Goal: Task Accomplishment & Management: Use online tool/utility

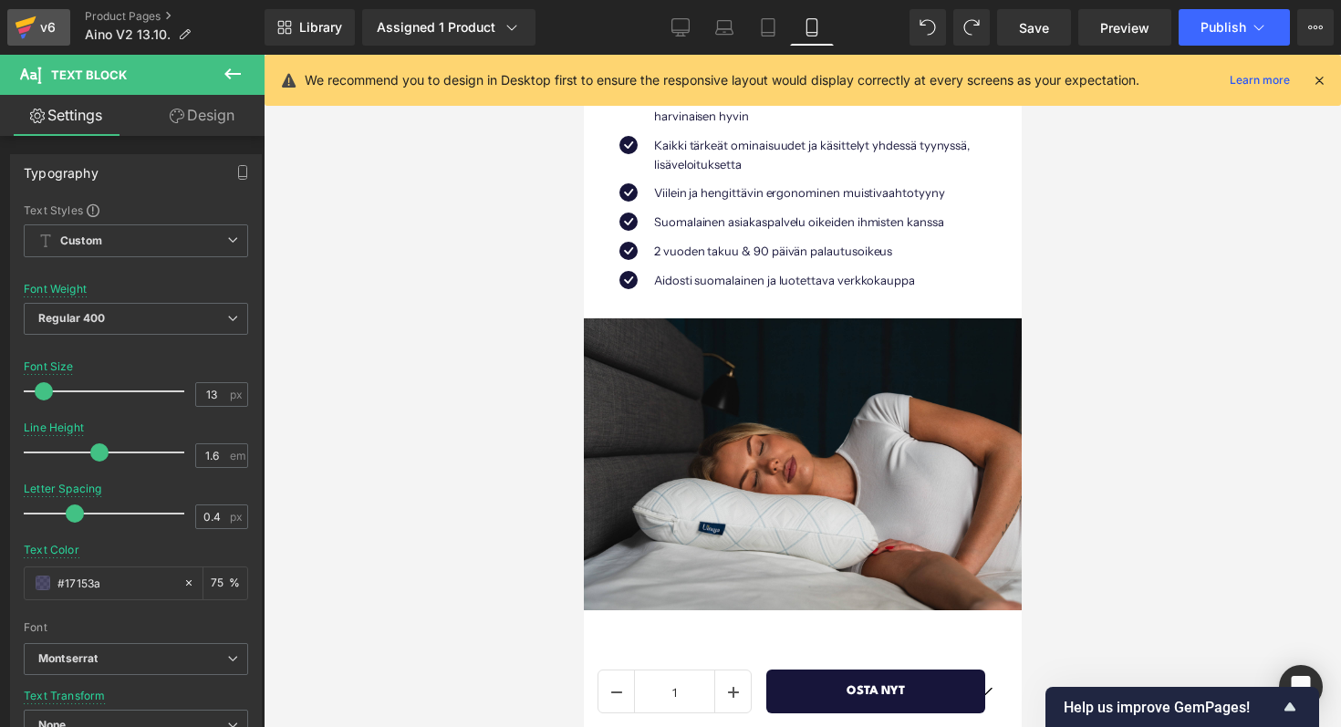
click at [40, 17] on div "v6" at bounding box center [47, 28] width 23 height 24
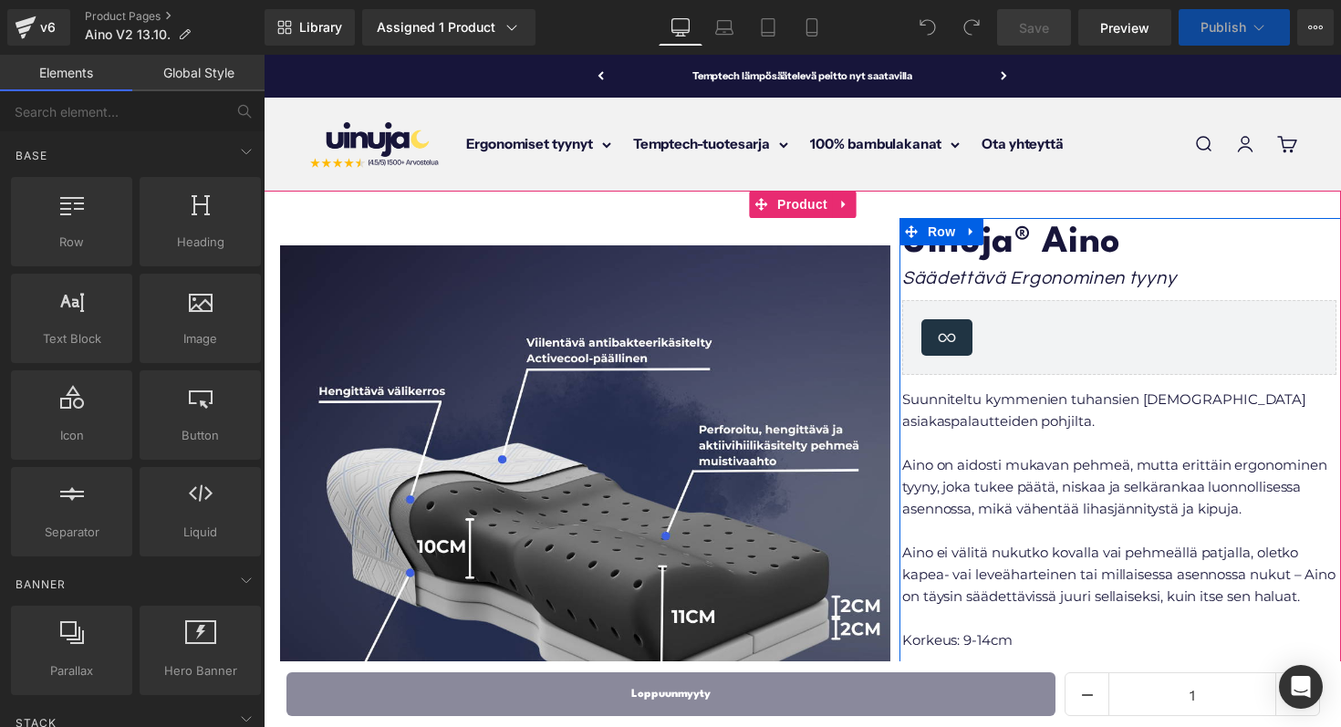
scroll to position [509, 0]
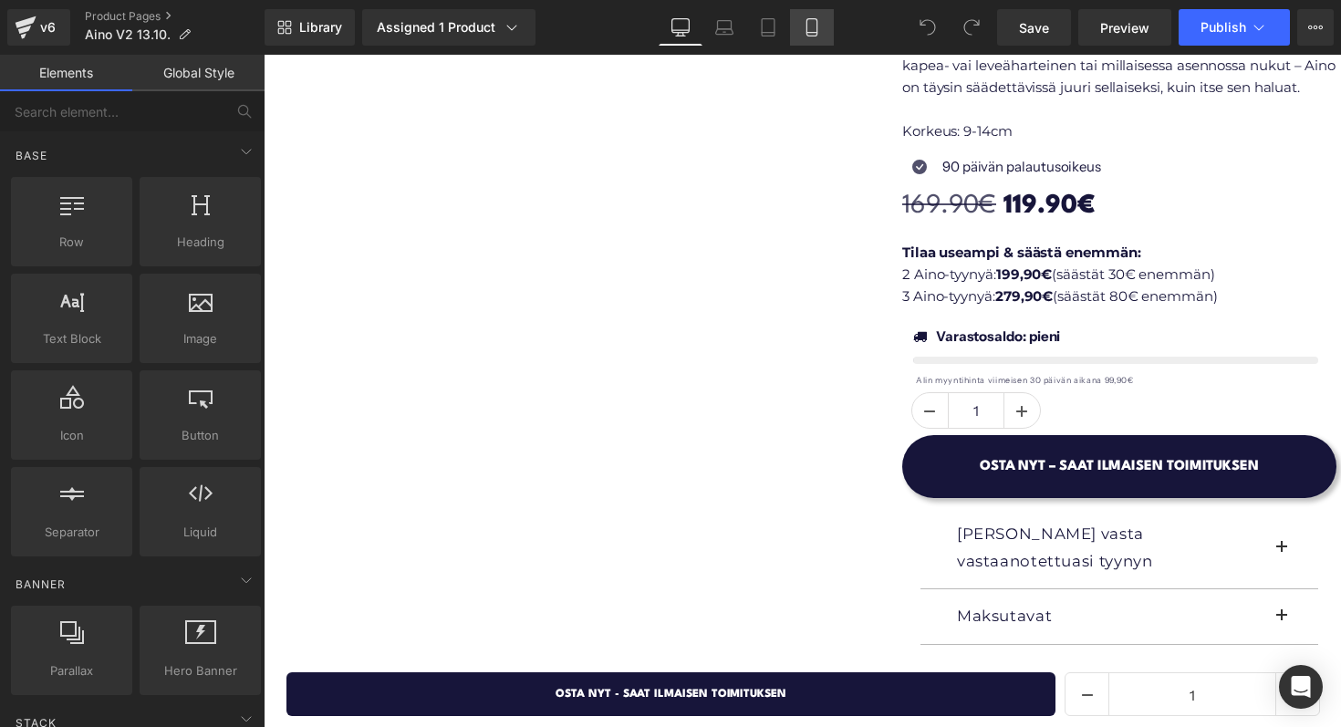
click at [808, 26] on icon at bounding box center [812, 27] width 18 height 18
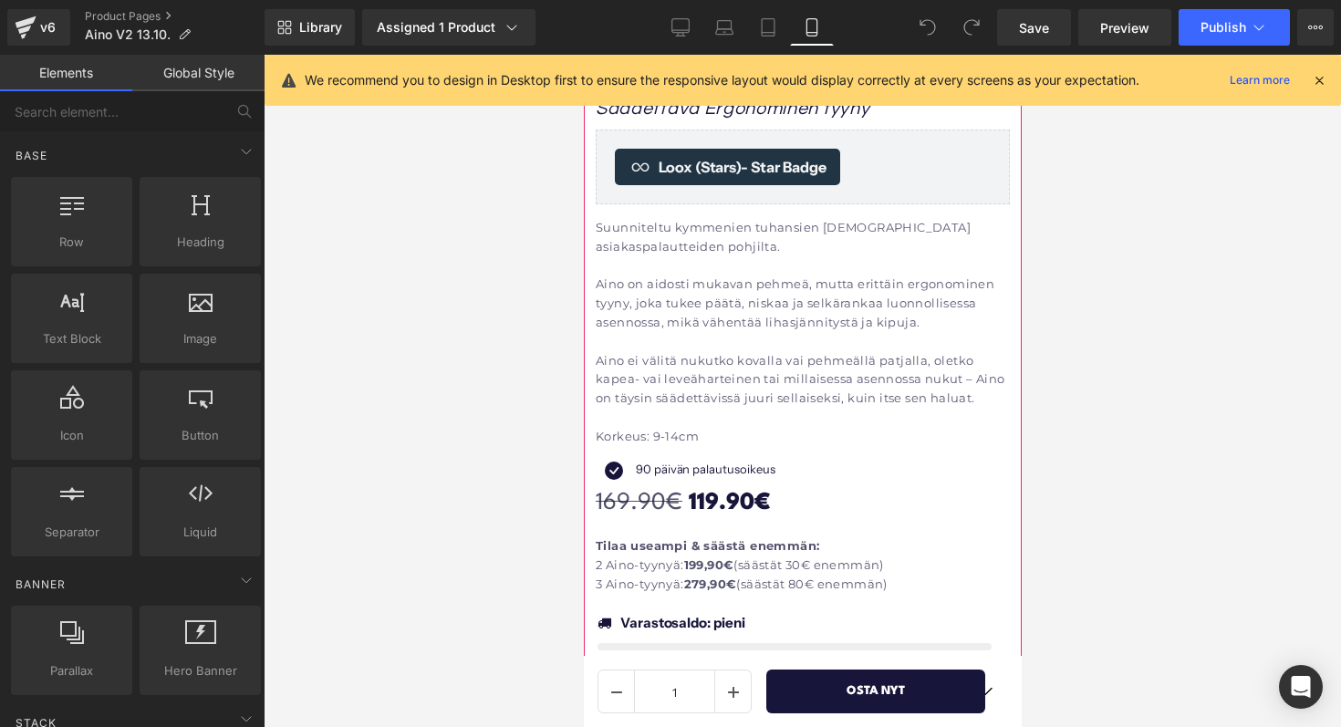
scroll to position [727, 0]
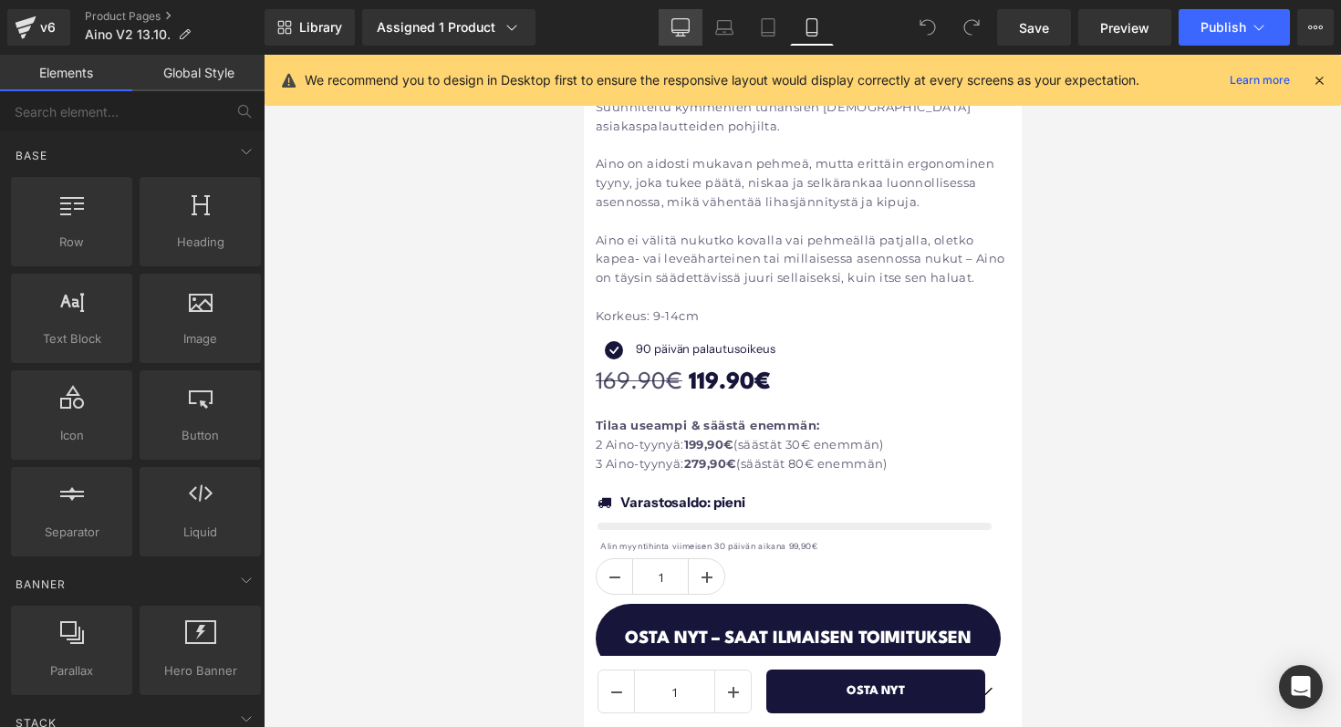
click at [688, 25] on icon at bounding box center [680, 27] width 18 height 18
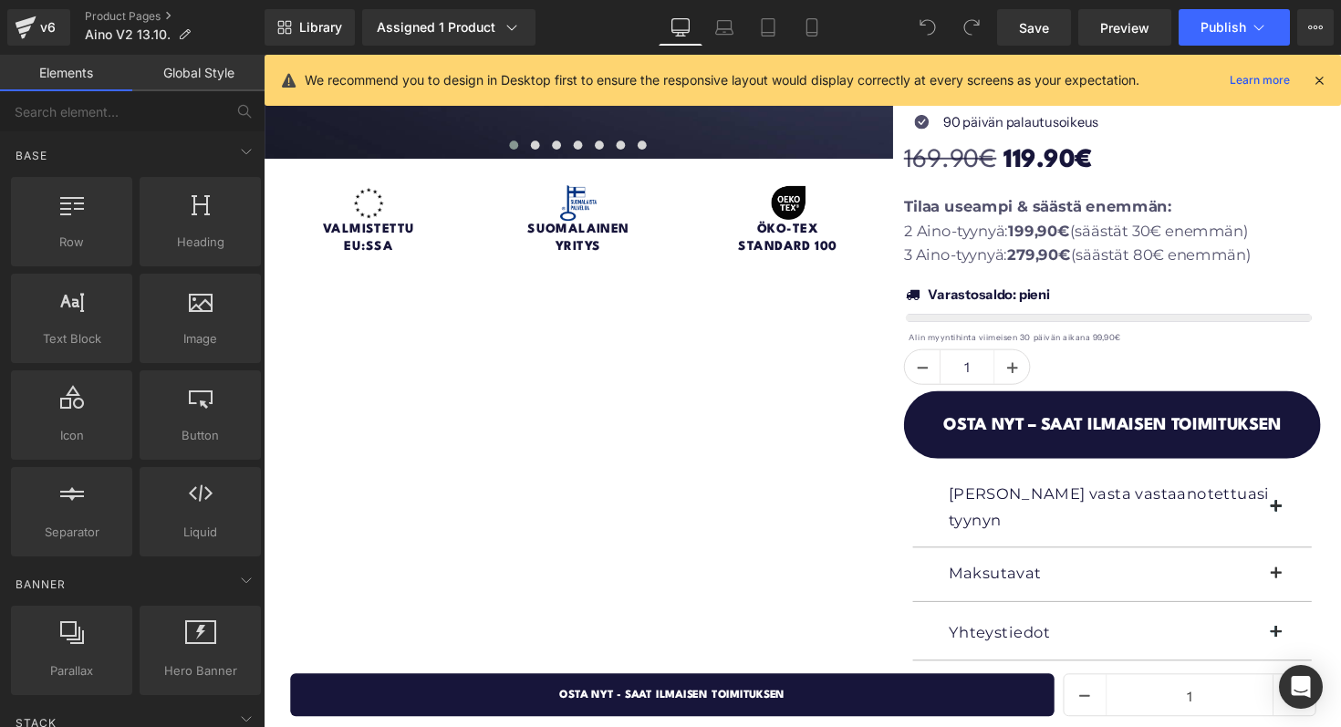
scroll to position [638, 0]
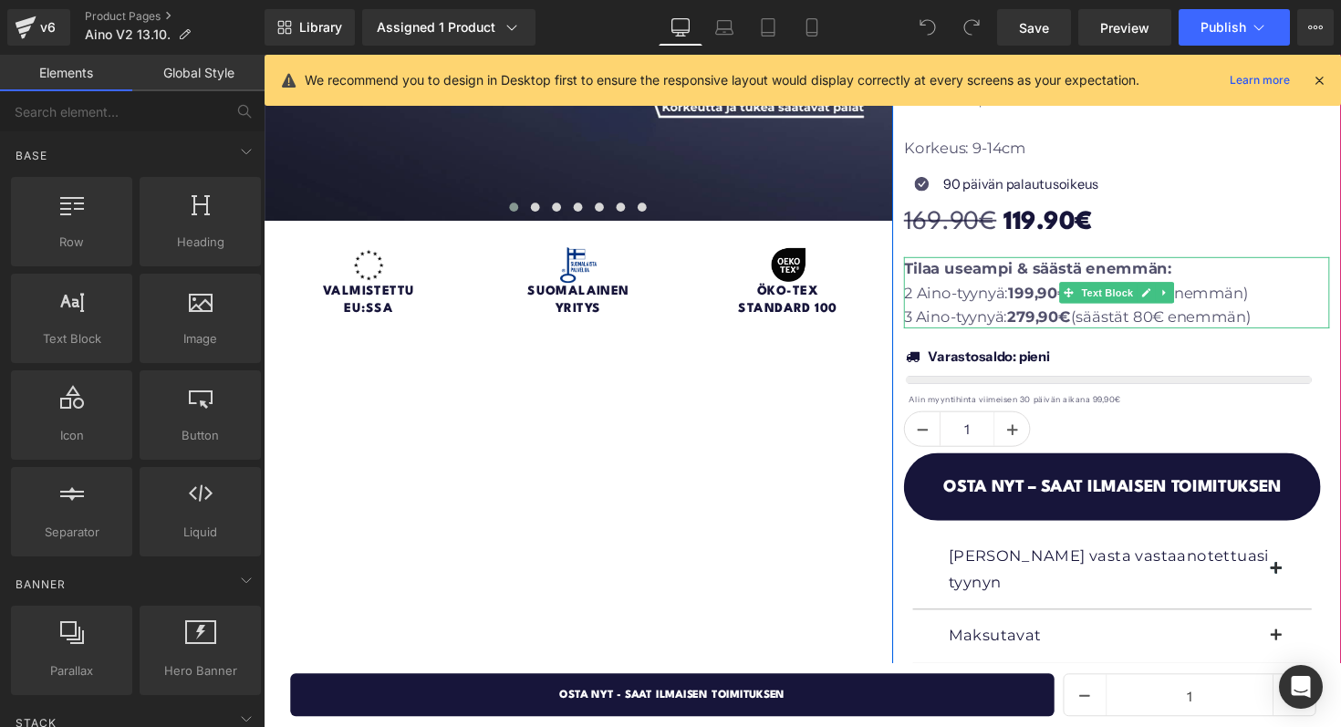
click at [983, 312] on p "3 Aino-tyynyä: 279,90€ (säästät 80€ enemmän)" at bounding box center [1137, 323] width 436 height 25
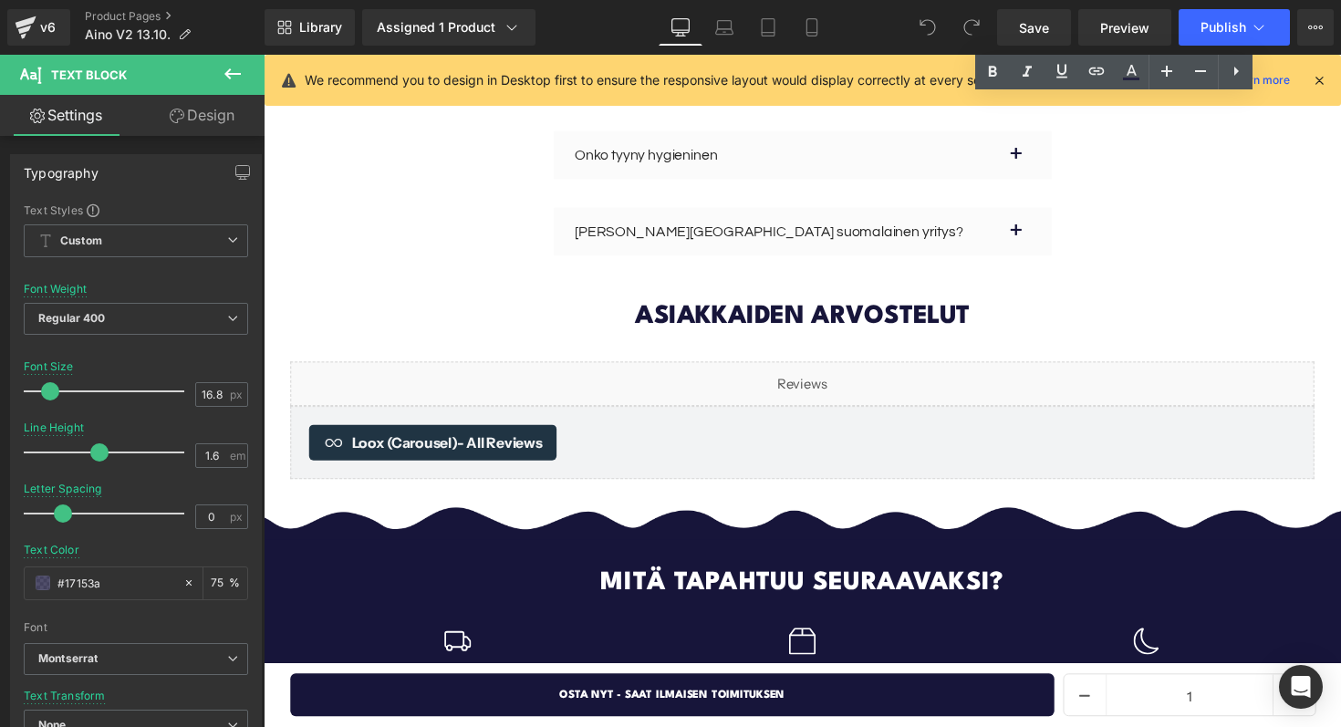
scroll to position [5379, 0]
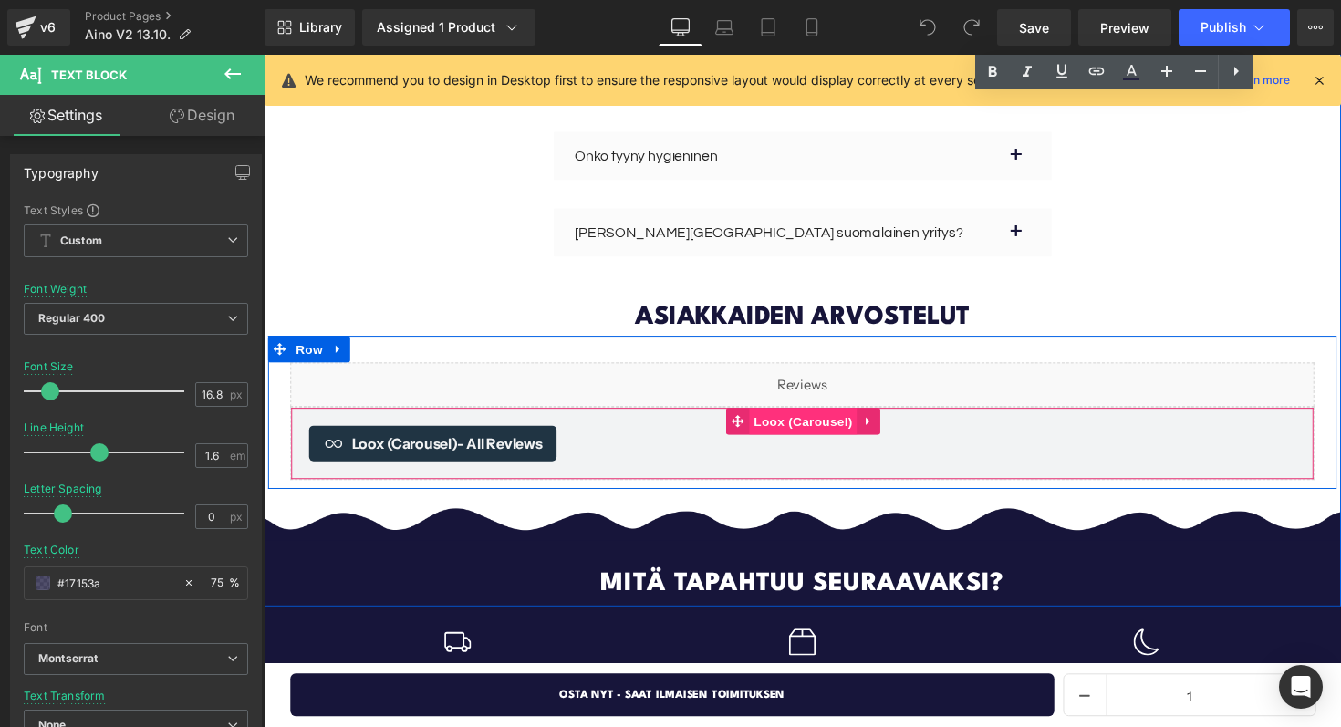
click at [804, 417] on span "Loox (Carousel)" at bounding box center [816, 430] width 110 height 27
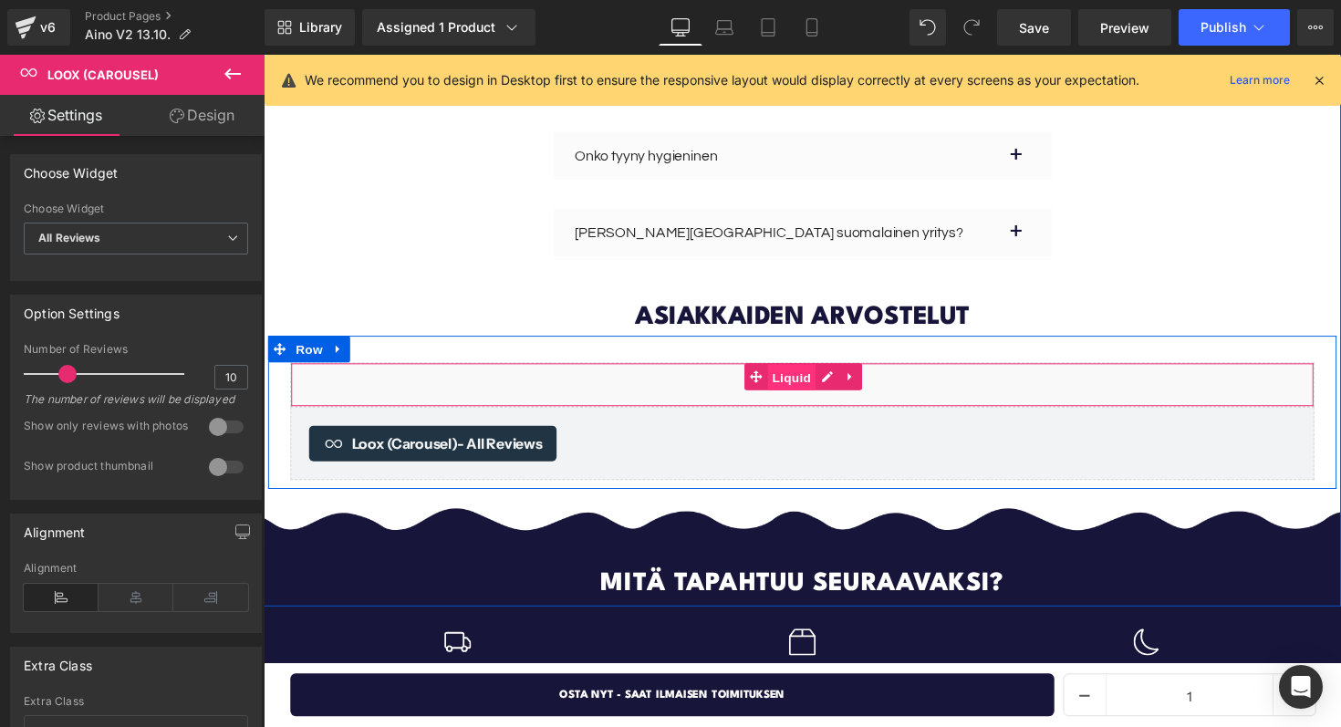
click at [813, 372] on span "Liquid" at bounding box center [804, 385] width 49 height 27
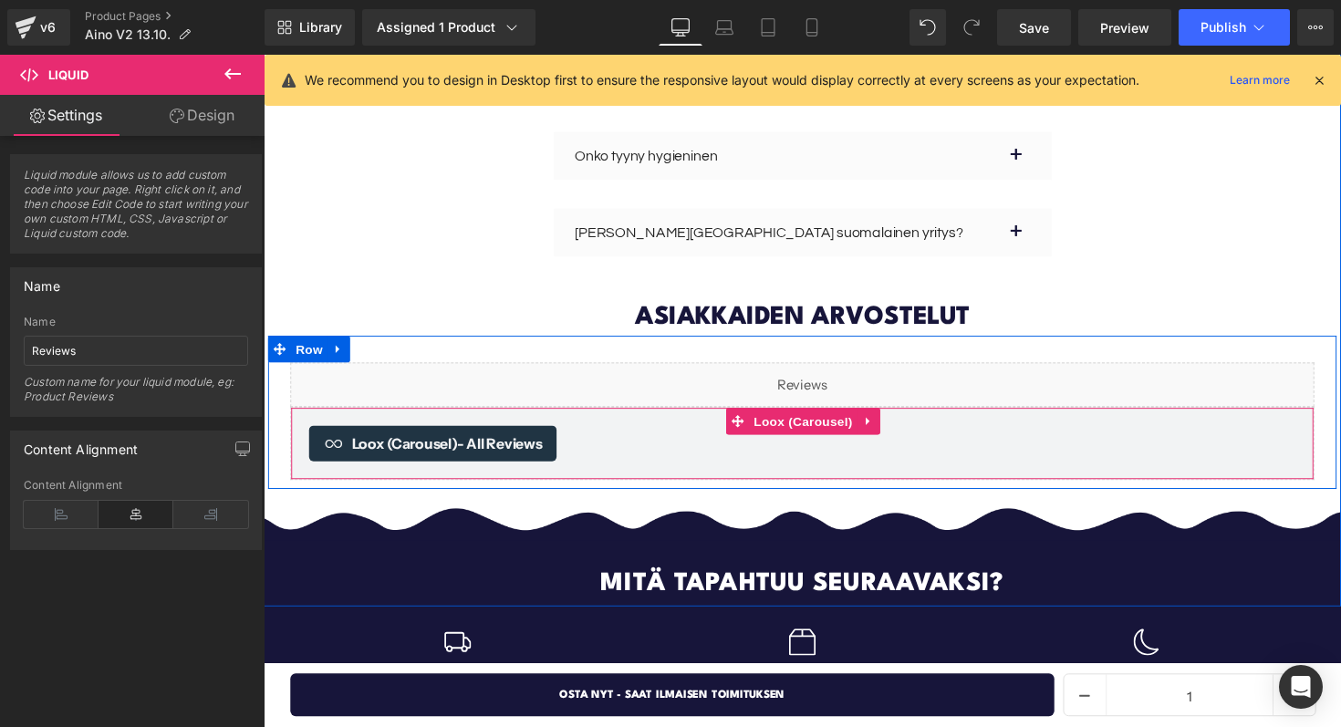
click at [395, 435] on div "Loox (Carousel) - All Reviews" at bounding box center [437, 453] width 254 height 36
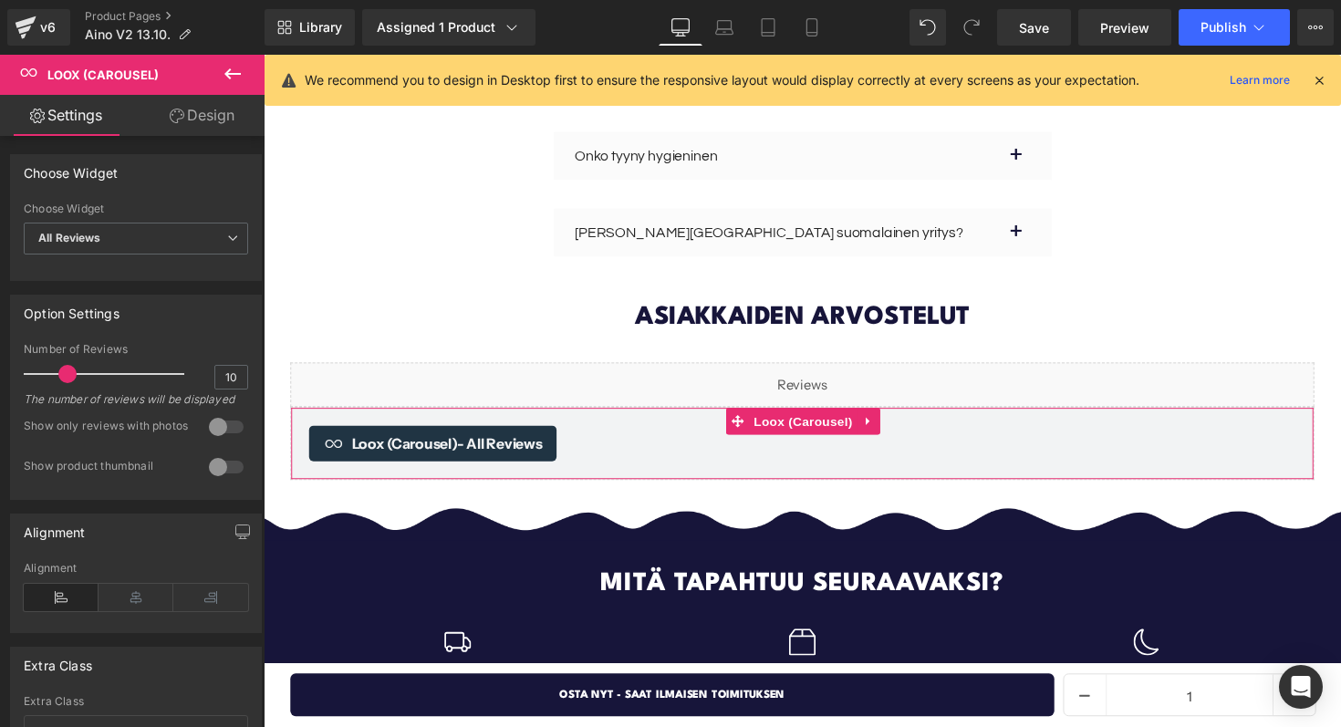
click at [162, 133] on link "Design" at bounding box center [202, 115] width 132 height 41
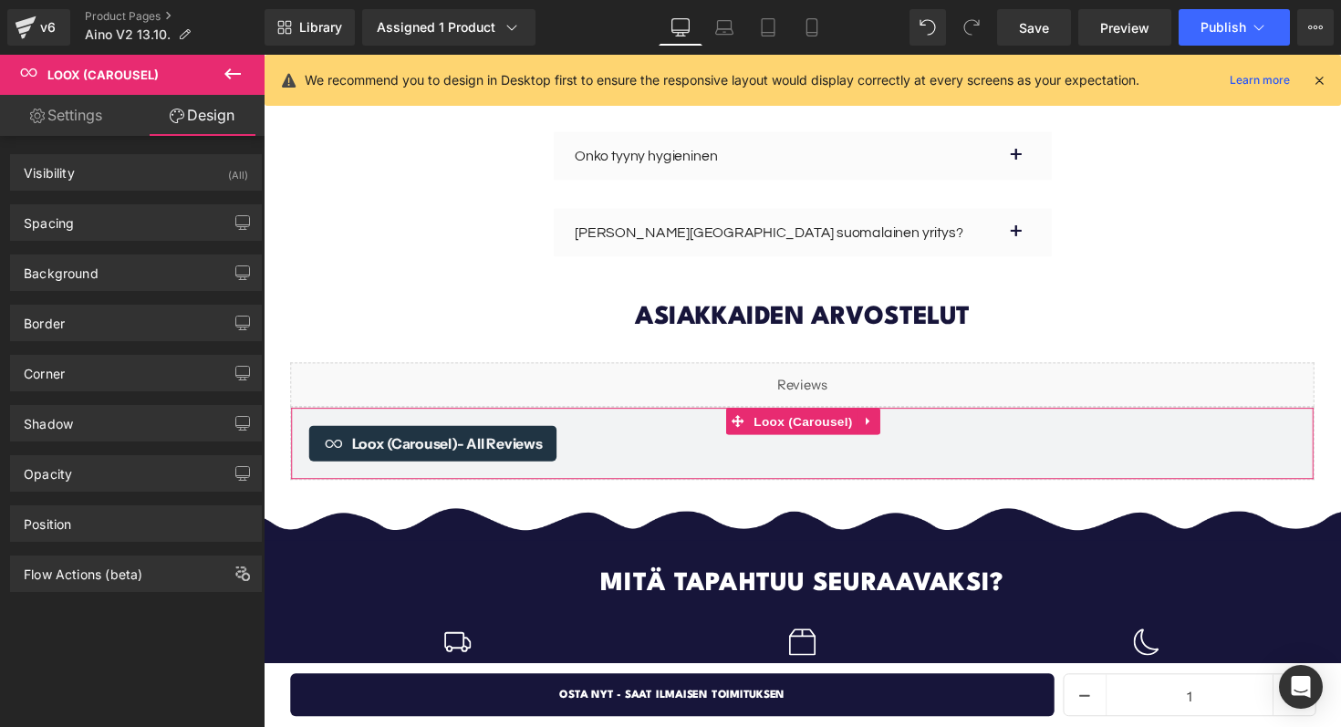
click at [97, 132] on link "Settings" at bounding box center [66, 115] width 132 height 41
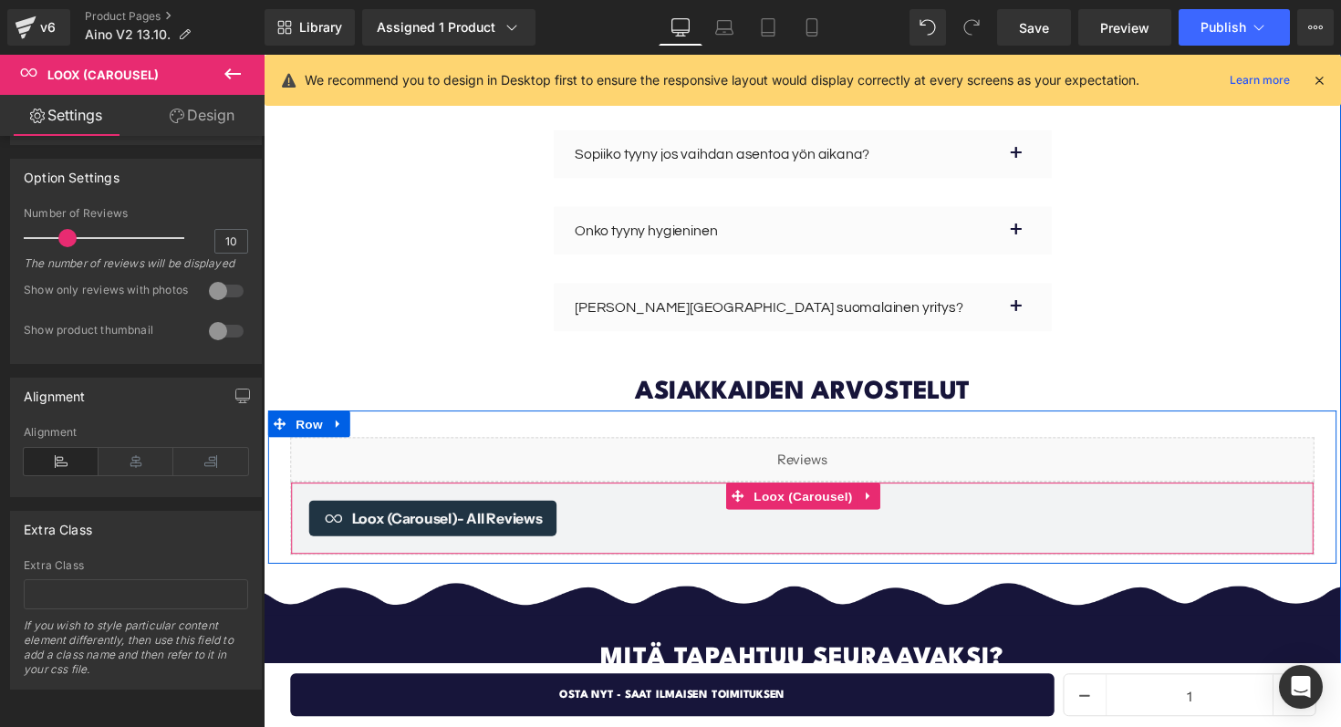
scroll to position [5203, 0]
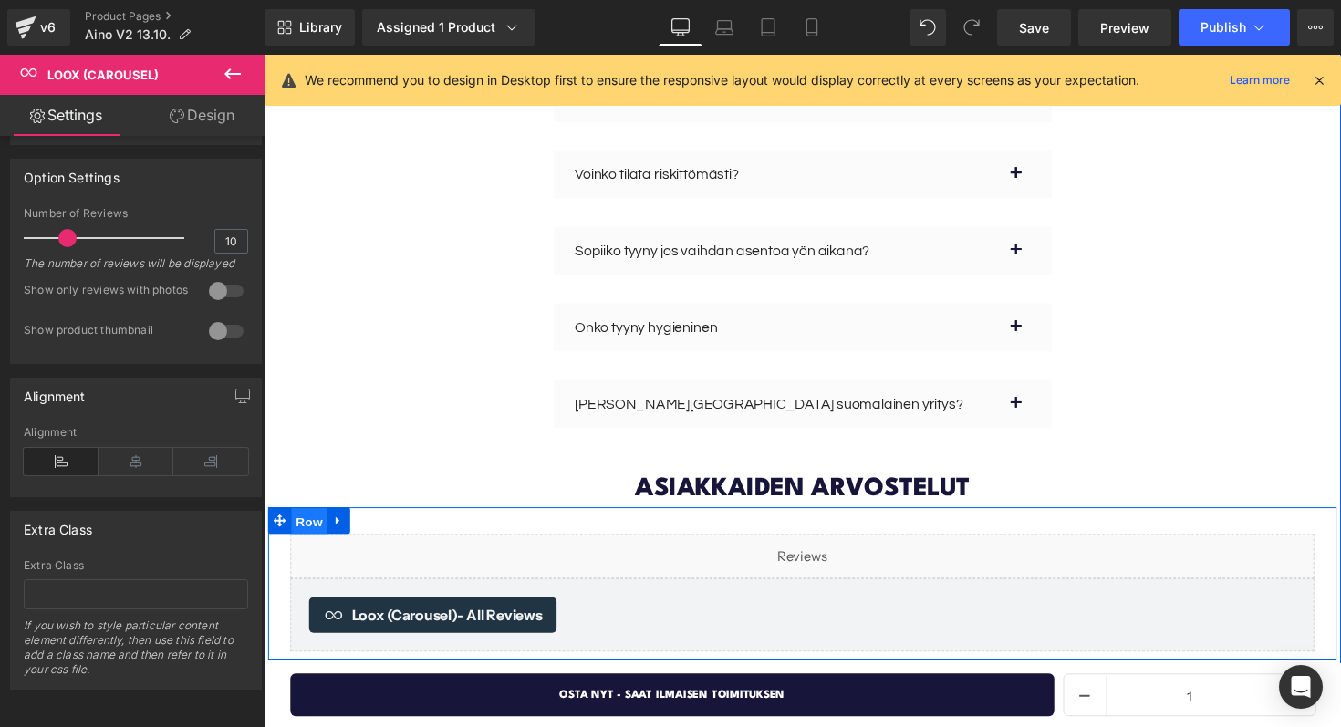
click at [313, 519] on span "Row" at bounding box center [310, 532] width 36 height 27
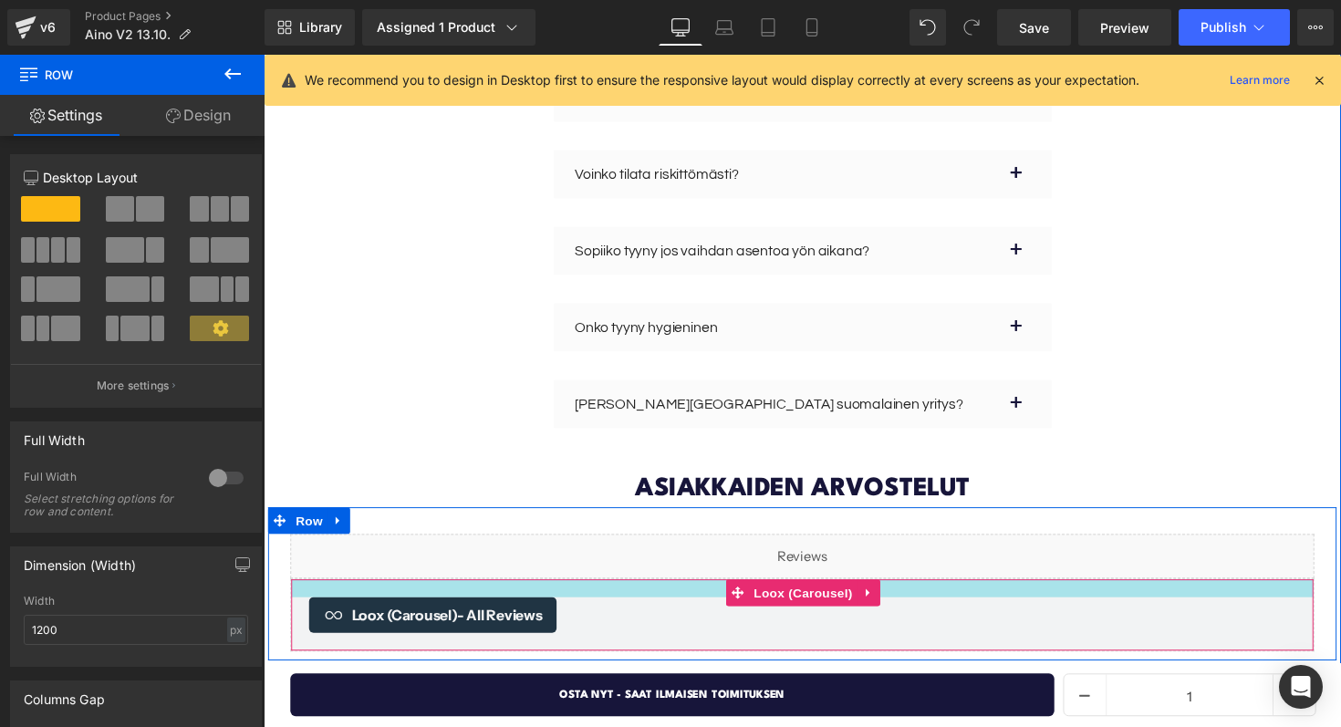
click at [712, 592] on div at bounding box center [815, 601] width 1047 height 18
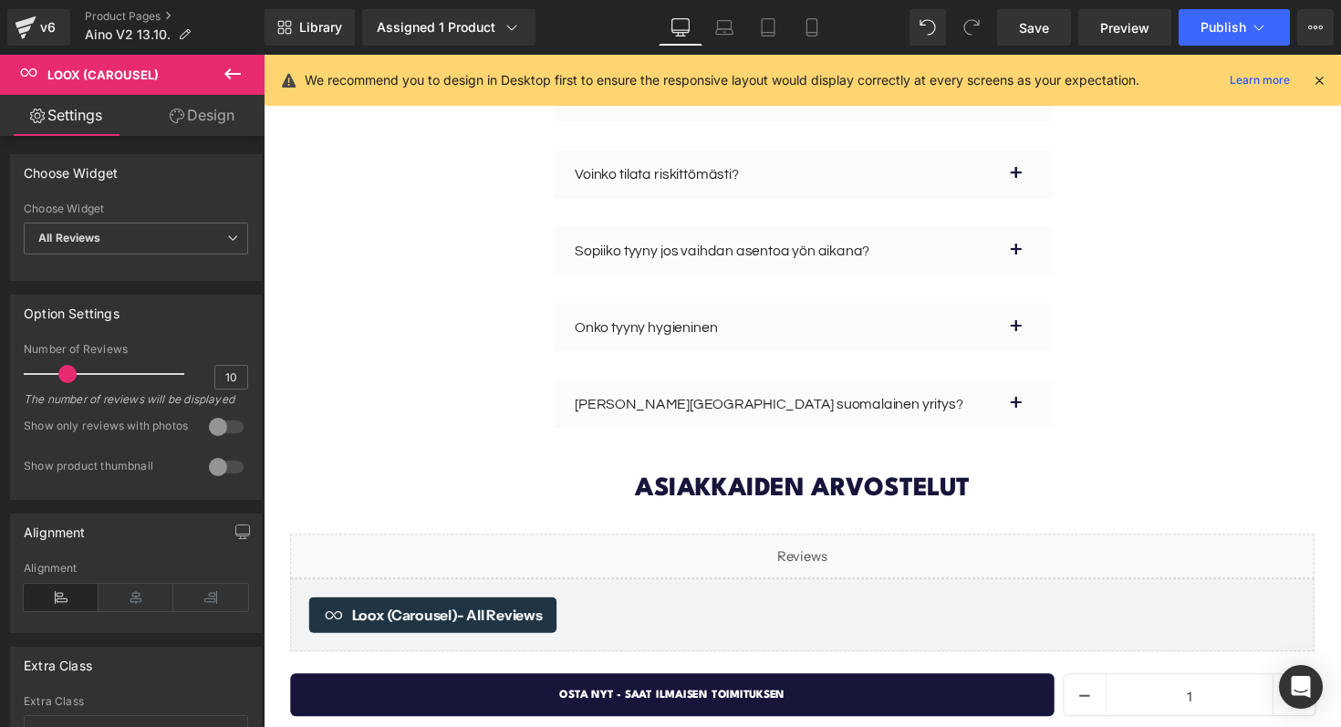
click at [229, 74] on icon at bounding box center [232, 73] width 16 height 11
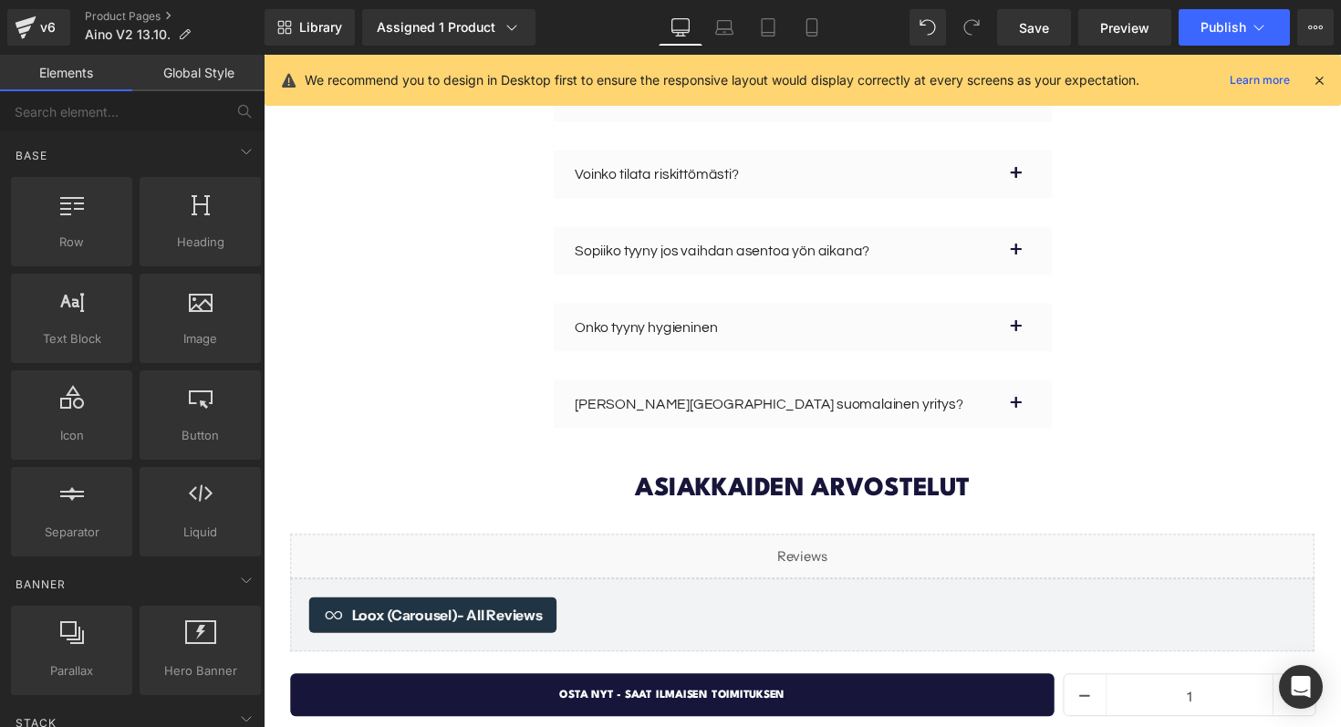
click at [201, 71] on link "Global Style" at bounding box center [198, 73] width 132 height 36
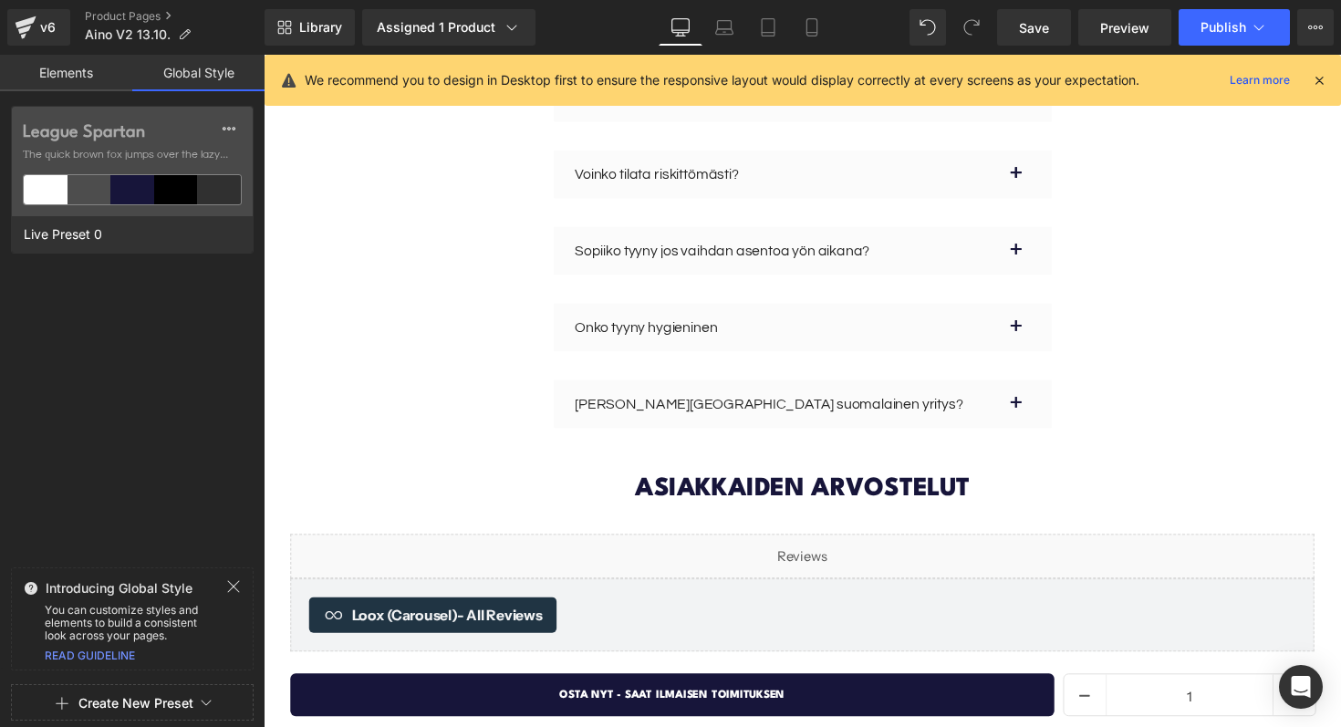
click at [110, 77] on link "Elements" at bounding box center [66, 73] width 132 height 36
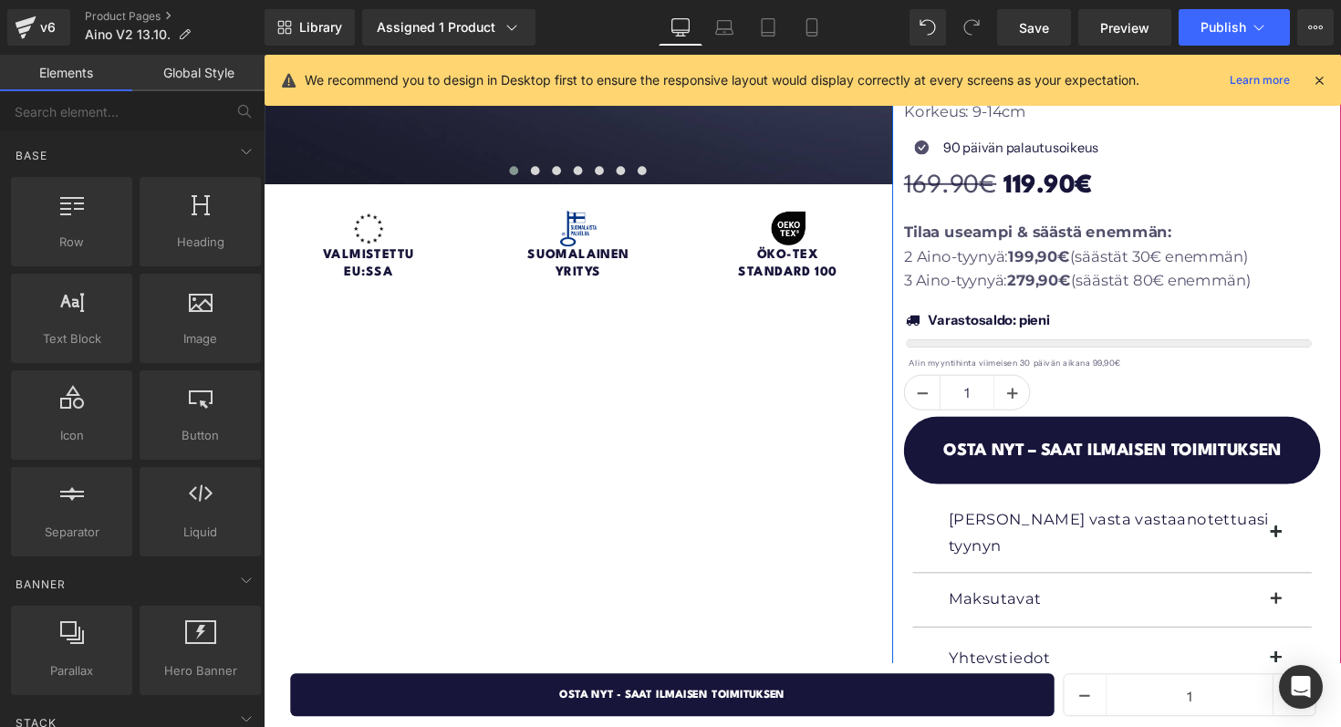
scroll to position [658, 0]
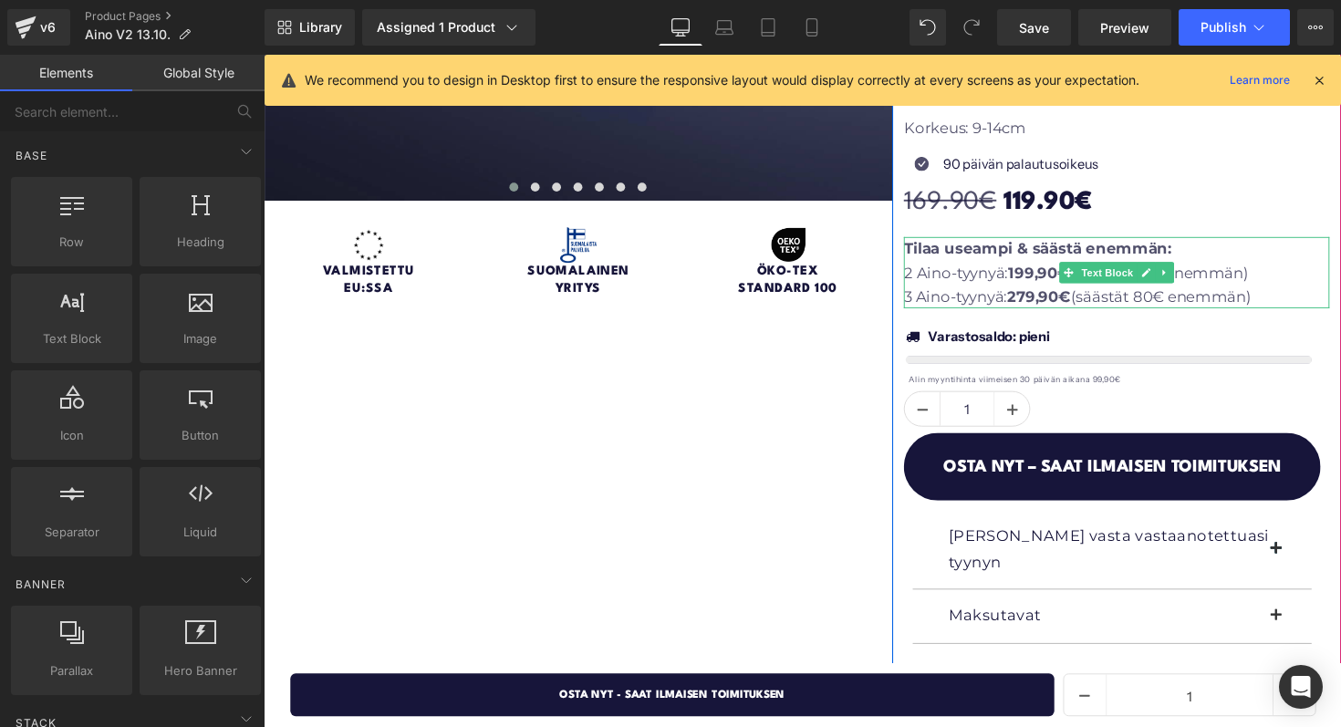
click at [1198, 280] on p "2 Aino-tyynyä: 199,90€ (säästät 30€ enemmän)" at bounding box center [1137, 278] width 436 height 25
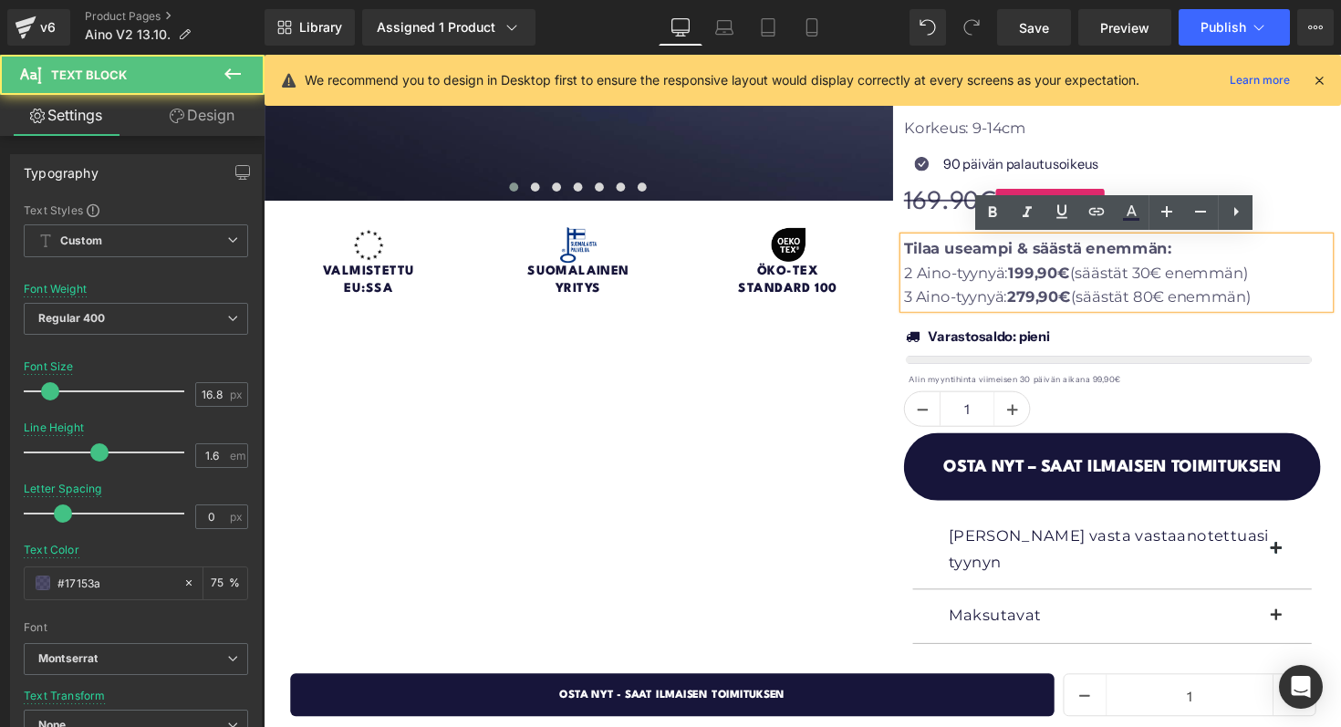
click at [1295, 206] on div "169.90€ 119.90€" at bounding box center [1137, 206] width 436 height 44
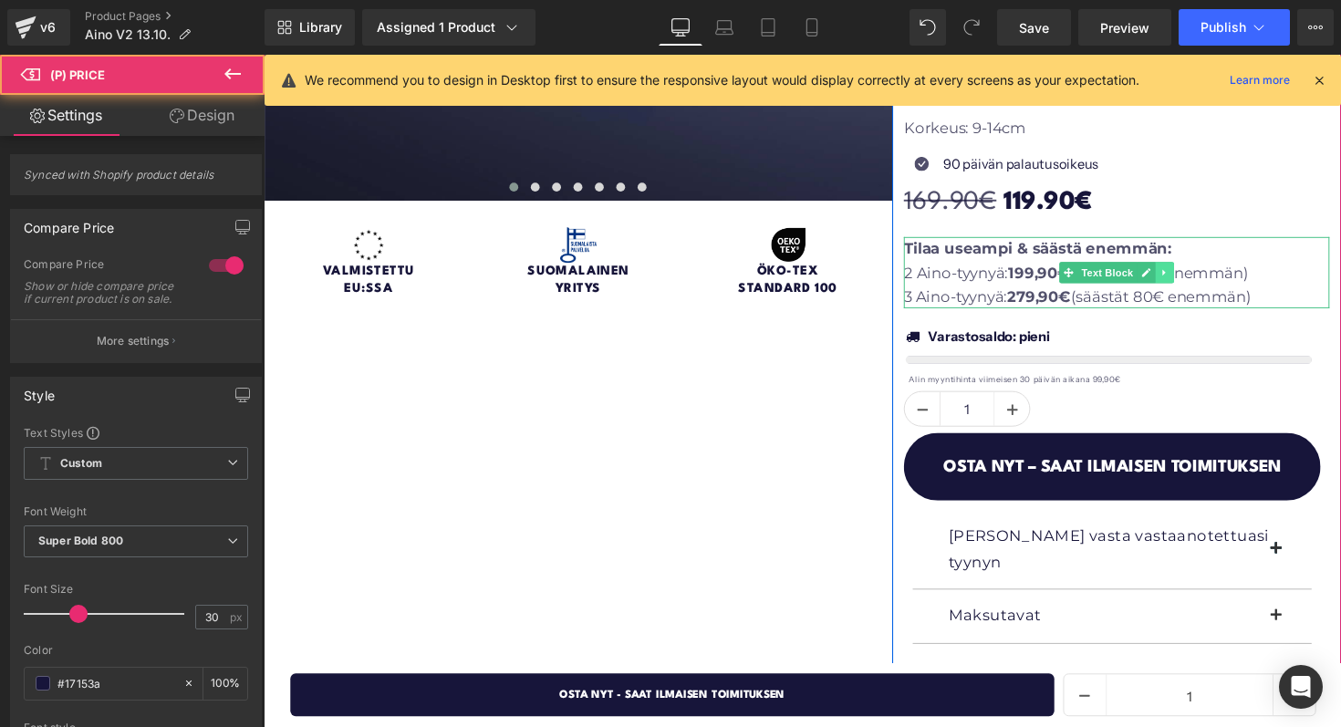
click at [1188, 278] on icon at bounding box center [1187, 278] width 10 height 11
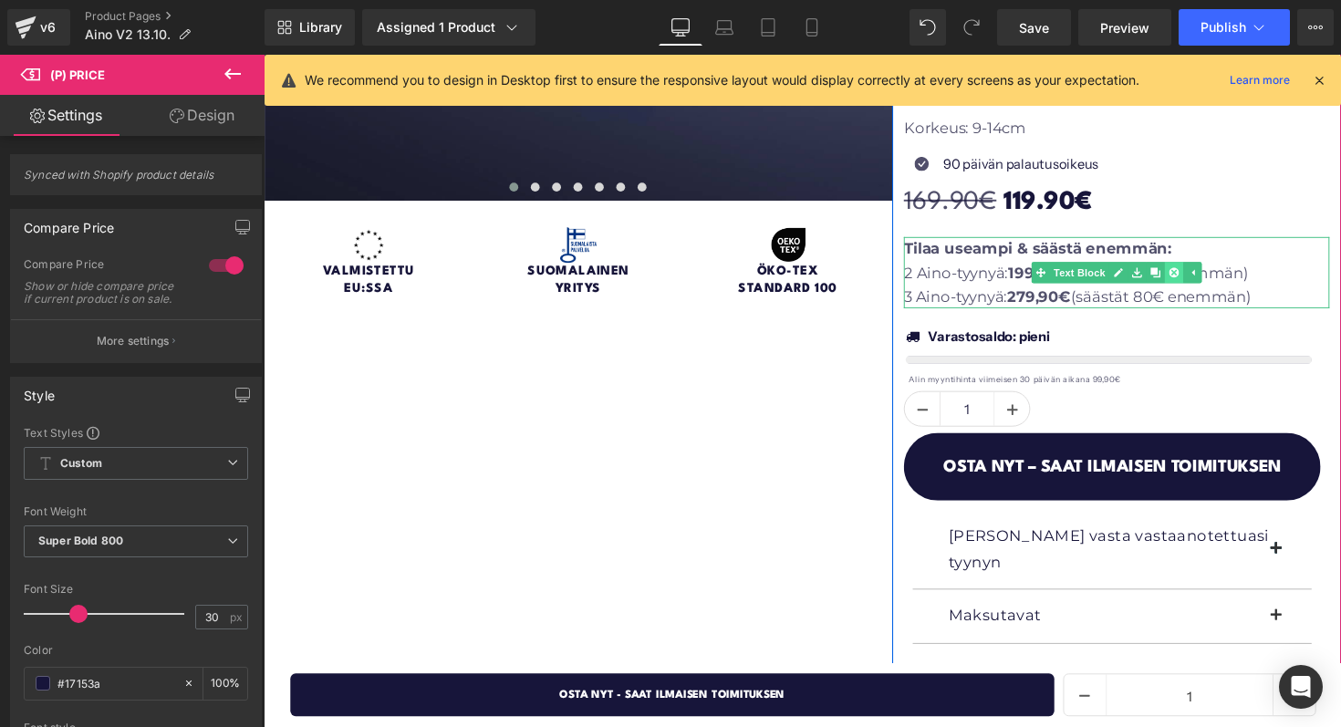
click at [1194, 280] on icon at bounding box center [1196, 278] width 10 height 11
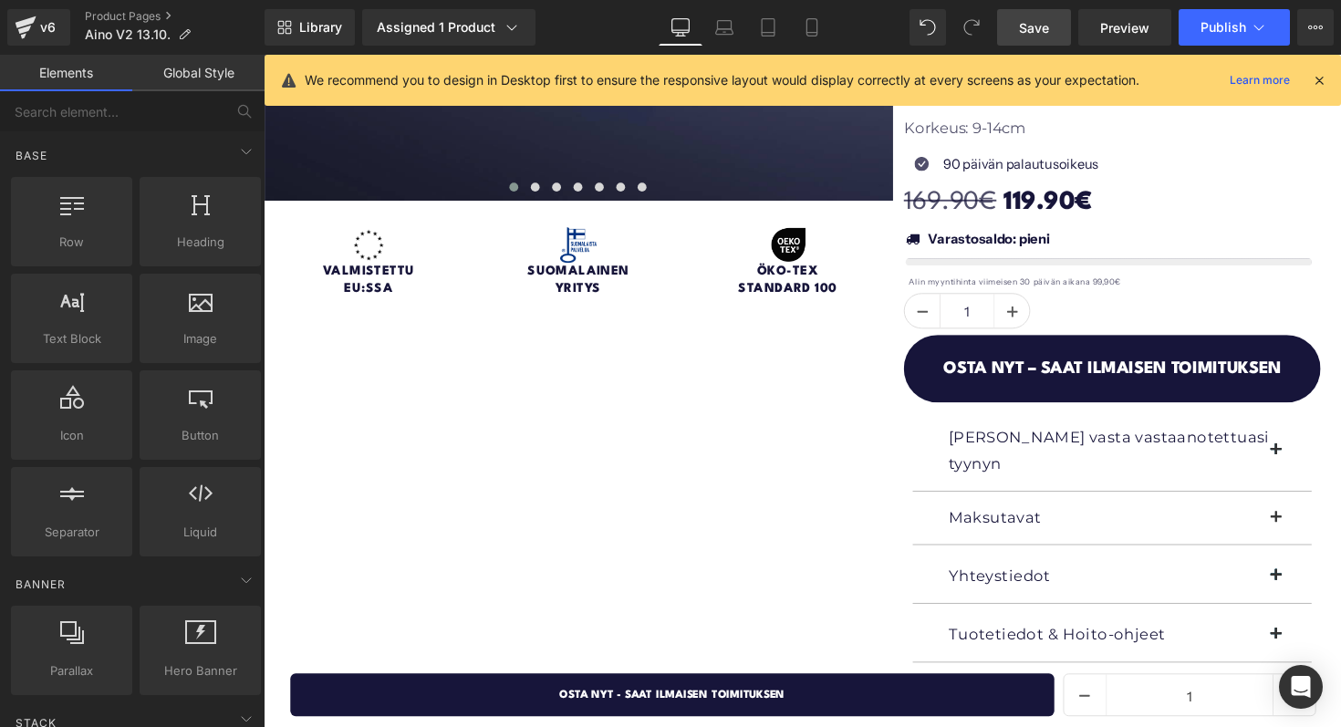
click at [1042, 35] on span "Save" at bounding box center [1034, 27] width 30 height 19
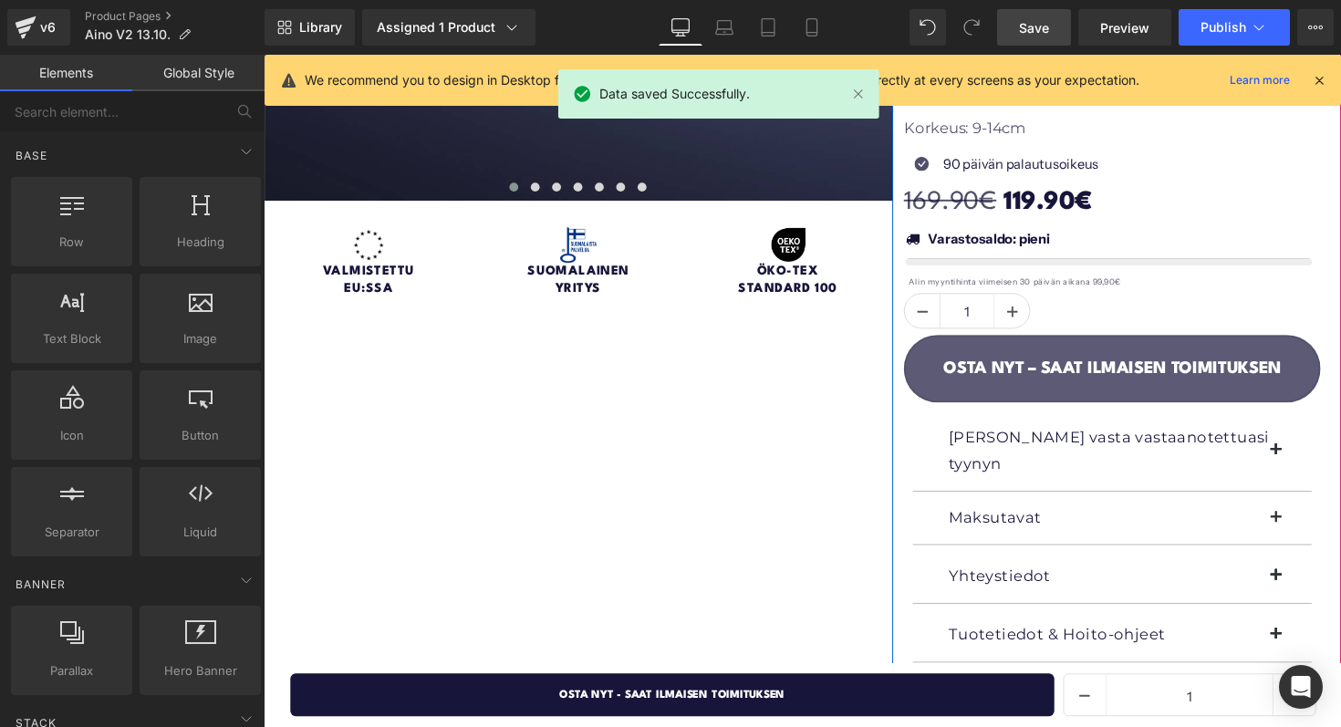
scroll to position [113, 0]
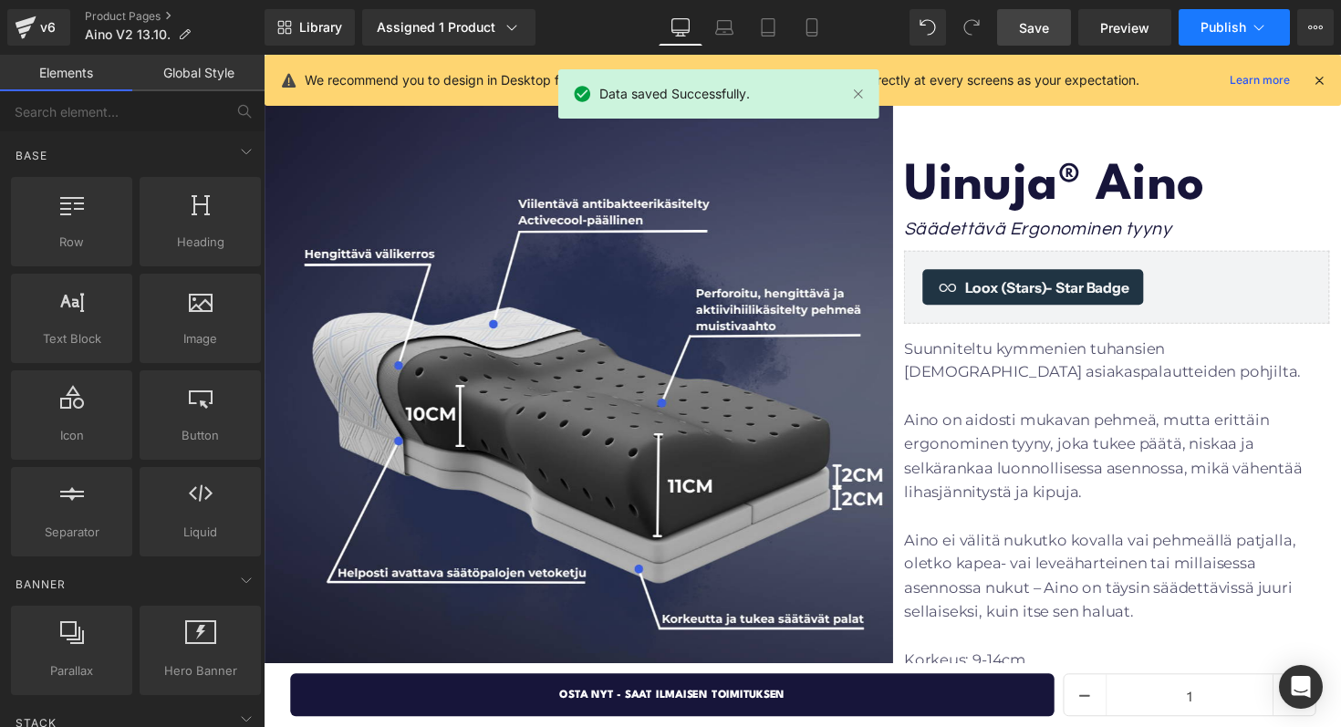
click at [1208, 13] on button "Publish" at bounding box center [1233, 27] width 111 height 36
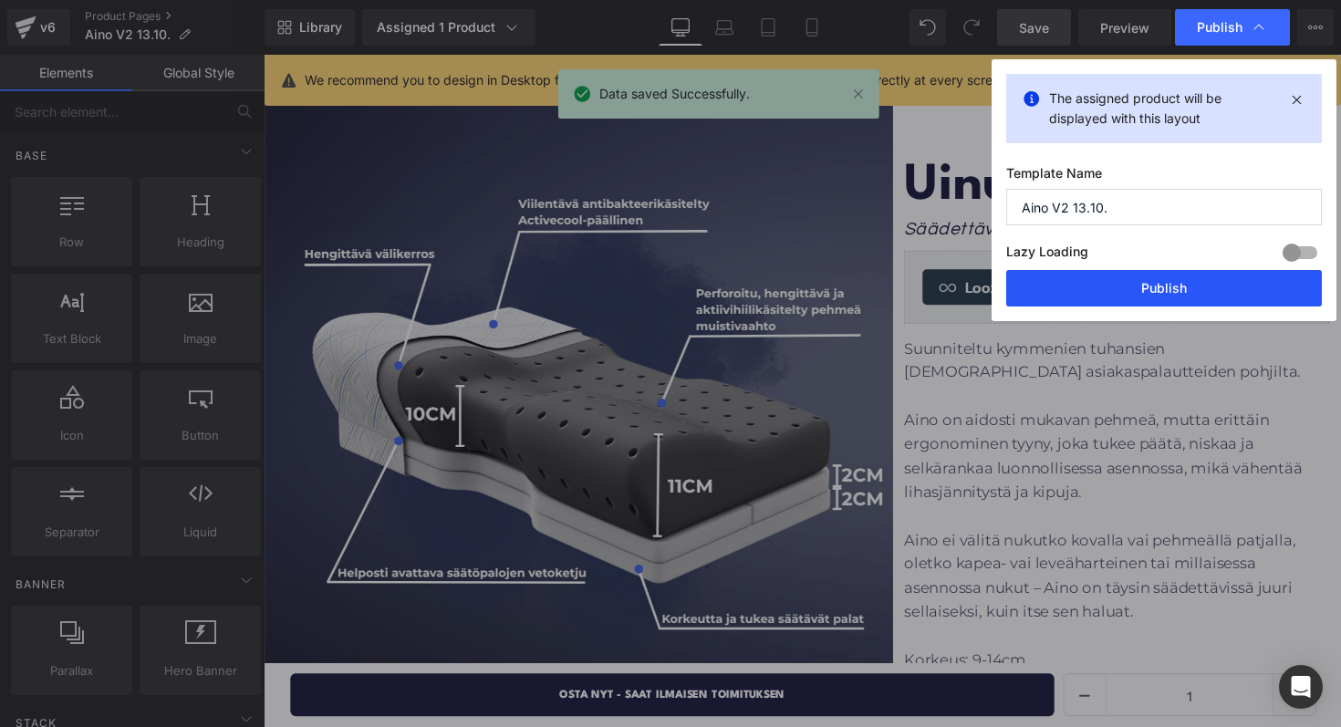
click at [1142, 281] on button "Publish" at bounding box center [1164, 288] width 316 height 36
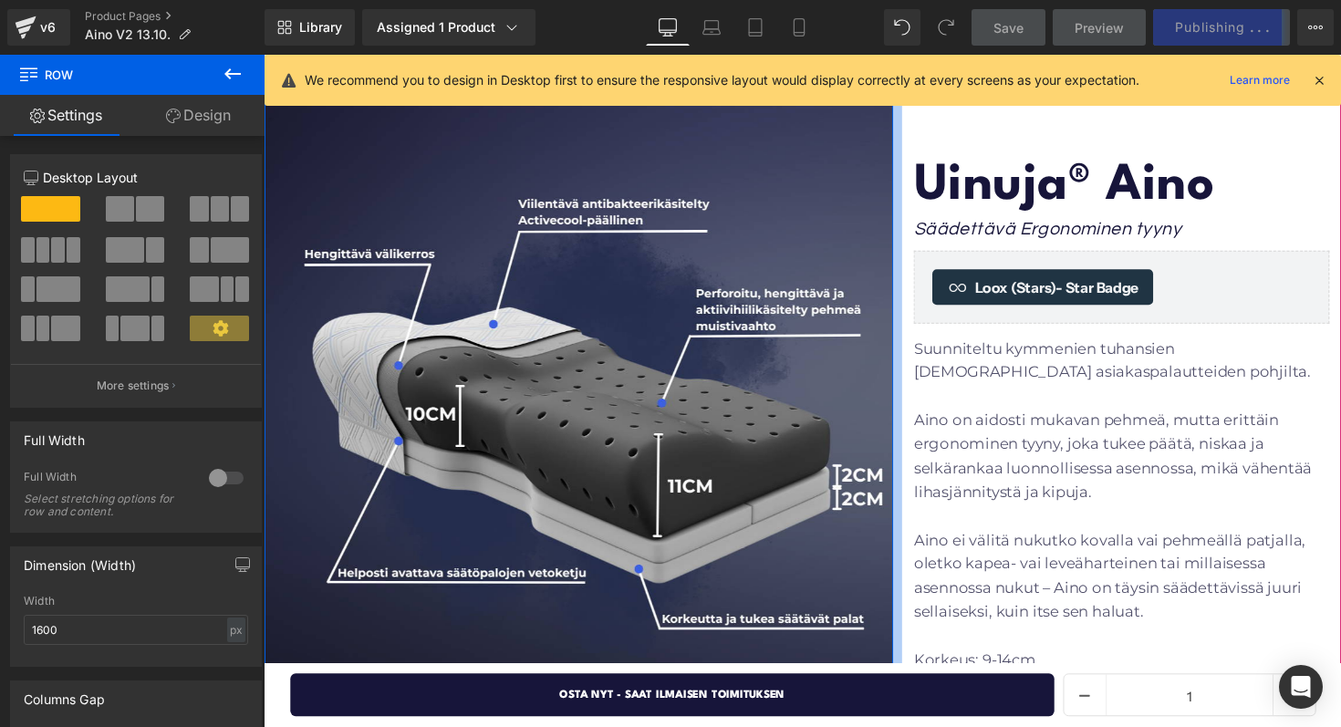
drag, startPoint x: 909, startPoint y: 191, endPoint x: 919, endPoint y: 195, distance: 11.0
click at [919, 195] on div "Uinuja® Aino Heading Säädettävä Ergonominen tyyny Heading Loox (Stars) - Star B…" at bounding box center [1138, 654] width 460 height 1153
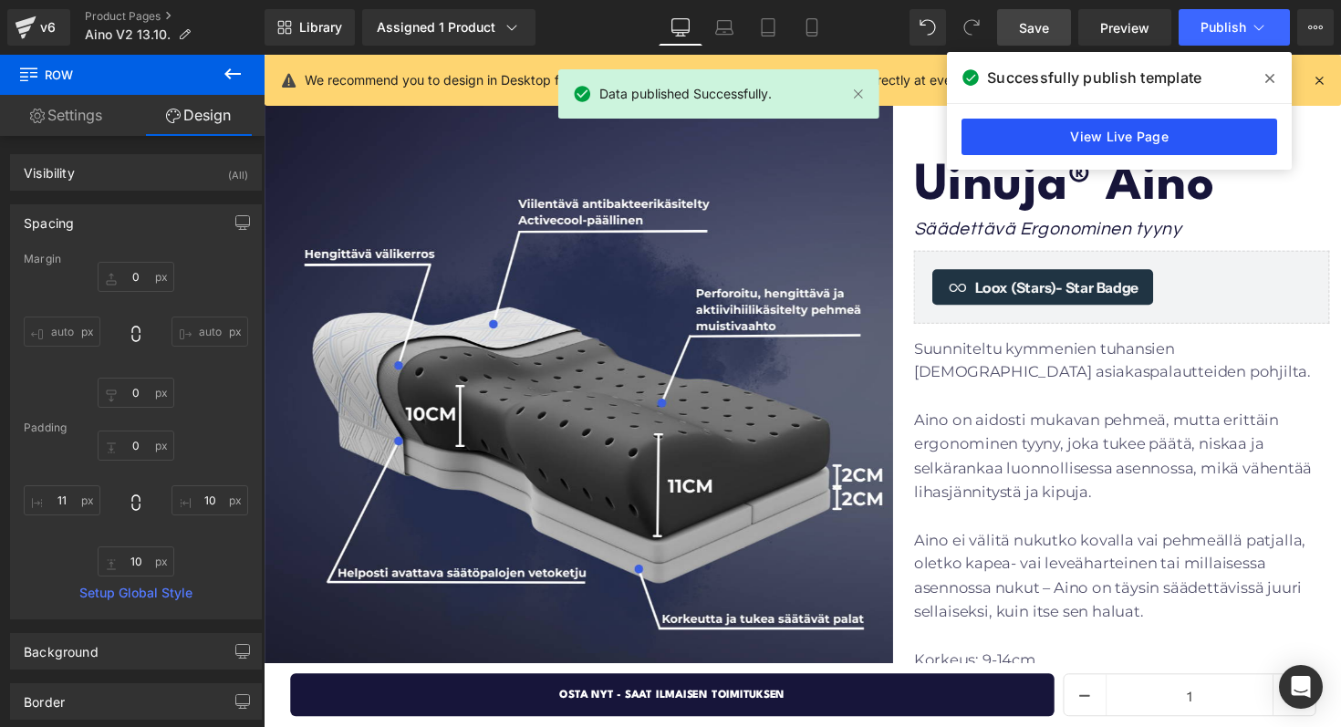
click at [1051, 145] on link "View Live Page" at bounding box center [1119, 137] width 316 height 36
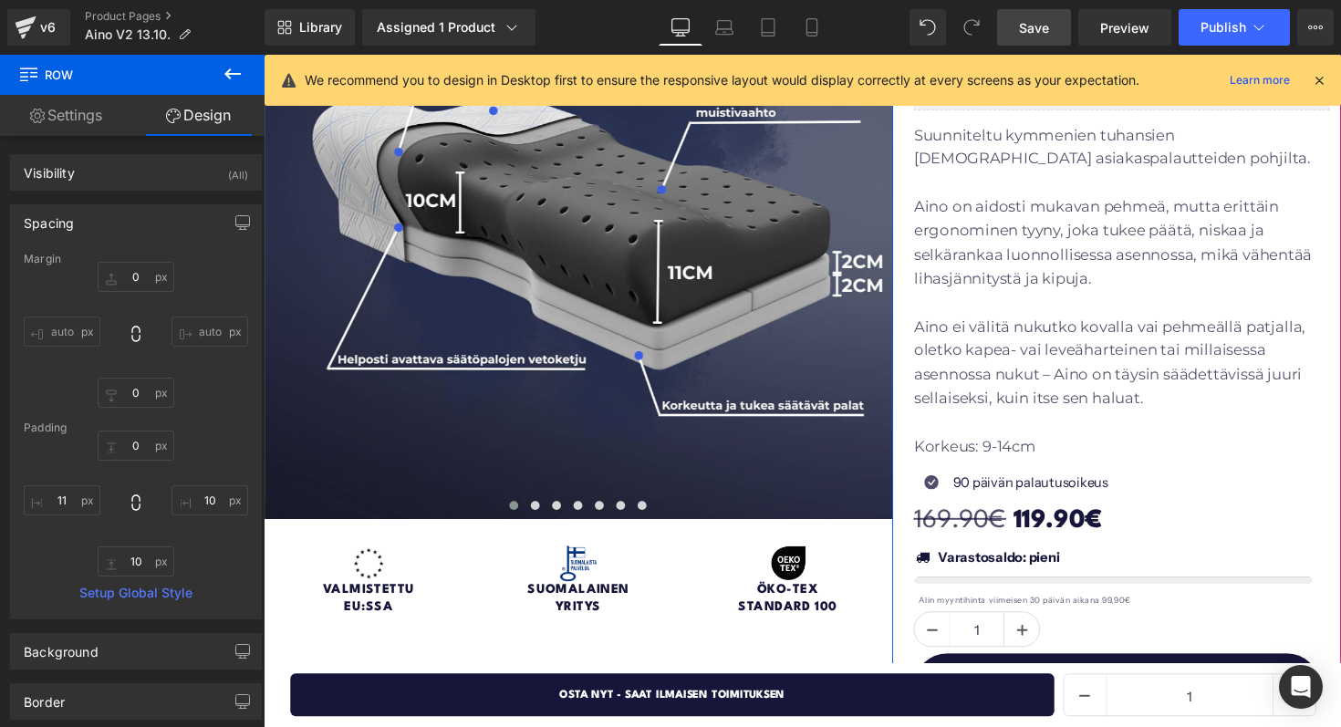
scroll to position [647, 0]
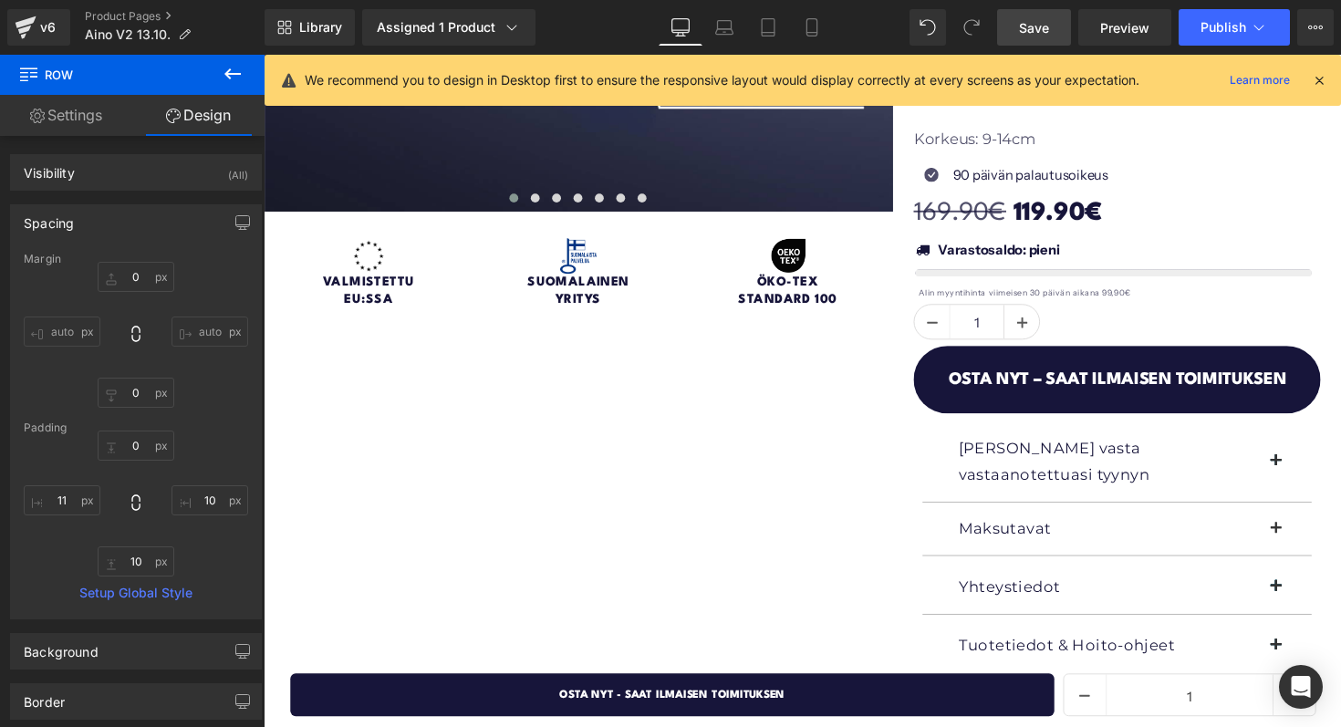
click at [235, 62] on button at bounding box center [233, 75] width 64 height 40
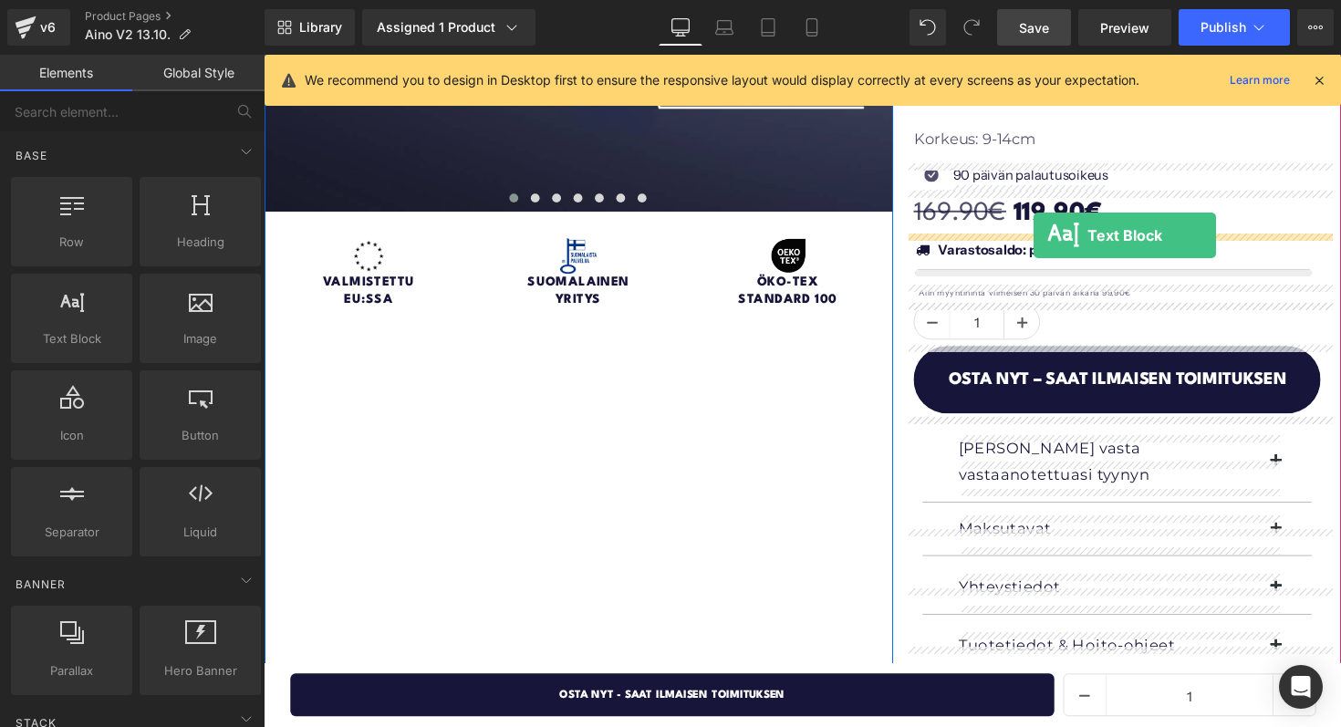
drag, startPoint x: 368, startPoint y: 363, endPoint x: 1053, endPoint y: 240, distance: 696.8
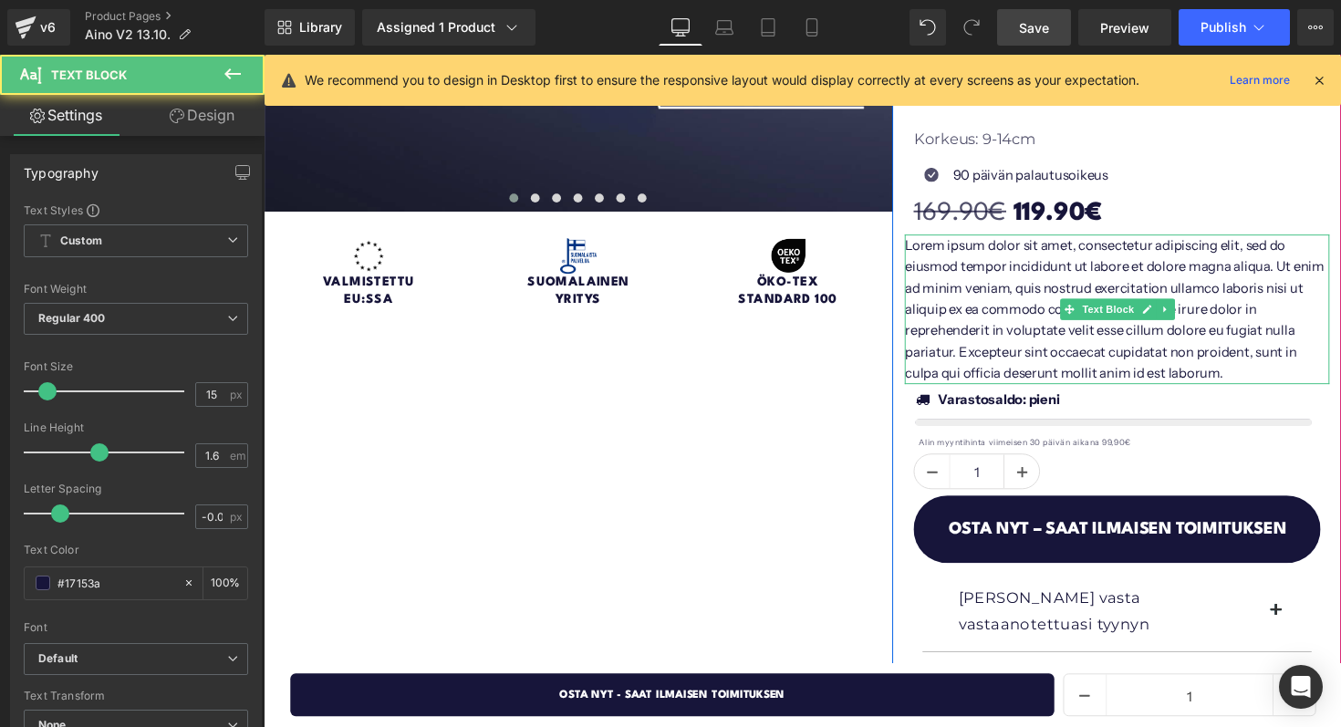
click at [1032, 300] on p "Lorem ipsum dolor sit amet, consectetur adipiscing elit, sed do eiusmod tempor …" at bounding box center [1137, 315] width 435 height 153
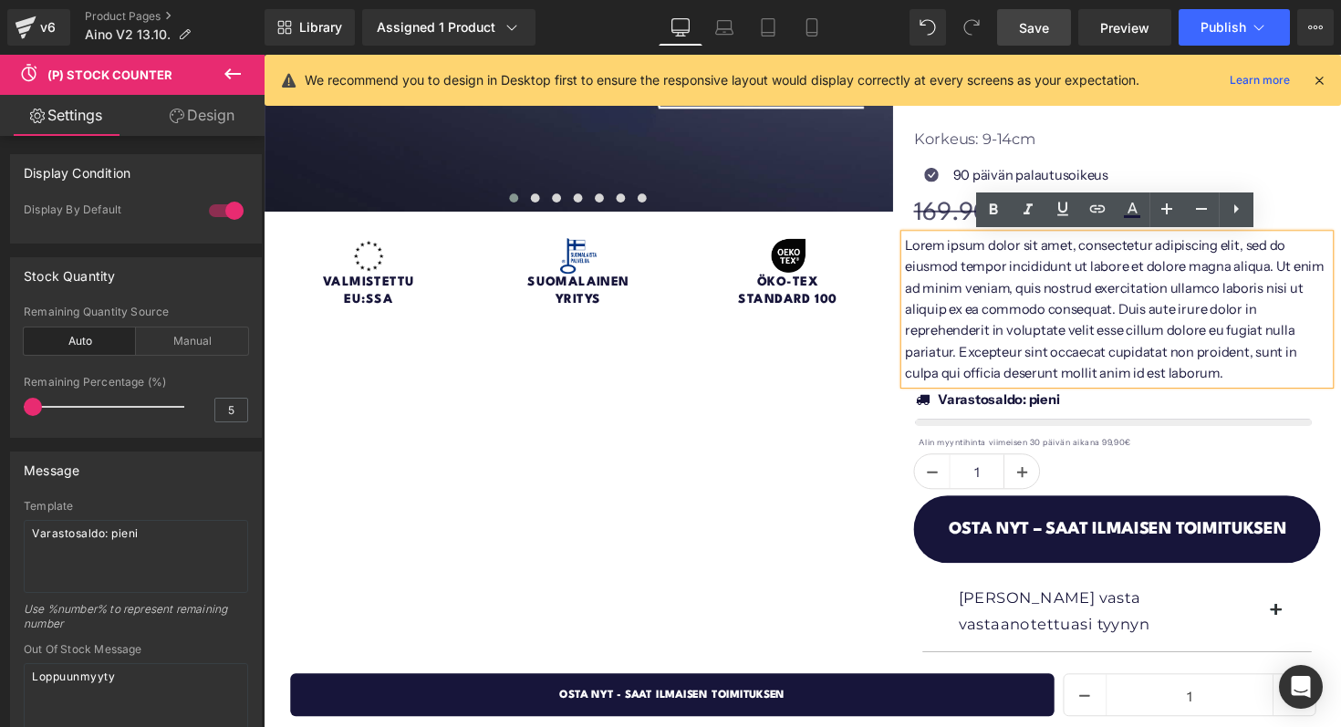
drag, startPoint x: 1009, startPoint y: 391, endPoint x: 915, endPoint y: 265, distance: 157.8
click at [915, 265] on div "Uinuja® Aino Heading Säädettävä Ergonominen tyyny Heading Loox (Stars) - Star B…" at bounding box center [1138, 197] width 460 height 1306
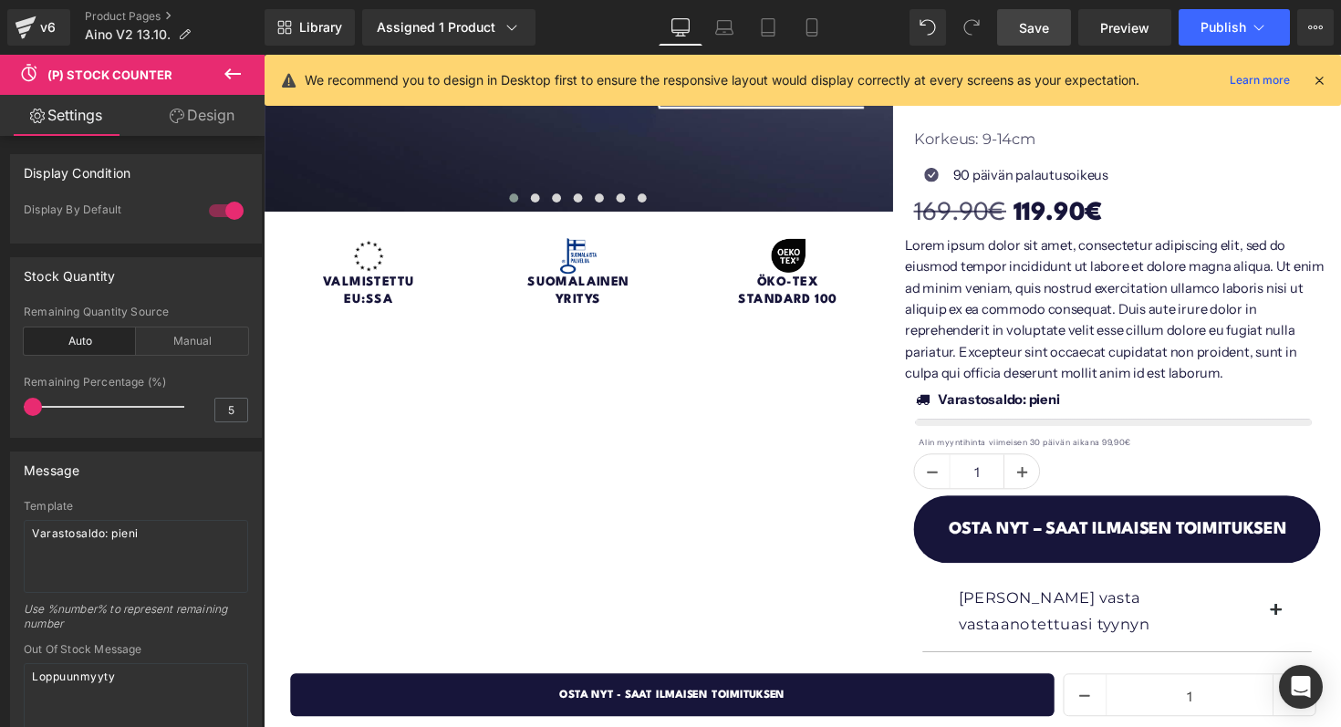
click at [922, 258] on div "Lorem ipsum dolor sit amet, consectetur adipiscing elit, sed do eiusmod tempor …" at bounding box center [1137, 315] width 435 height 153
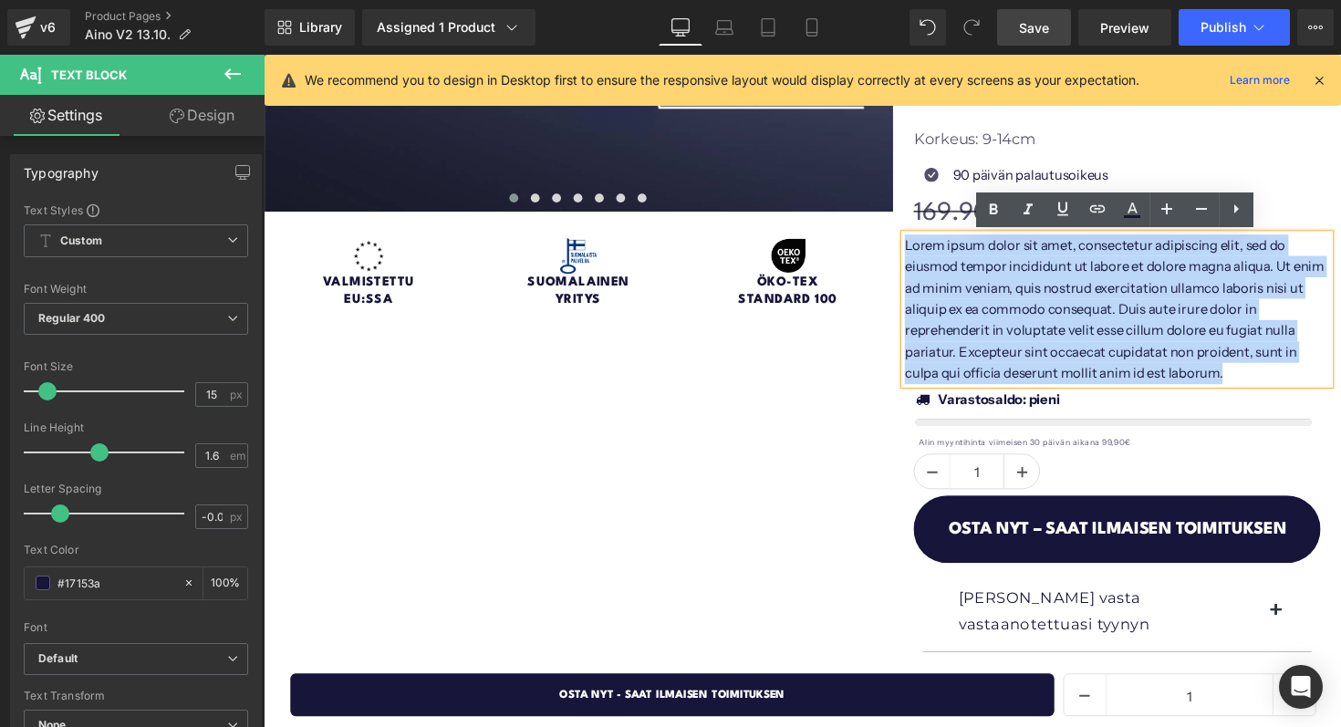
drag, startPoint x: 1007, startPoint y: 379, endPoint x: 922, endPoint y: 254, distance: 151.0
click at [922, 254] on p "Lorem ipsum dolor sit amet, consectetur adipiscing elit, sed do eiusmod tempor …" at bounding box center [1137, 315] width 435 height 153
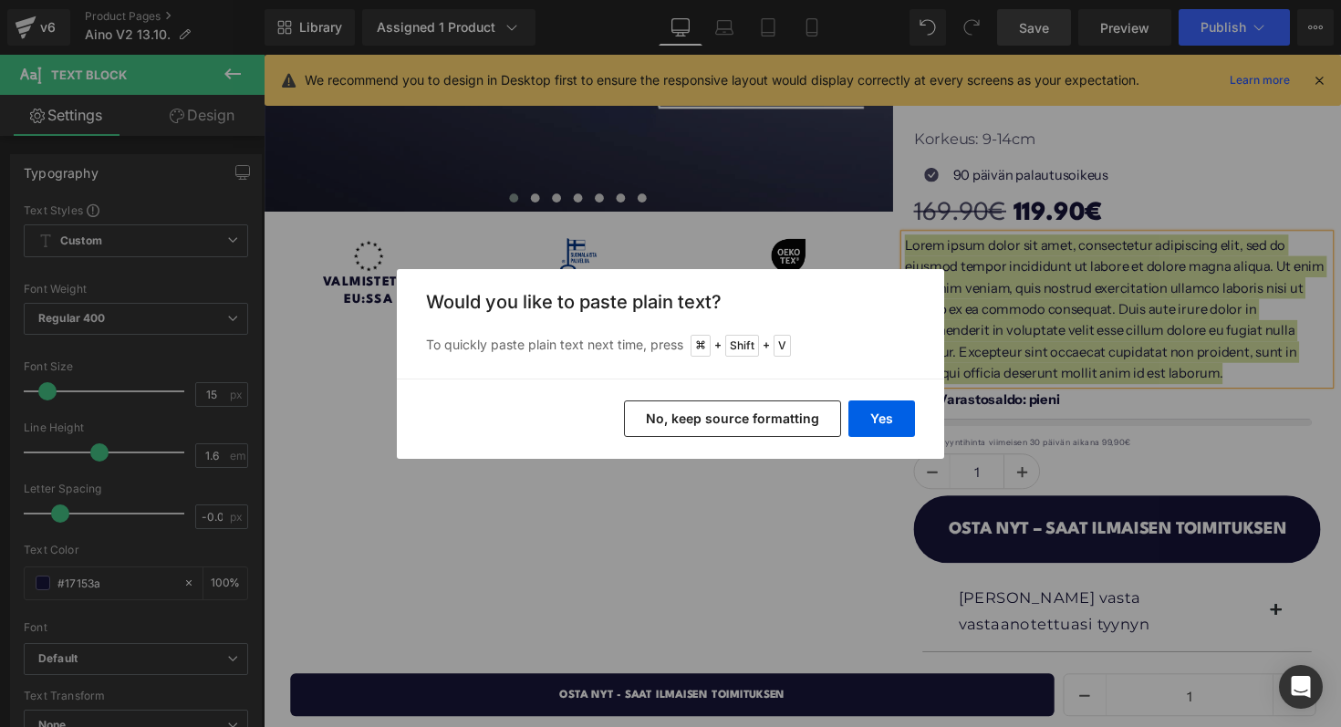
click at [778, 417] on button "No, keep source formatting" at bounding box center [732, 418] width 217 height 36
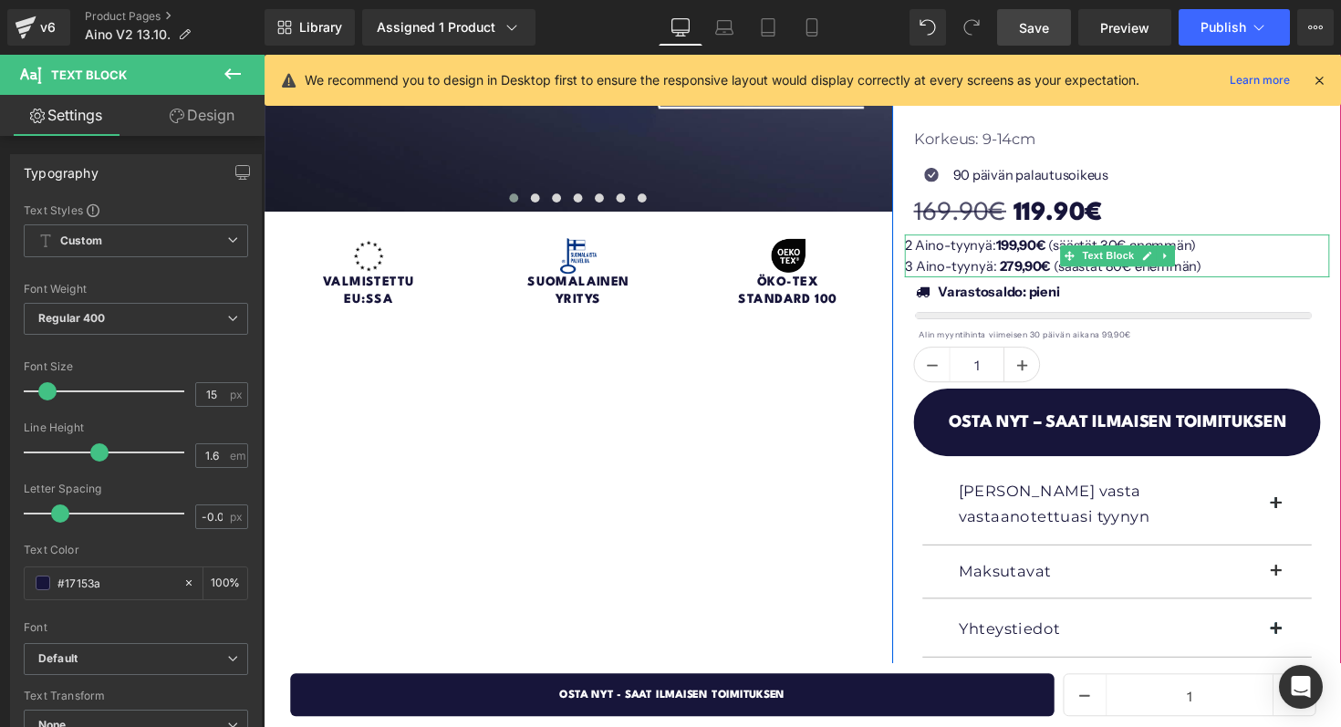
click at [928, 247] on p "2 Aino-tyynyä: 199,90€ (säästät 30€ enemmän)" at bounding box center [1137, 250] width 435 height 22
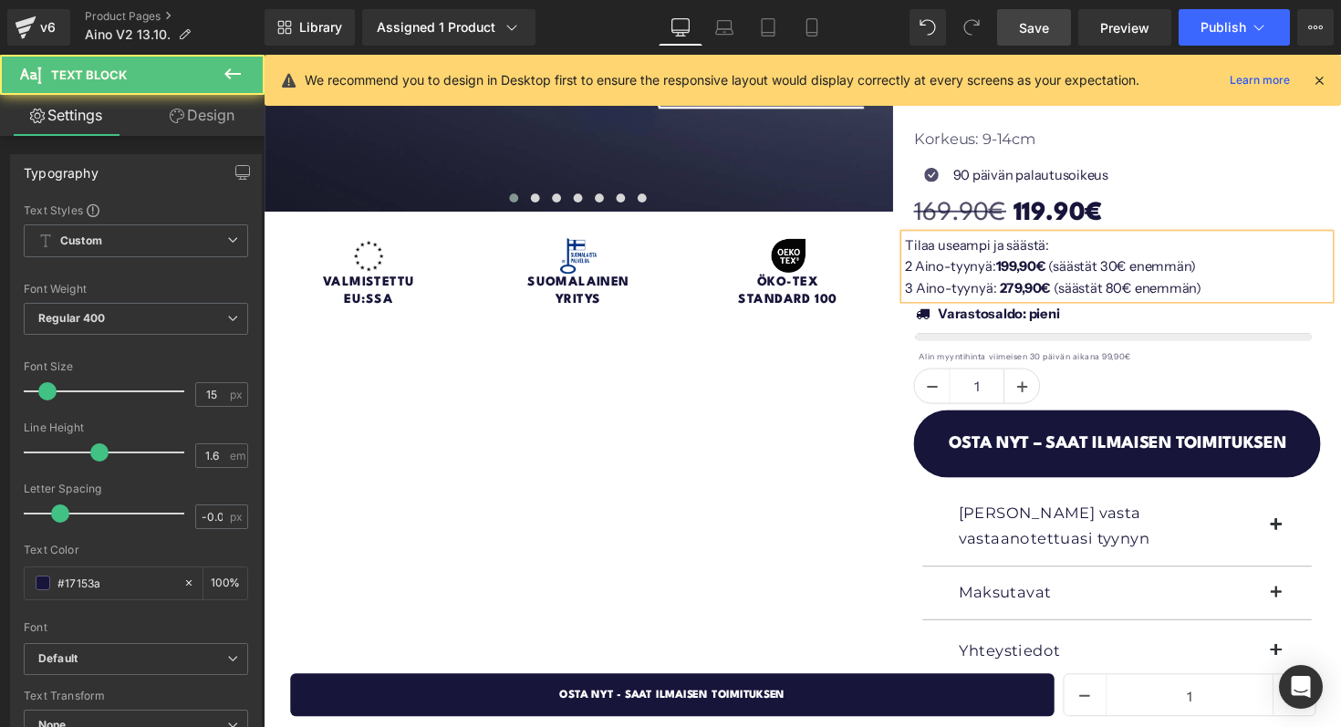
click at [1023, 249] on p "Tilaa useampi ja säästä:" at bounding box center [1137, 250] width 435 height 22
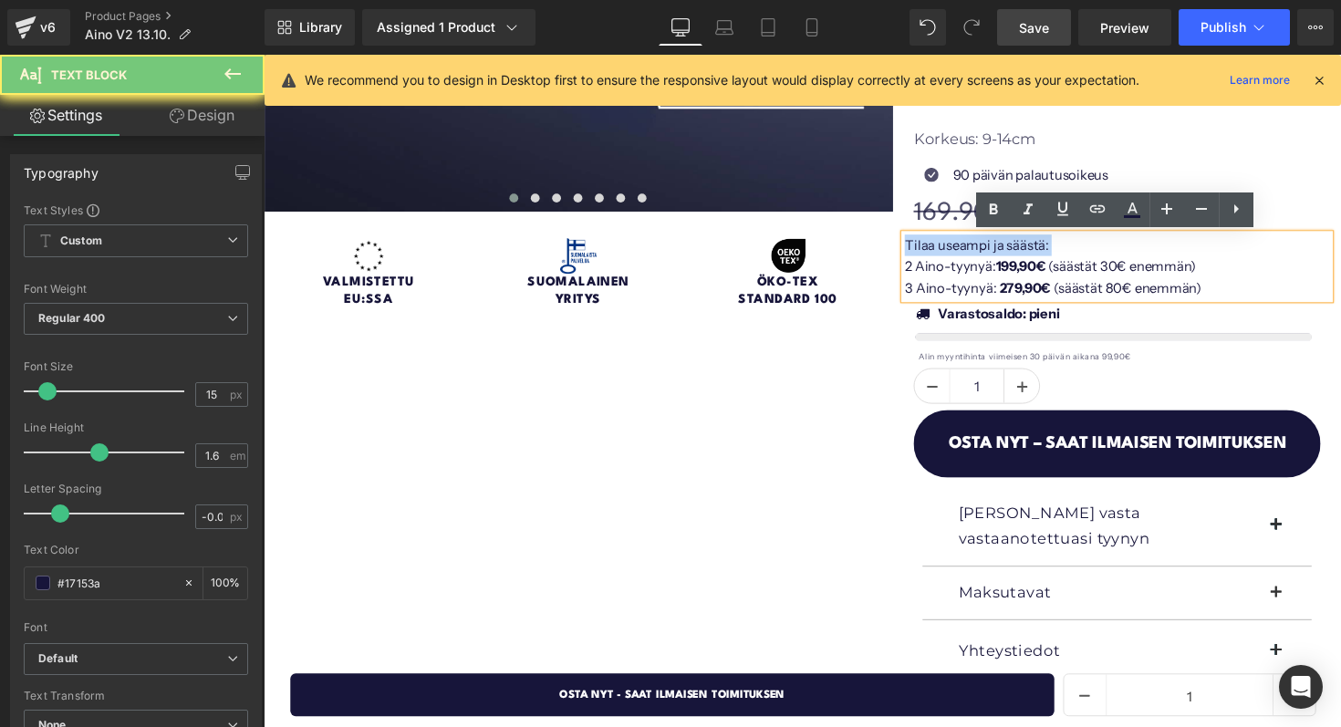
click at [1023, 249] on p "Tilaa useampi ja säästä:" at bounding box center [1137, 250] width 435 height 22
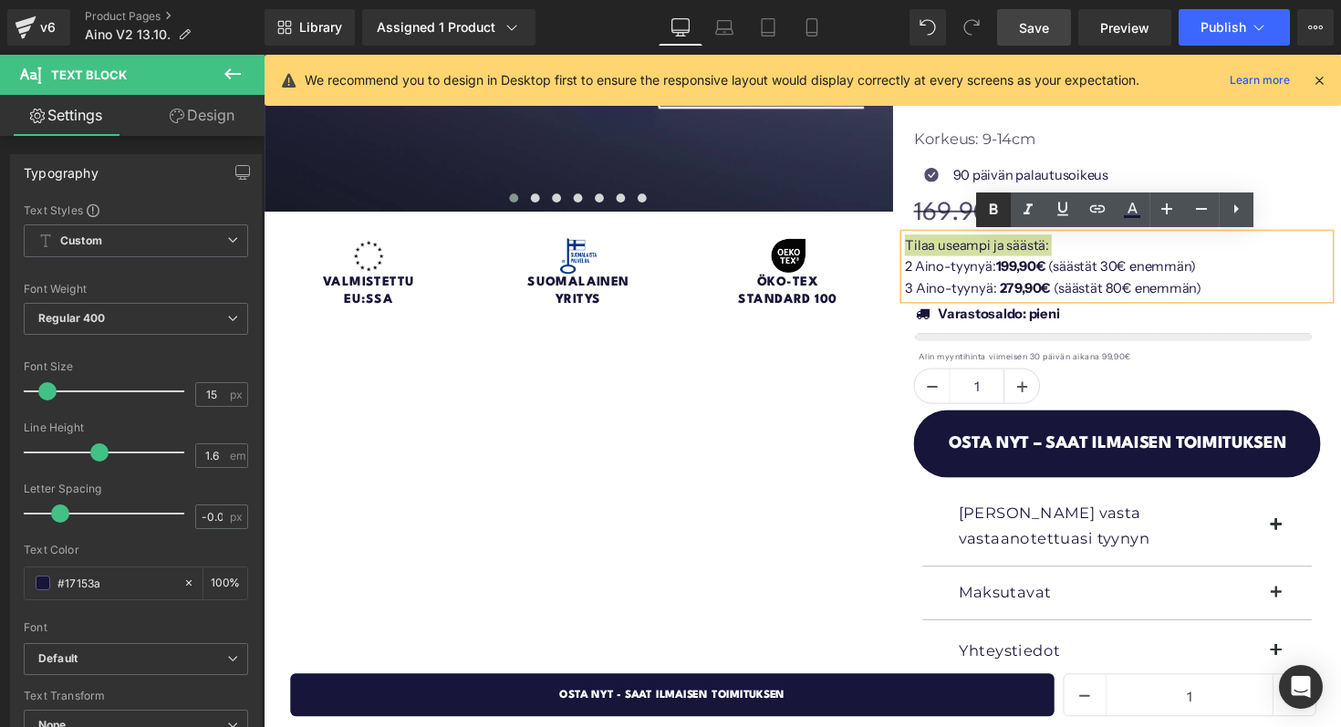
click at [999, 212] on icon at bounding box center [993, 210] width 22 height 22
click at [903, 333] on div "Nuku levollista, sikeää unta ja herää uuteen aamuun kivuttomana Heading Image I…" at bounding box center [817, 158] width 1104 height 1228
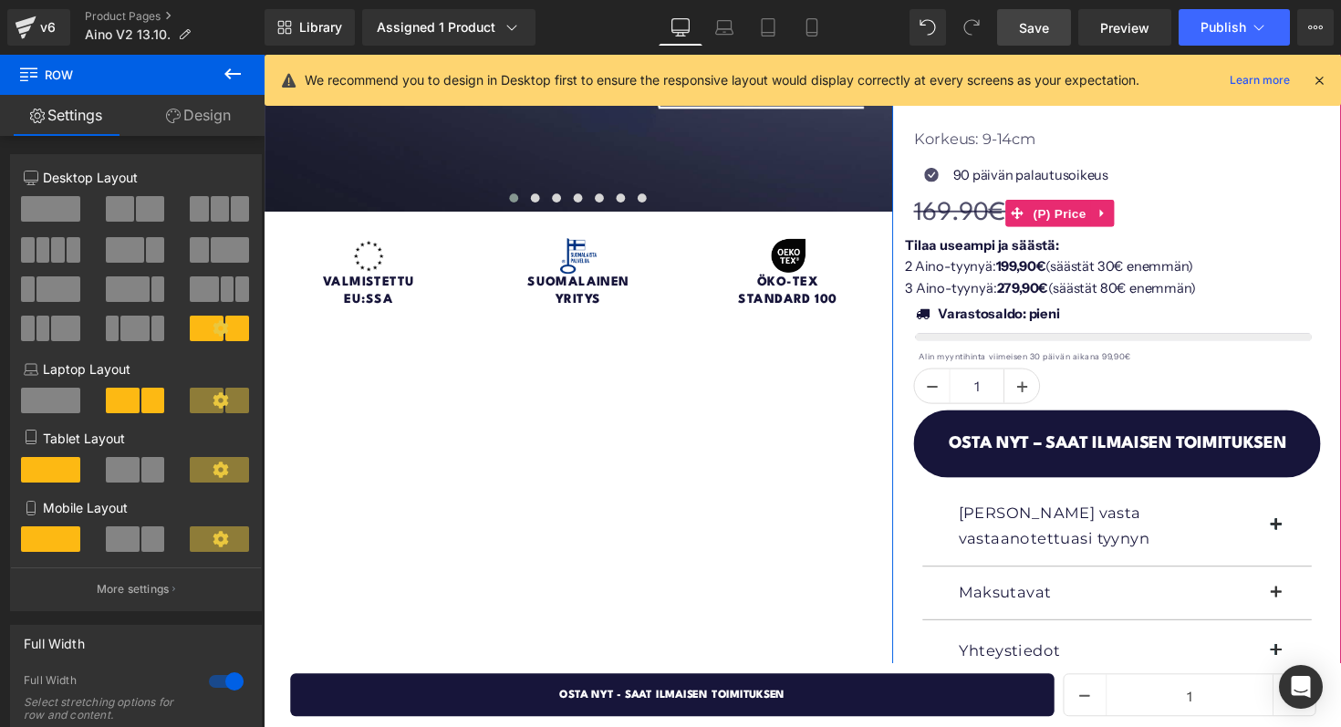
click at [941, 206] on span "169.90€" at bounding box center [976, 217] width 94 height 26
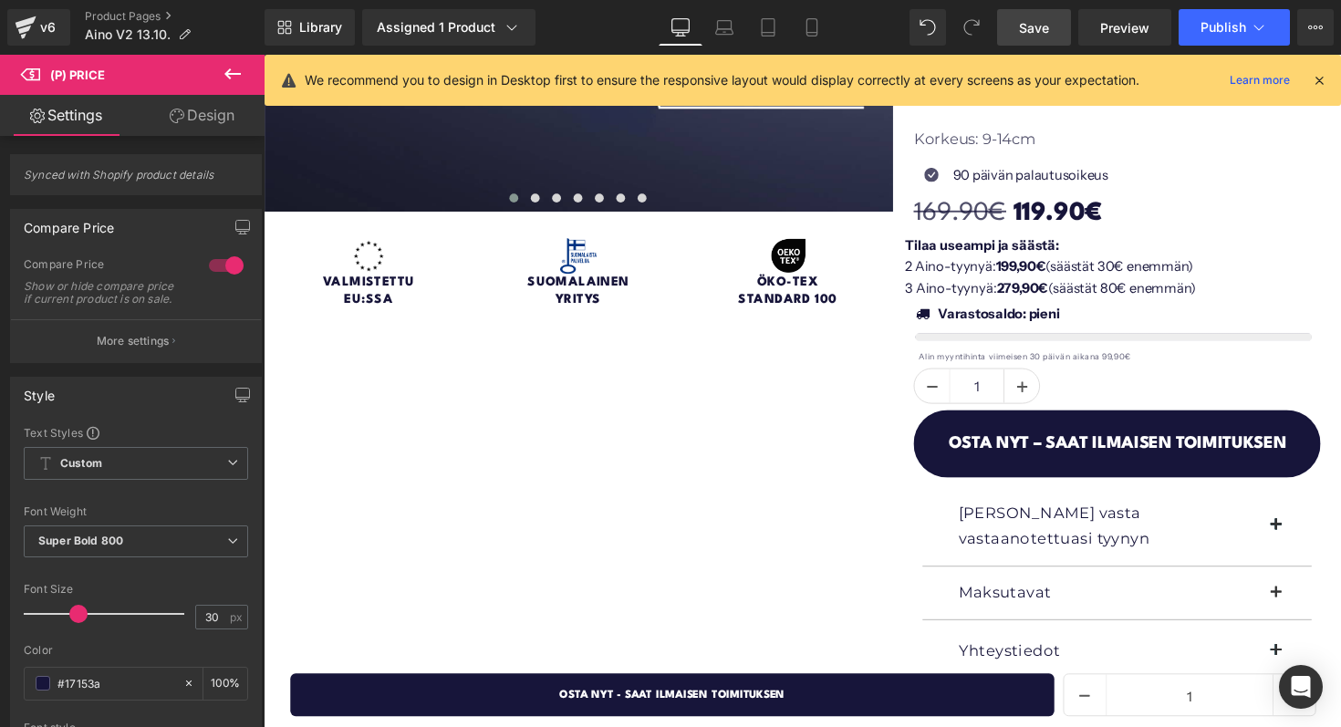
click at [199, 130] on link "Design" at bounding box center [202, 115] width 132 height 41
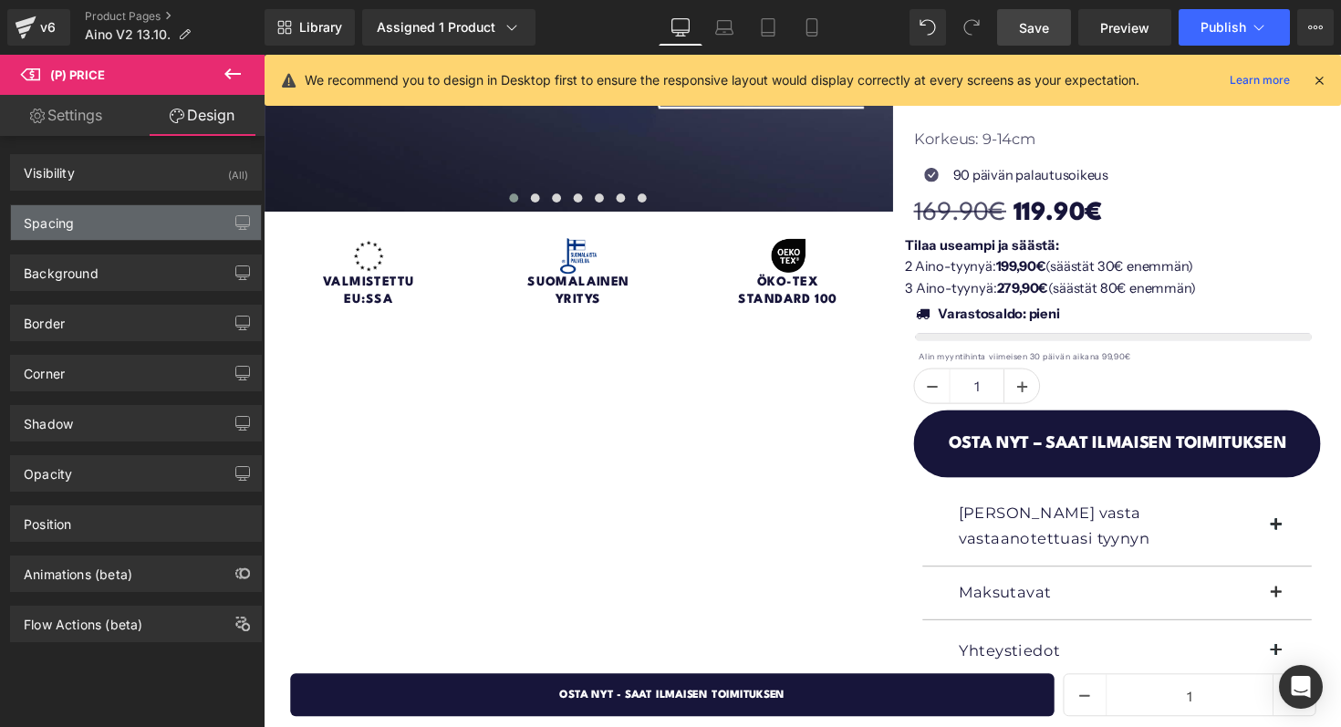
click at [150, 210] on div "Spacing" at bounding box center [136, 222] width 250 height 35
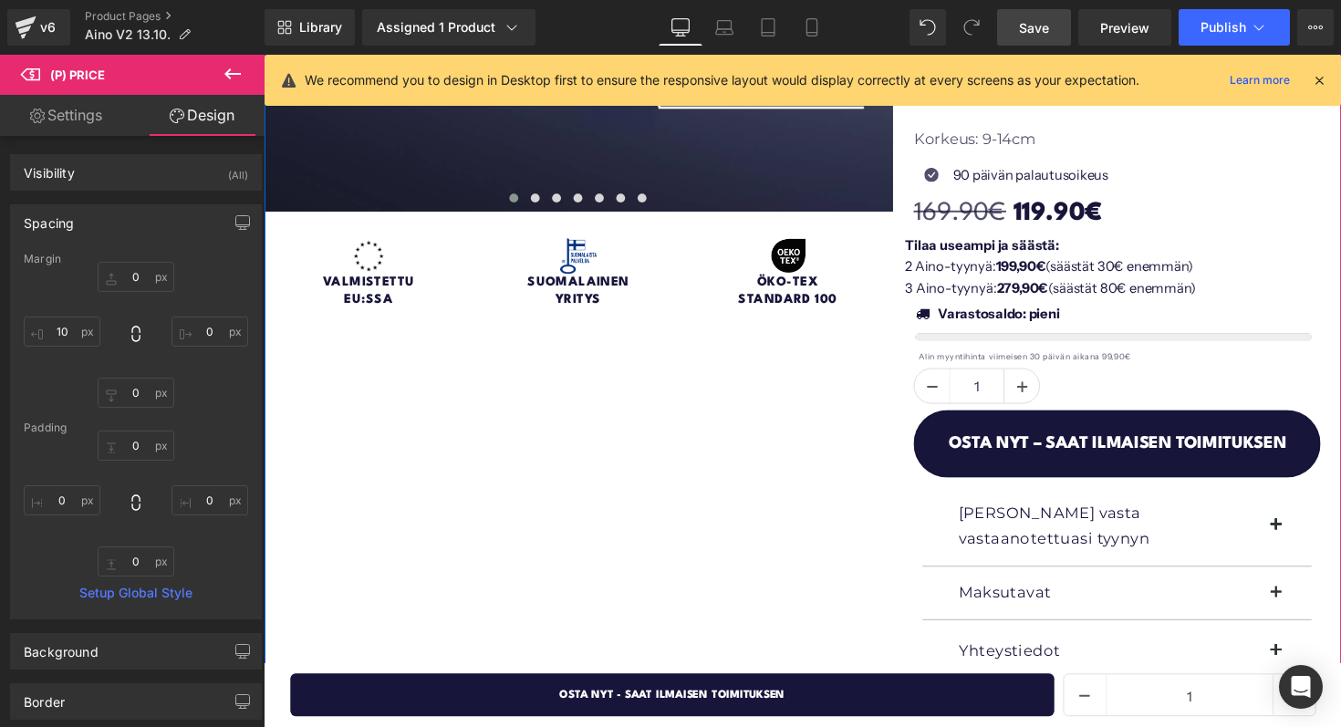
click at [990, 254] on strong "Tilaa useampi ja säästä:" at bounding box center [999, 249] width 158 height 17
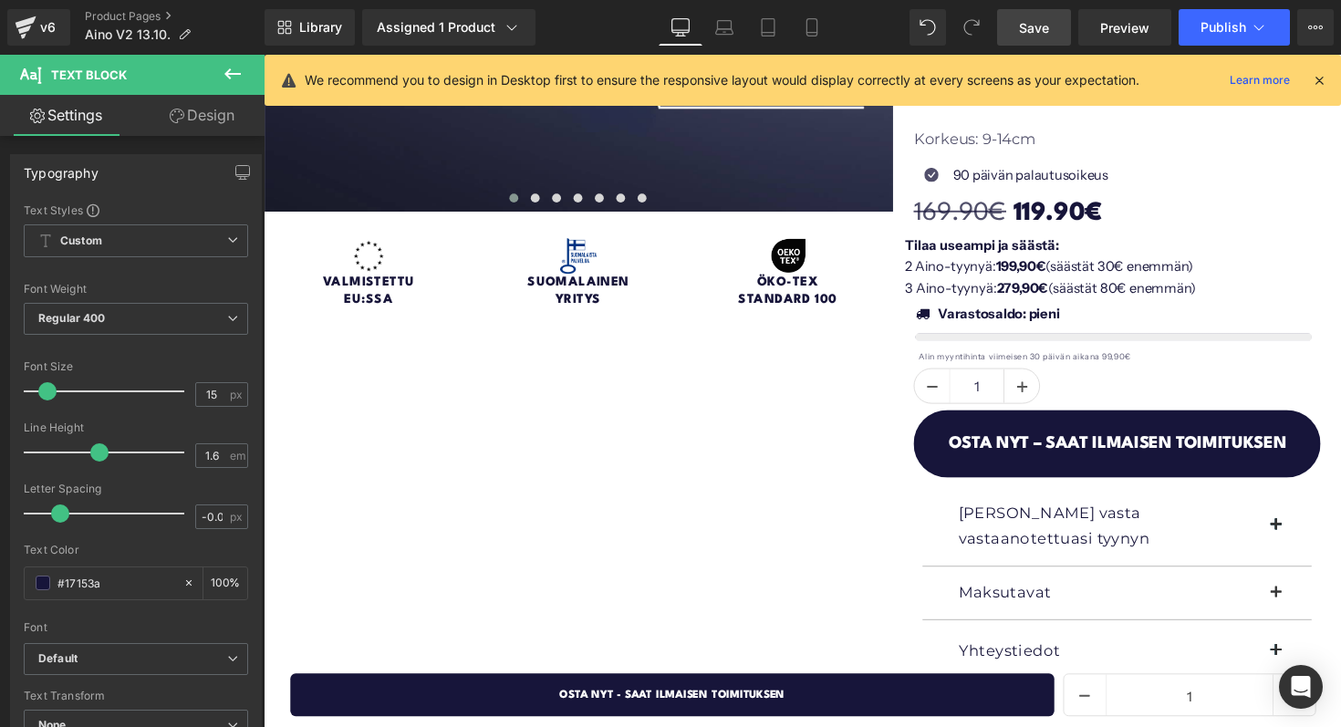
click at [217, 129] on link "Design" at bounding box center [202, 115] width 132 height 41
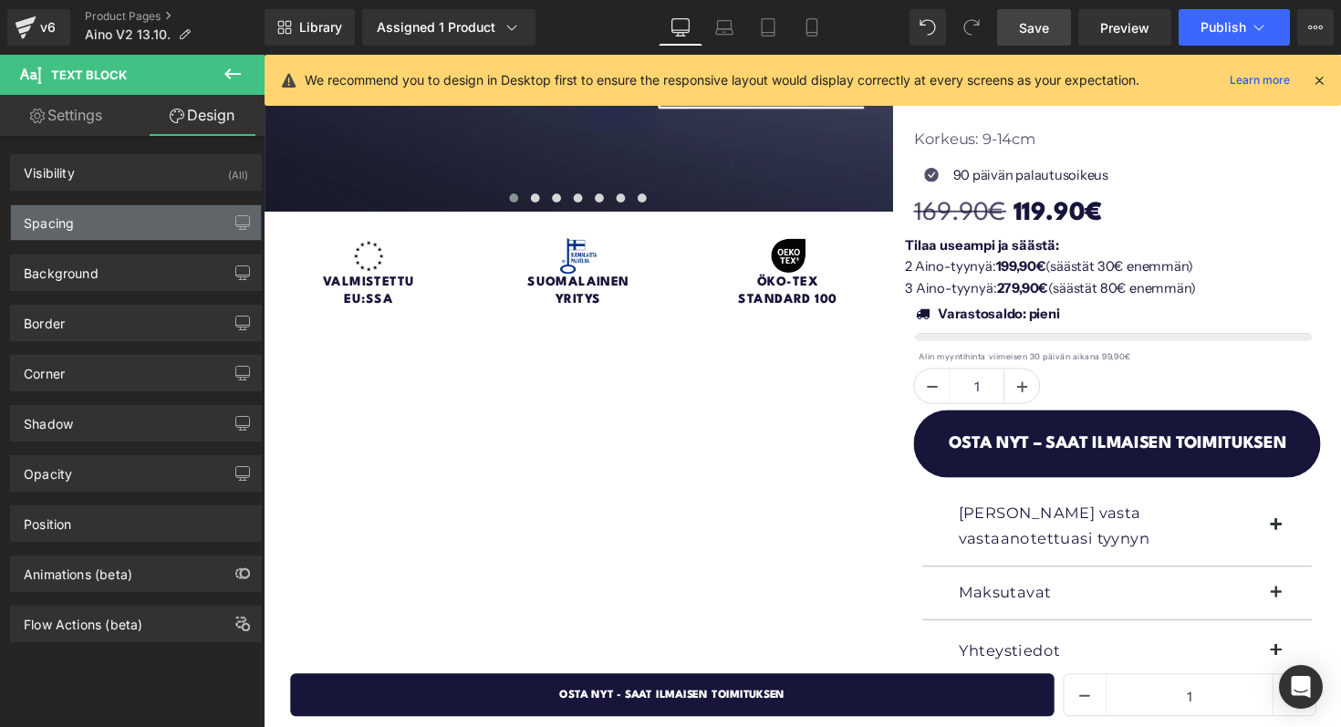
click at [141, 226] on div "Spacing" at bounding box center [136, 222] width 250 height 35
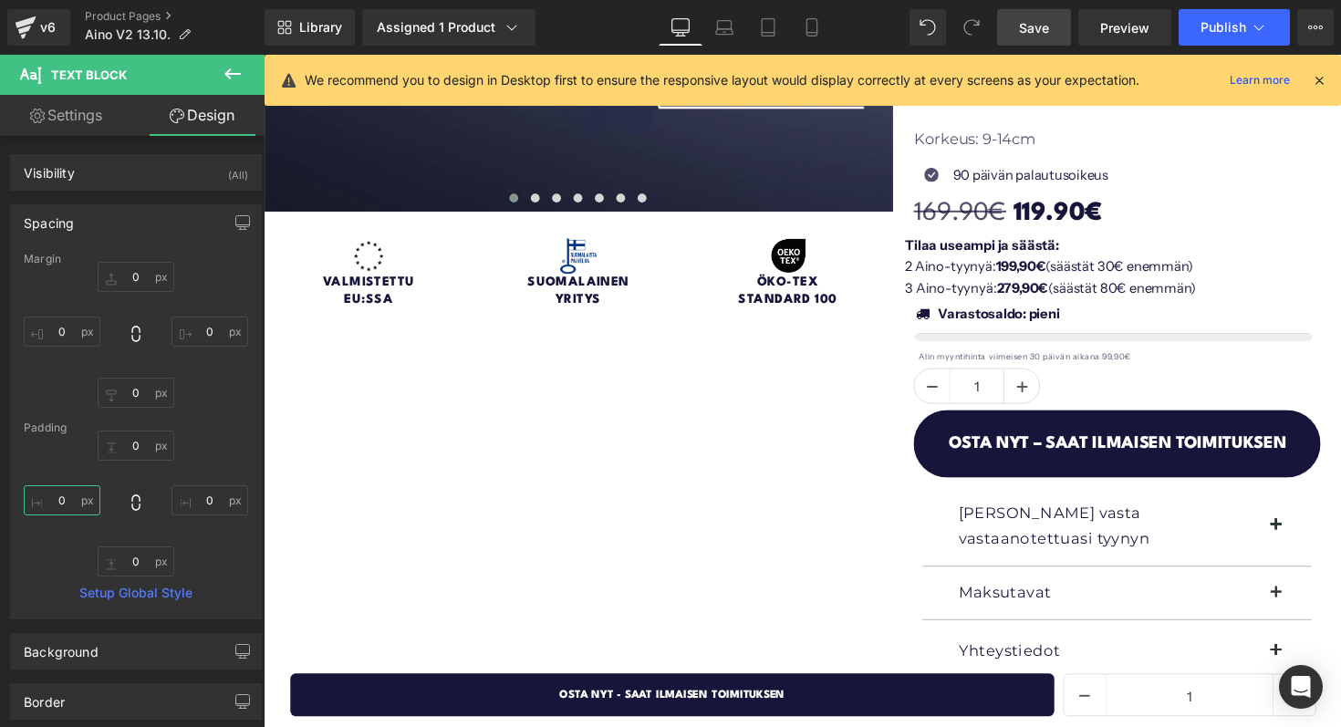
click at [59, 506] on input "0" at bounding box center [62, 500] width 77 height 30
type input "10"
click at [1053, 36] on link "Save" at bounding box center [1034, 27] width 74 height 36
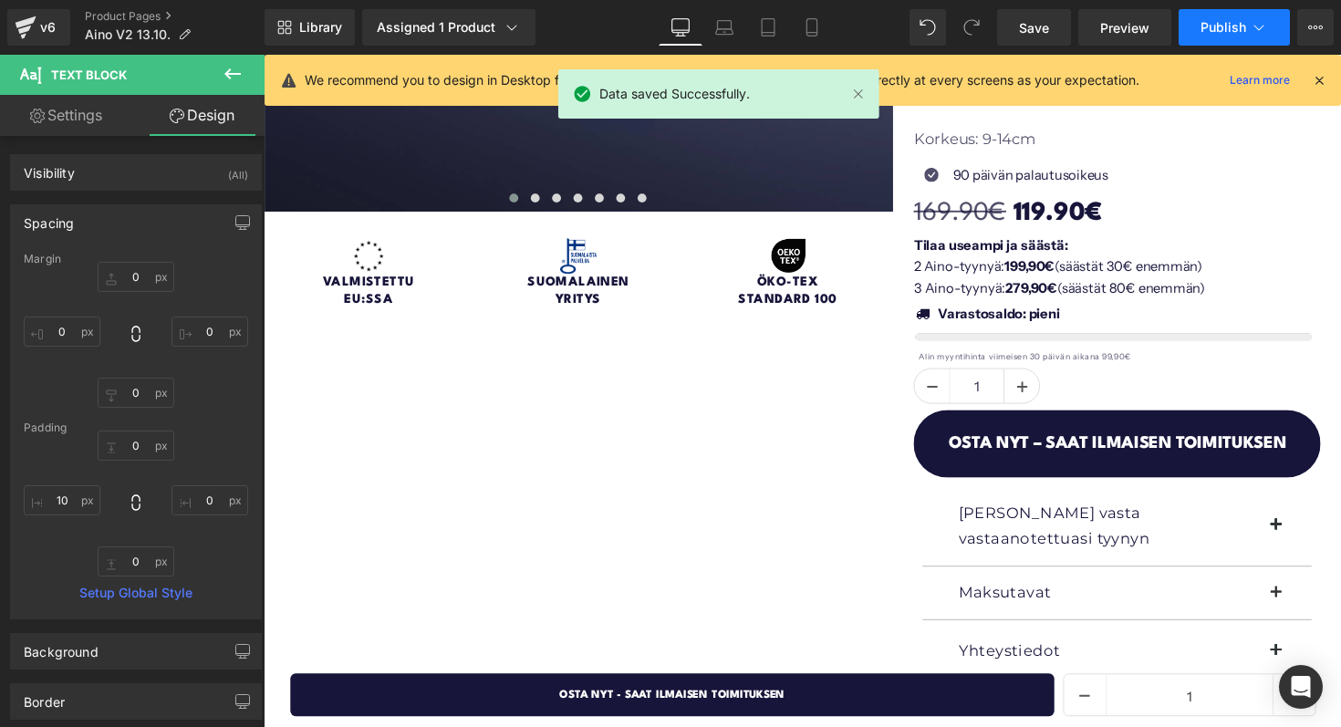
click at [1198, 22] on button "Publish" at bounding box center [1233, 27] width 111 height 36
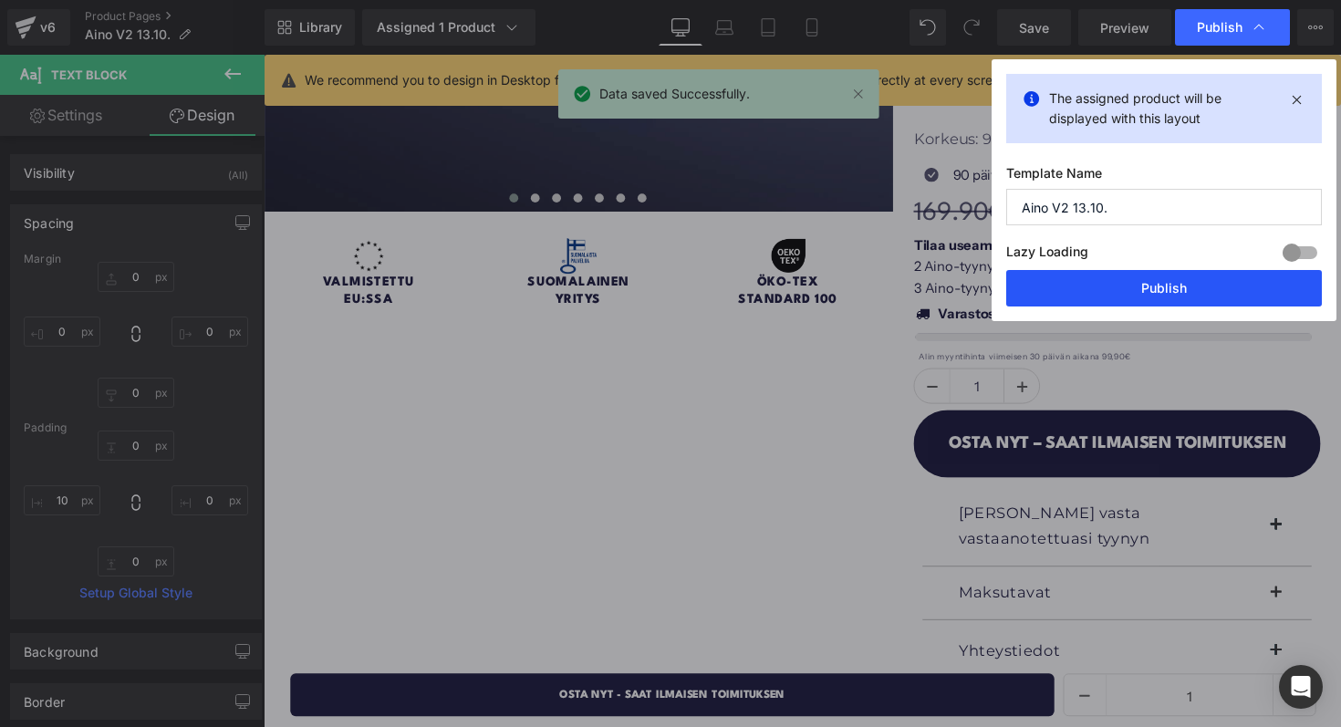
click at [1082, 297] on button "Publish" at bounding box center [1164, 288] width 316 height 36
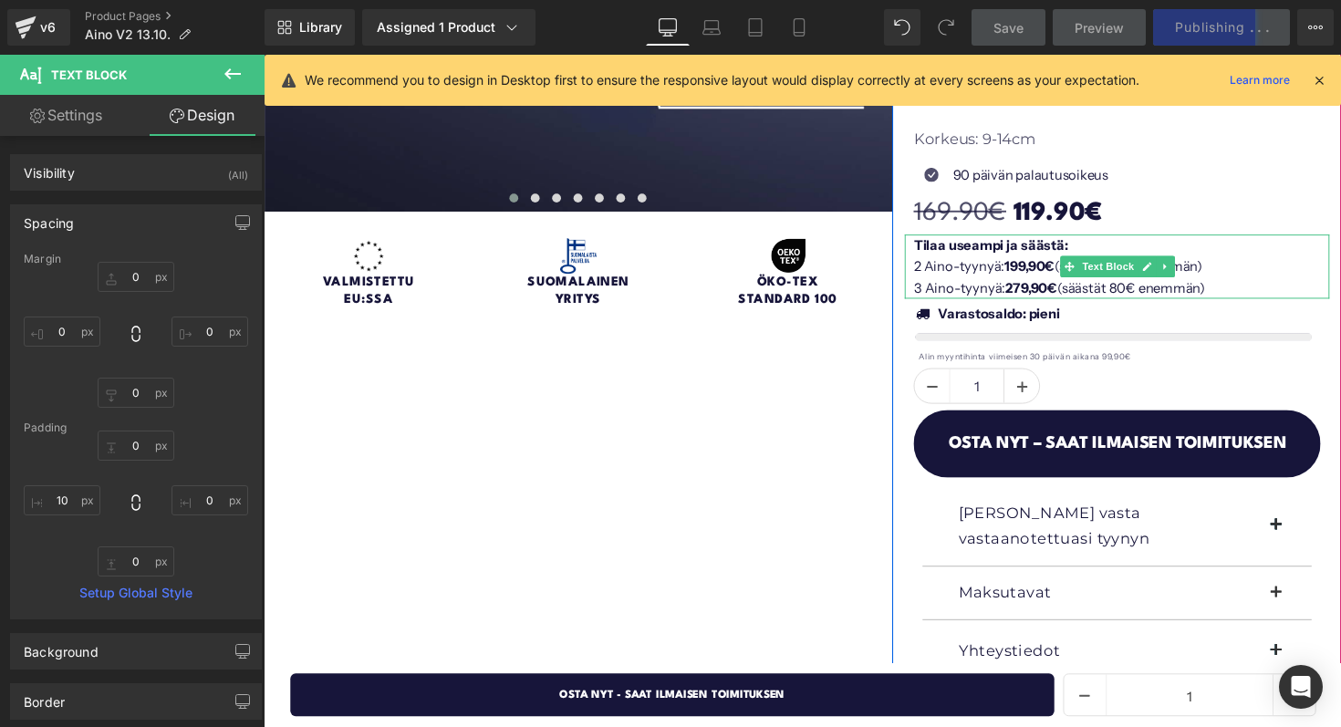
click at [1032, 248] on strong "Tilaa useampi ja säästä:" at bounding box center [1008, 249] width 158 height 17
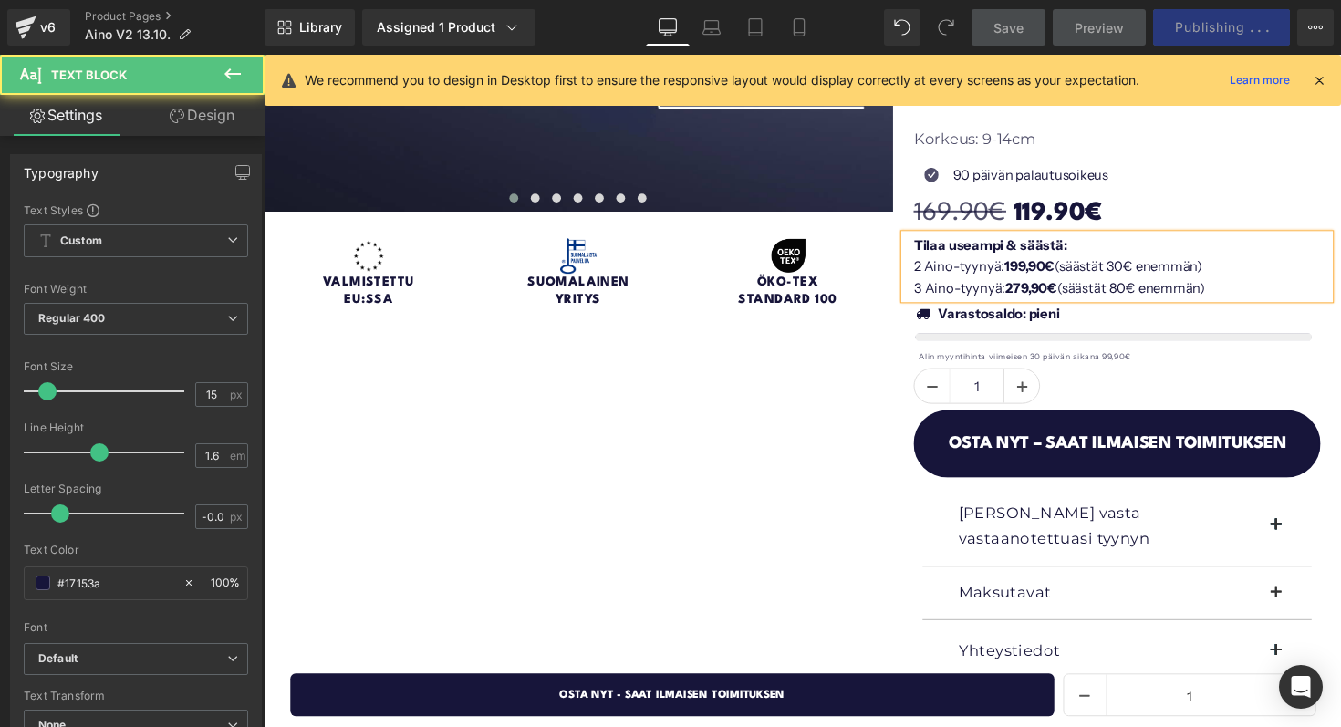
click at [1079, 250] on strong "Tilaa useampi & säästä:" at bounding box center [1007, 249] width 157 height 17
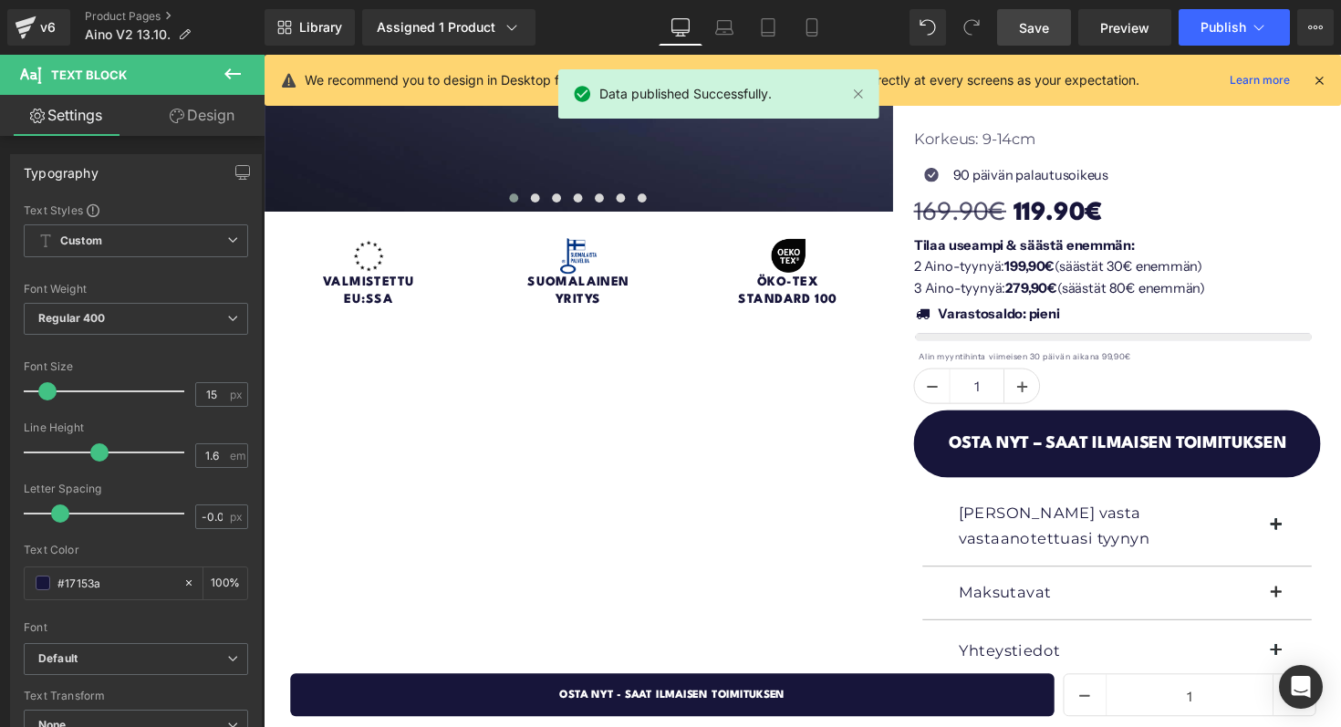
click at [1043, 13] on link "Save" at bounding box center [1034, 27] width 74 height 36
click at [1209, 36] on button "Publish" at bounding box center [1233, 27] width 111 height 36
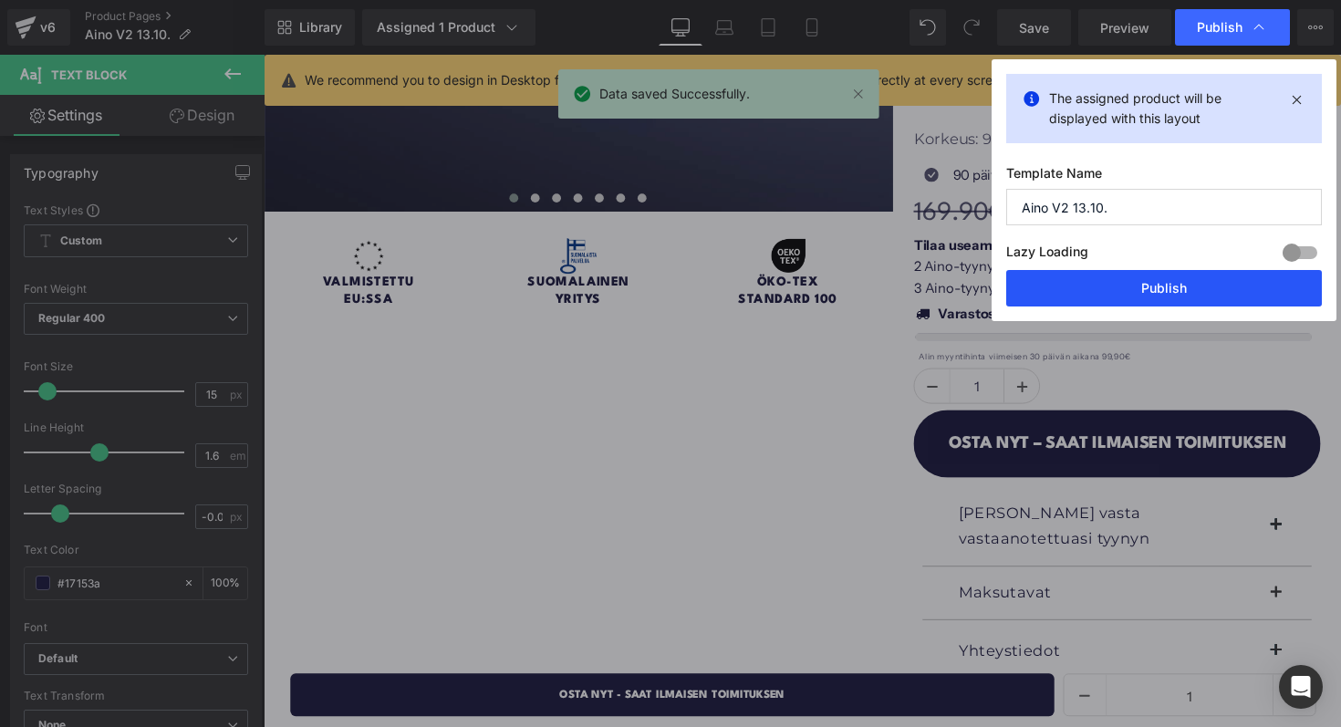
click at [1149, 302] on button "Publish" at bounding box center [1164, 288] width 316 height 36
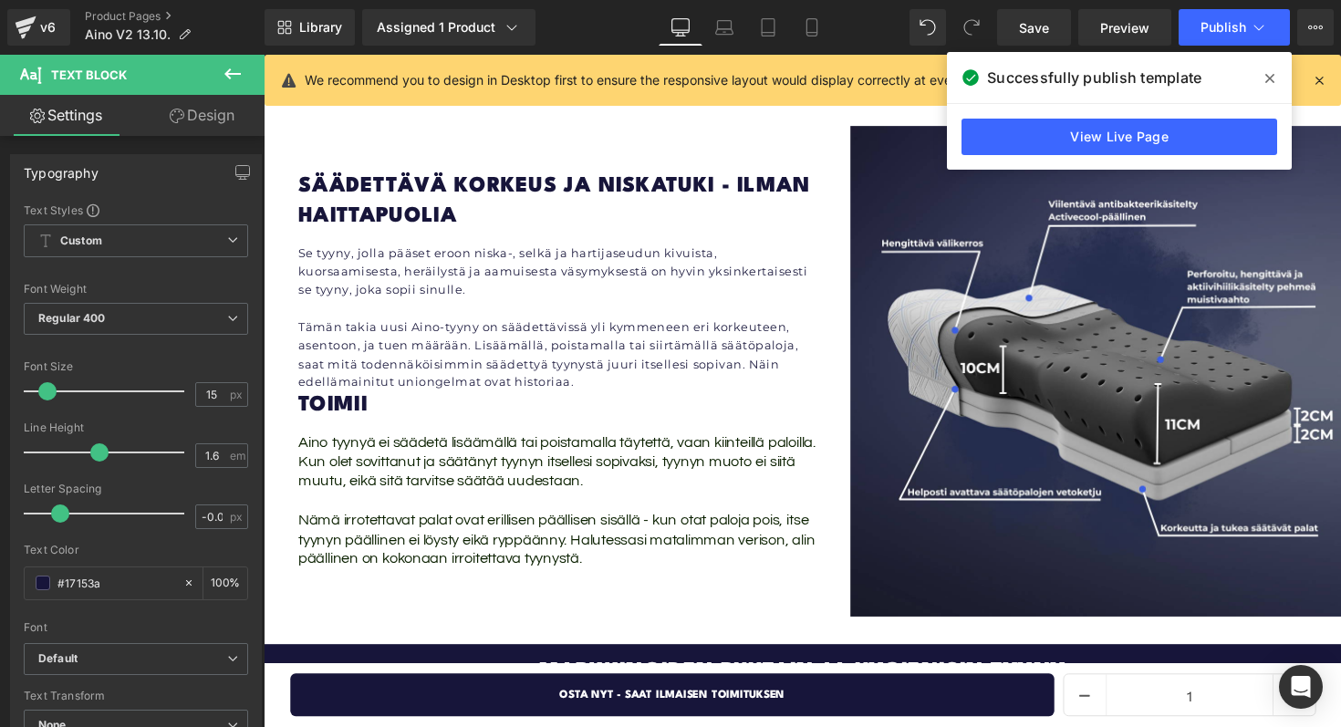
scroll to position [3478, 0]
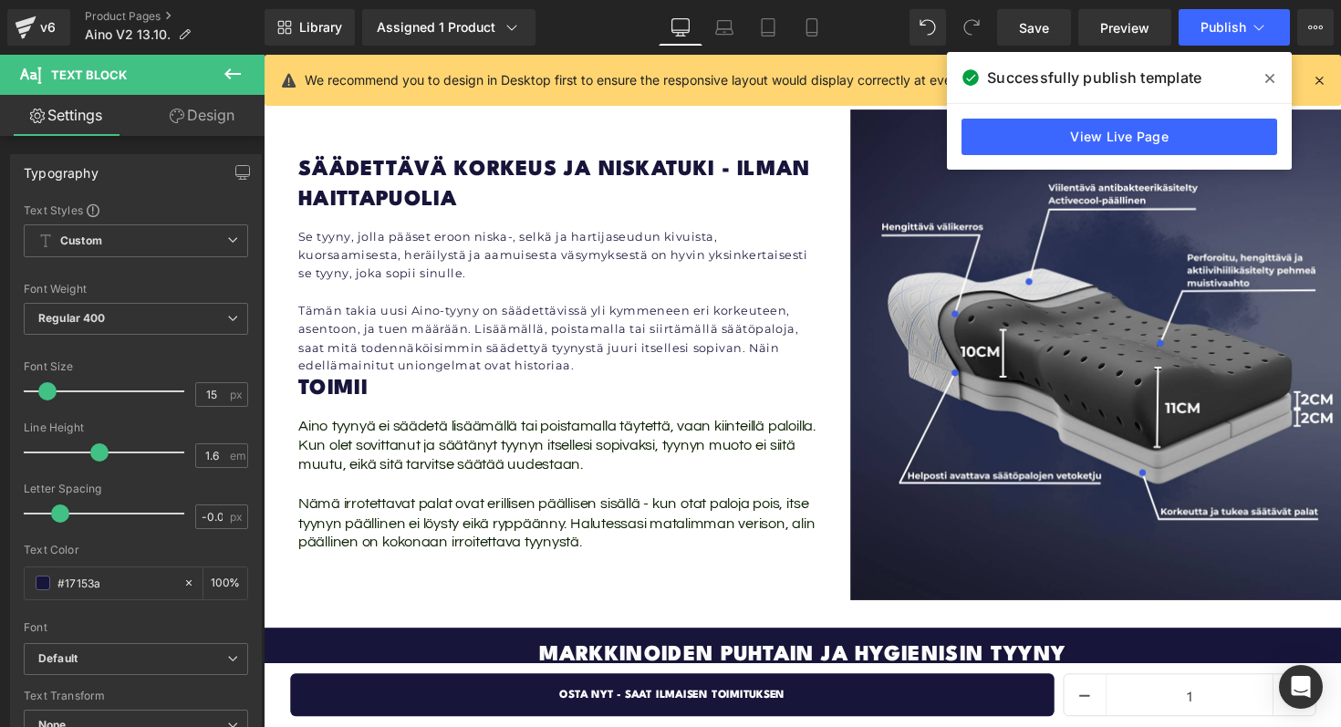
click at [355, 383] on div "Toimii Heading" at bounding box center [566, 397] width 534 height 29
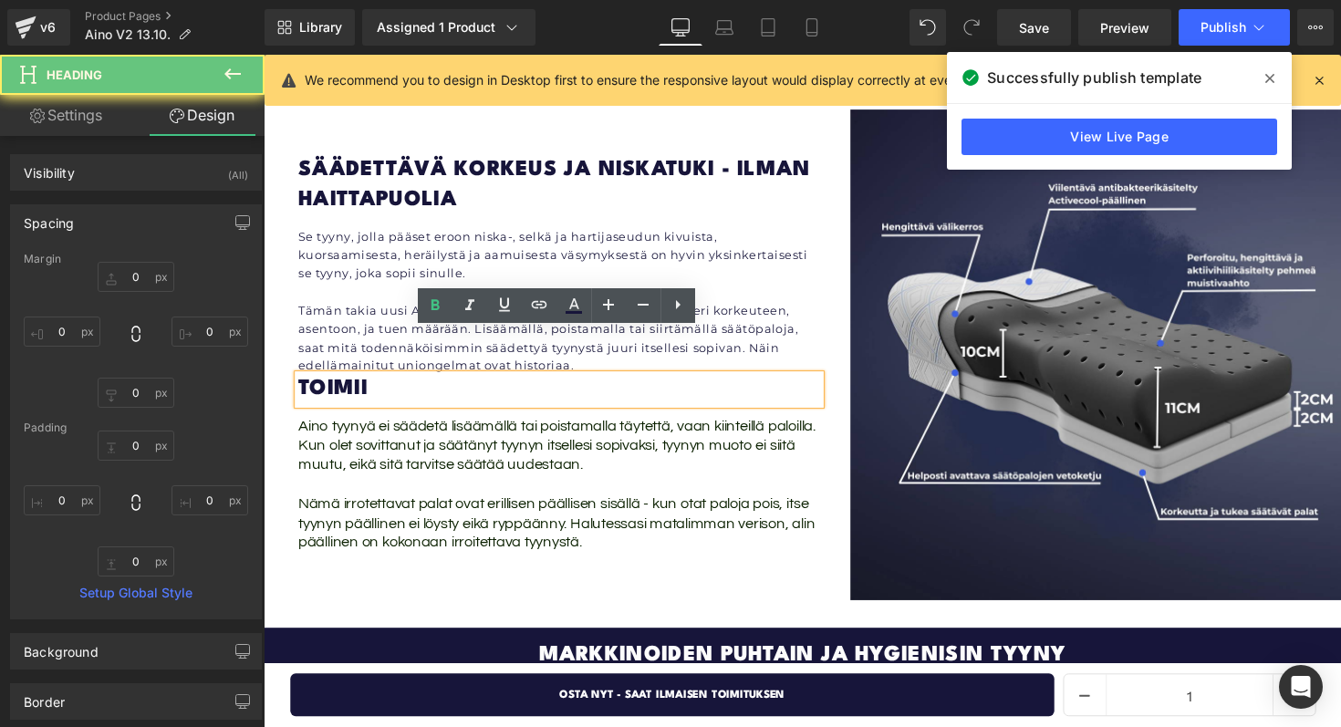
click at [413, 428] on span "Aino tyynyä ei säädetä lisäämällä tai poistamalla täytettä, vaan kiinteillä pal…" at bounding box center [564, 456] width 530 height 57
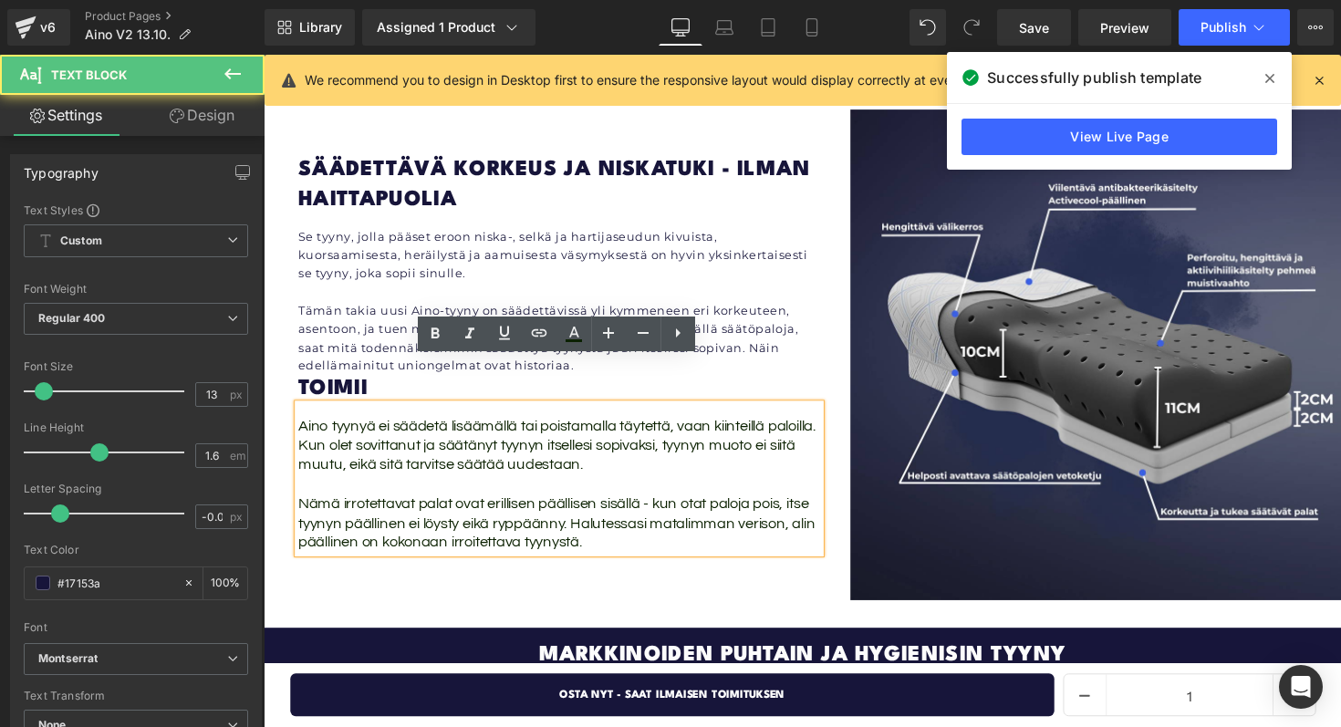
click at [413, 428] on span "Aino tyynyä ei säädetä lisäämällä tai poistamalla täytettä, vaan kiinteillä pal…" at bounding box center [564, 456] width 530 height 57
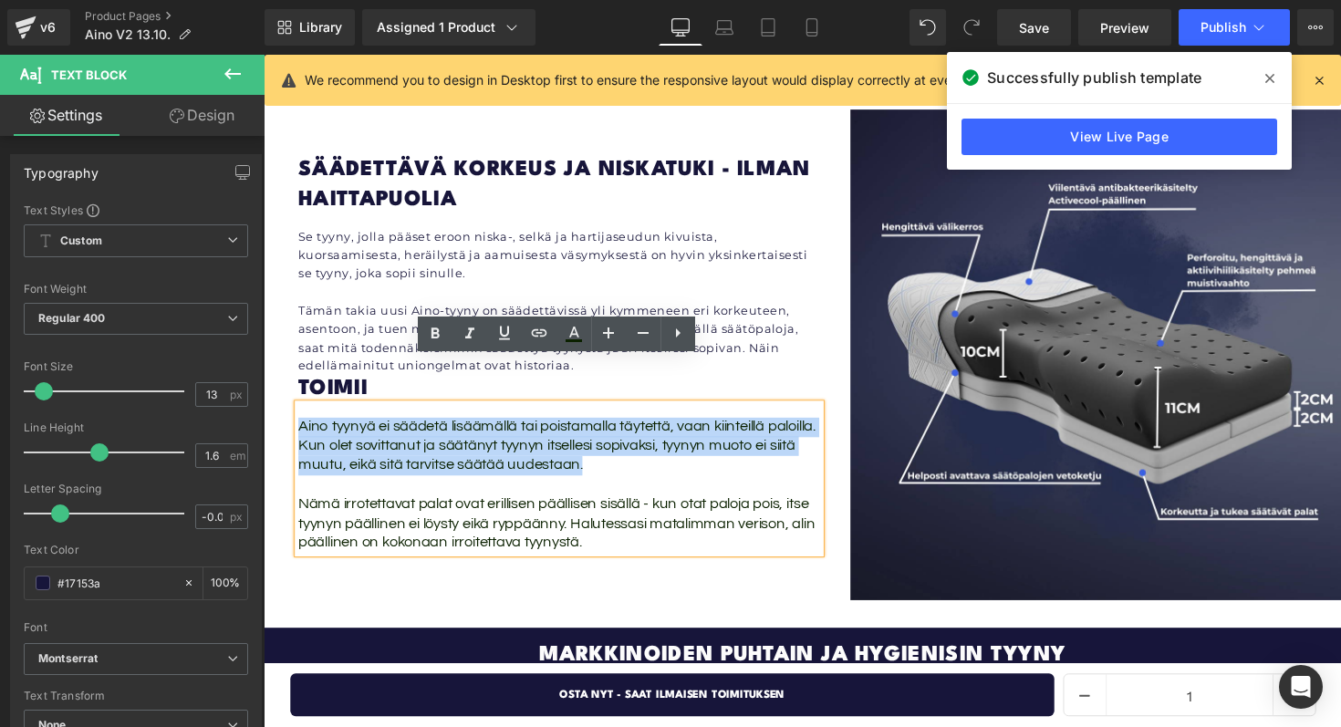
click at [413, 428] on span "Aino tyynyä ei säädetä lisäämällä tai poistamalla täytettä, vaan kiinteillä pal…" at bounding box center [564, 456] width 530 height 57
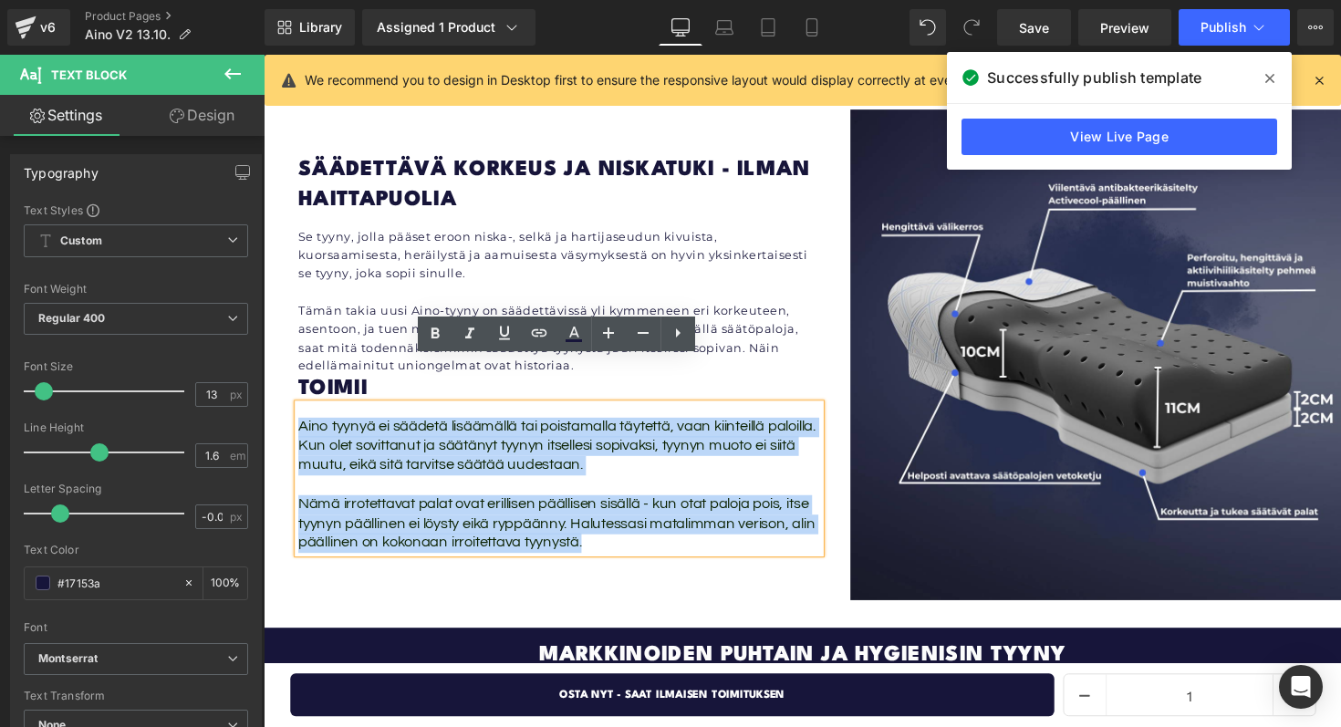
drag, startPoint x: 618, startPoint y: 513, endPoint x: 301, endPoint y: 394, distance: 338.8
click at [301, 413] on div "Aino tyynyä ei säädetä lisäämällä tai poistamalla täytettä, vaan kiinteillä pal…" at bounding box center [566, 489] width 534 height 153
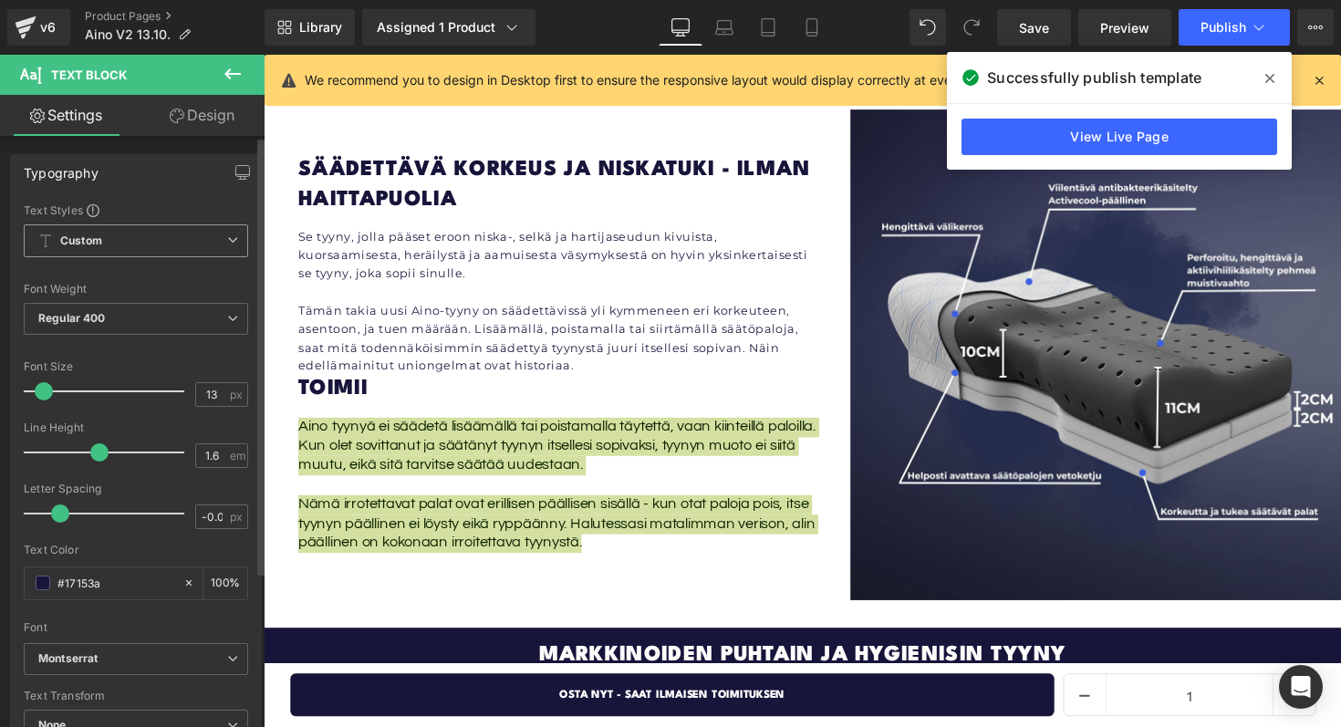
click at [158, 248] on span "Custom Setup Global Style" at bounding box center [136, 240] width 224 height 33
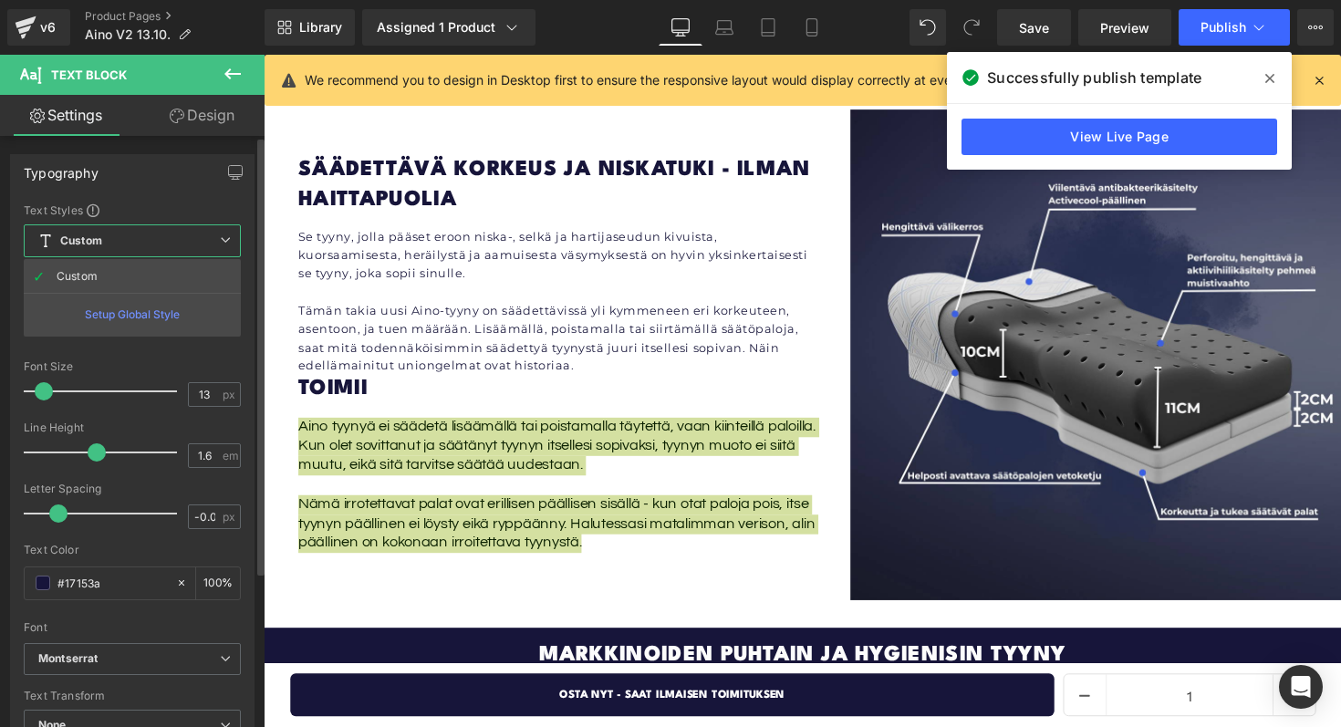
click at [158, 248] on span "Custom Setup Global Style" at bounding box center [132, 240] width 217 height 33
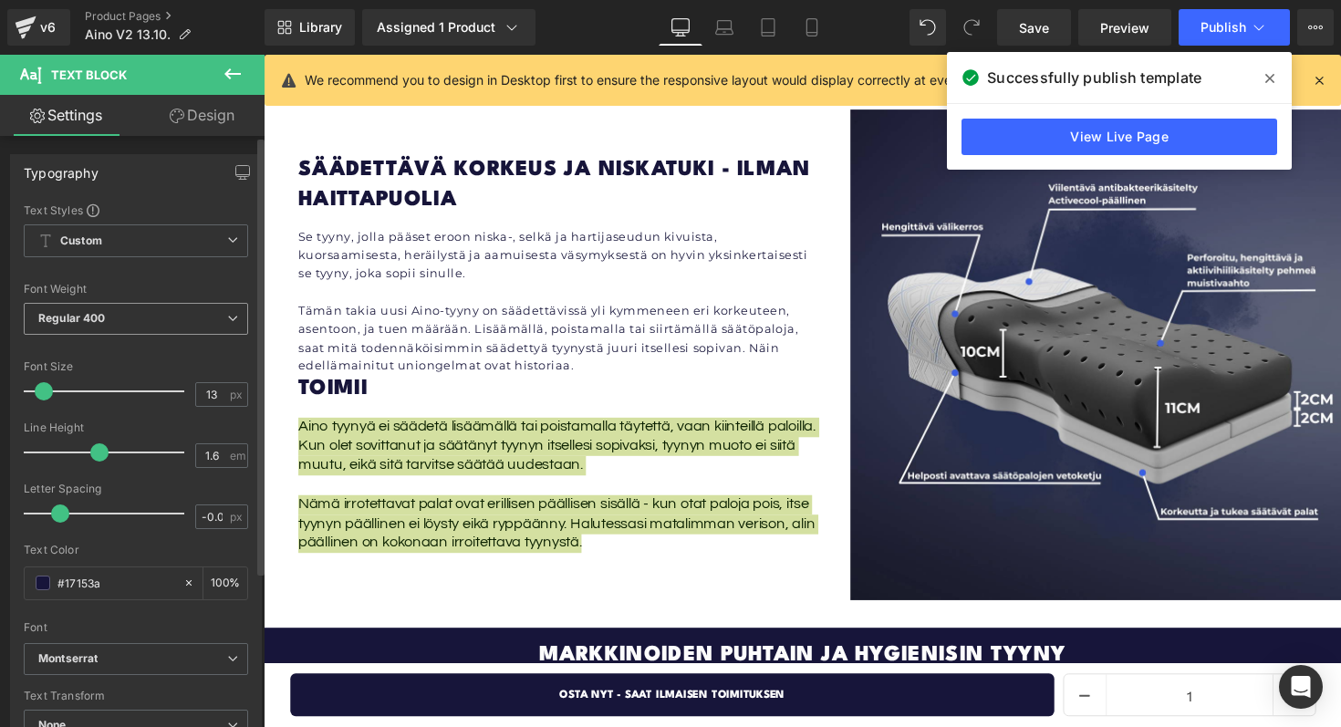
click at [154, 313] on span "Regular 400" at bounding box center [136, 319] width 224 height 32
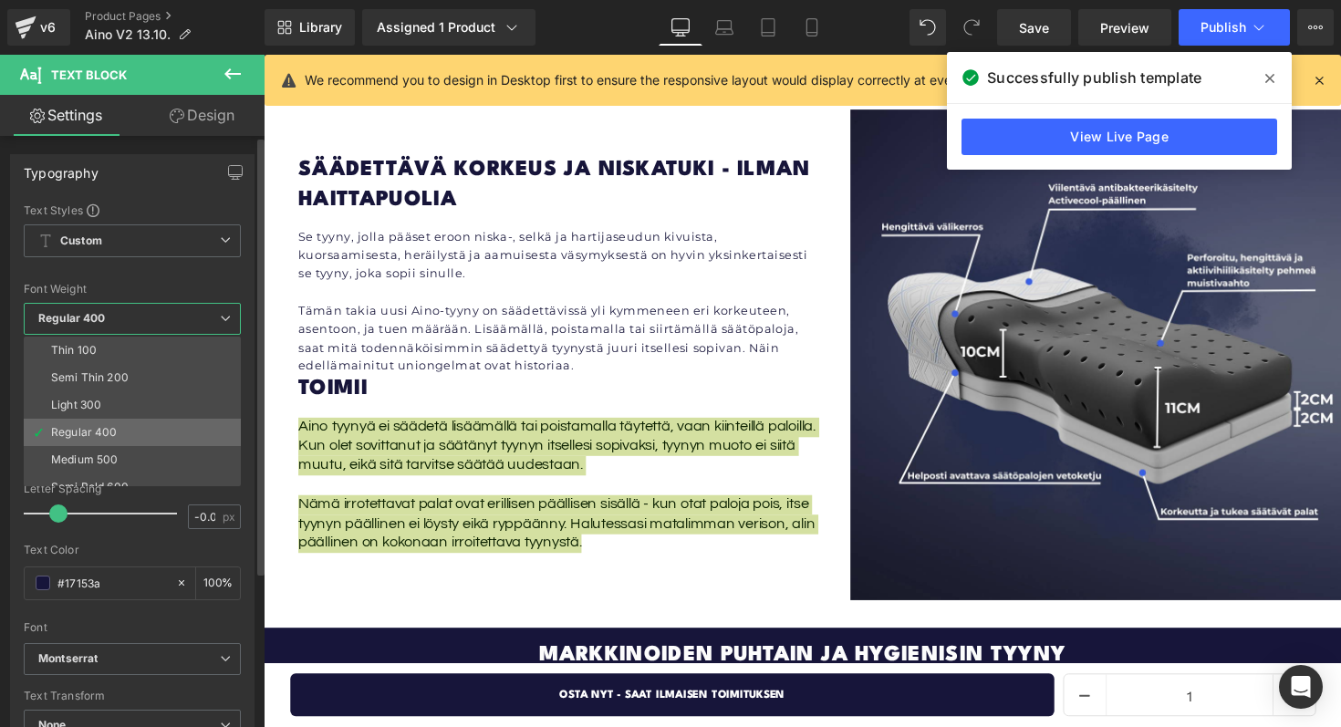
click at [132, 425] on li "Regular 400" at bounding box center [136, 432] width 225 height 27
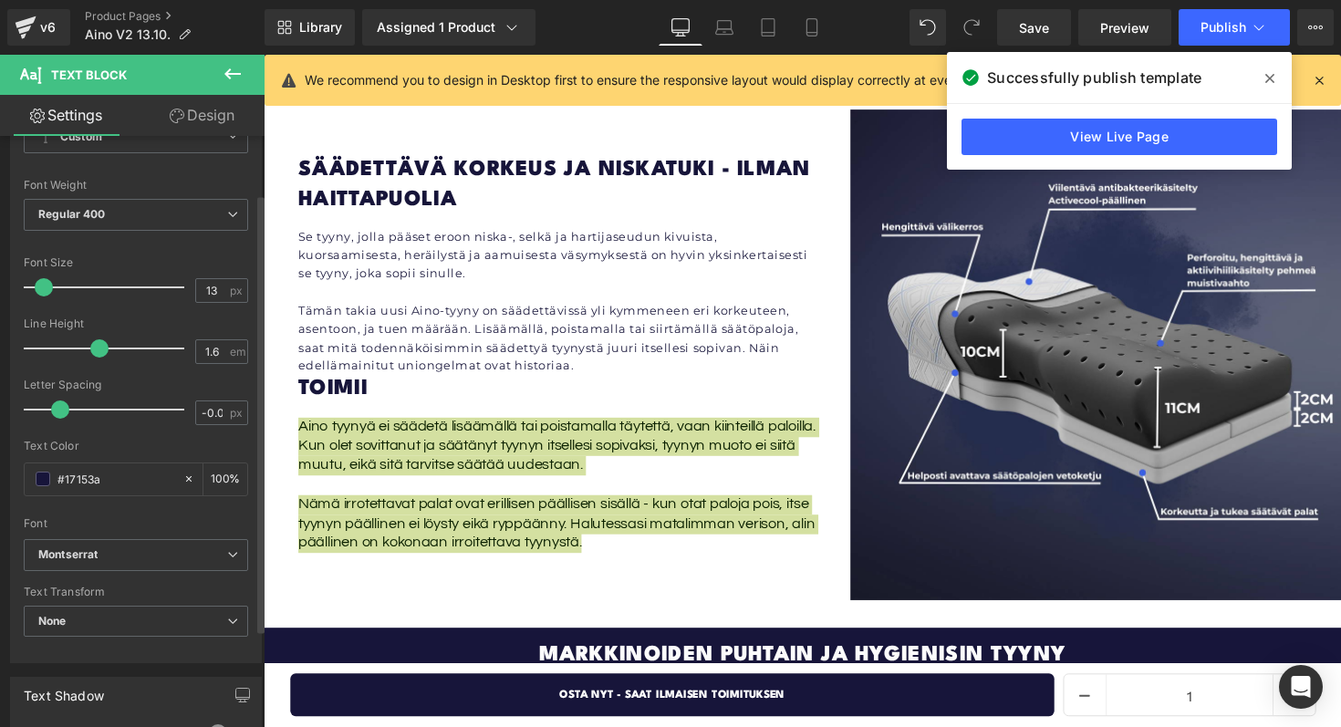
scroll to position [118, 0]
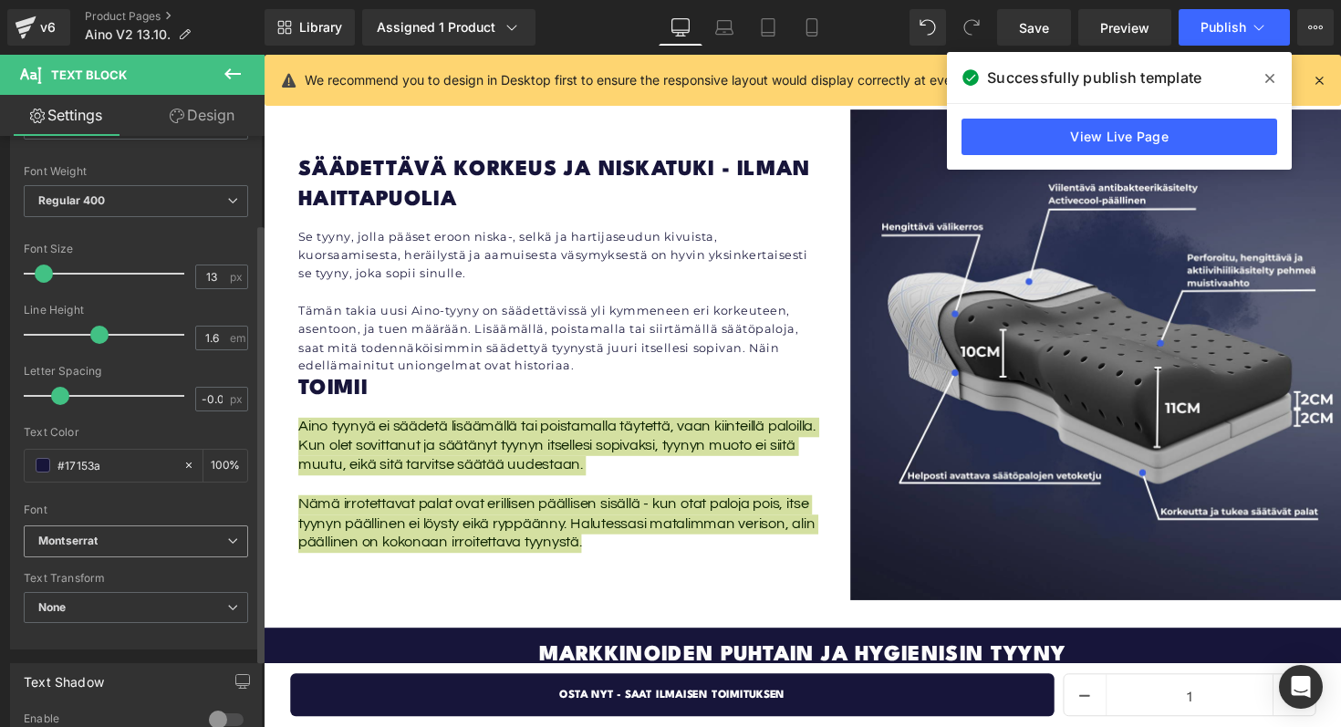
click at [132, 560] on div "Montserrat Default Questrial League Spartan Montserrat Open Font Manager" at bounding box center [136, 546] width 224 height 42
click at [131, 546] on b "Montserrat" at bounding box center [132, 542] width 189 height 16
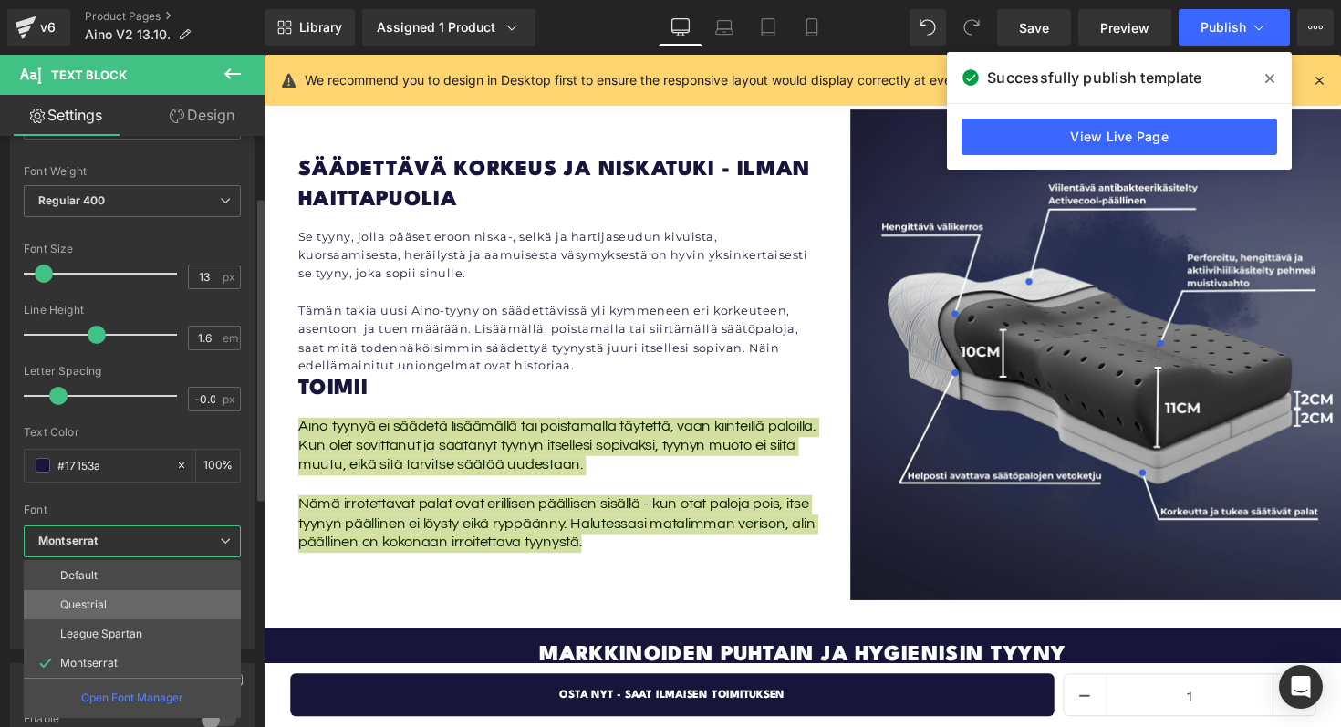
click at [113, 590] on li "Questrial" at bounding box center [132, 604] width 217 height 29
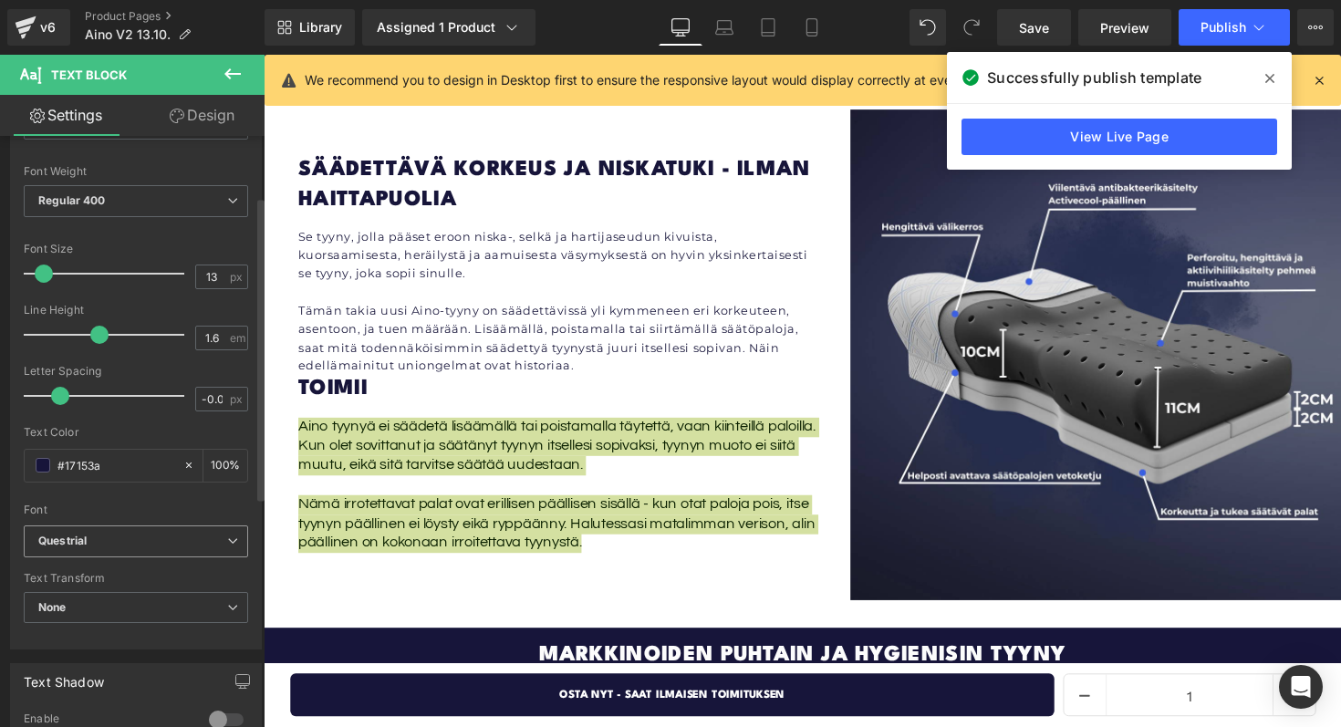
click at [107, 531] on span "Questrial" at bounding box center [136, 541] width 224 height 32
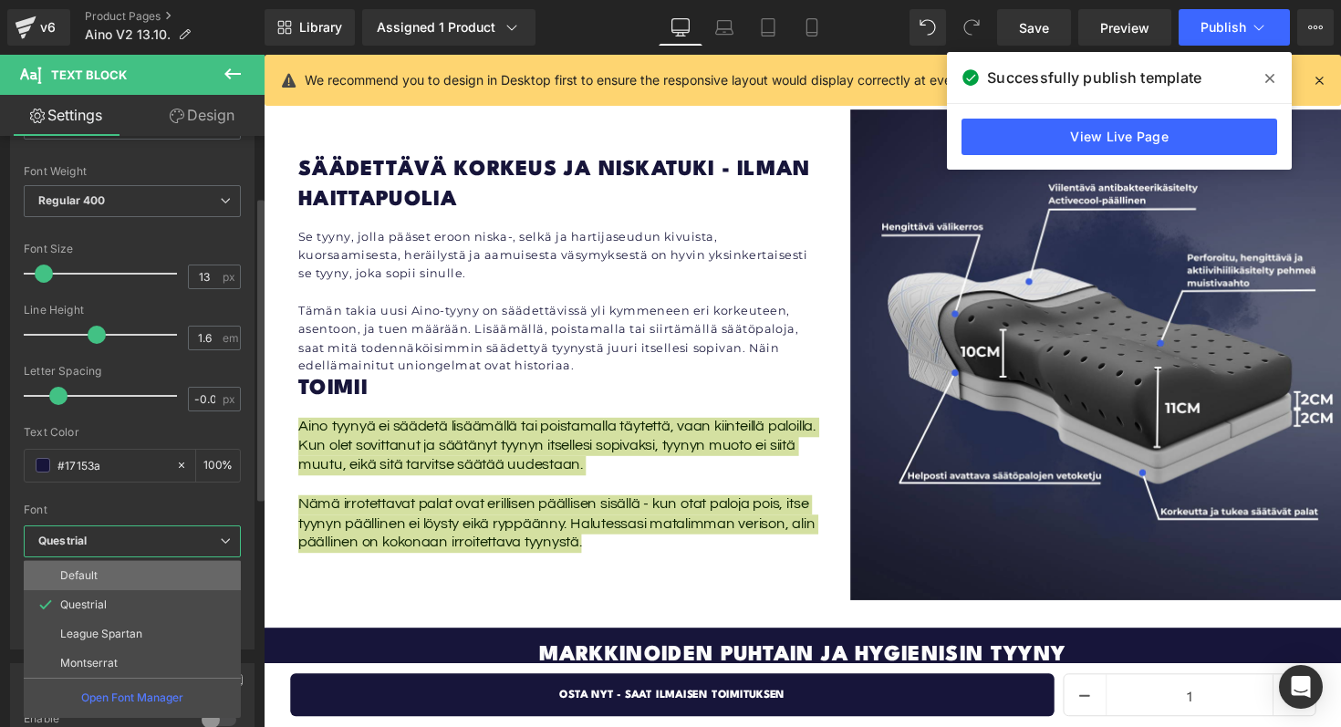
click at [106, 573] on li "Default" at bounding box center [132, 575] width 217 height 29
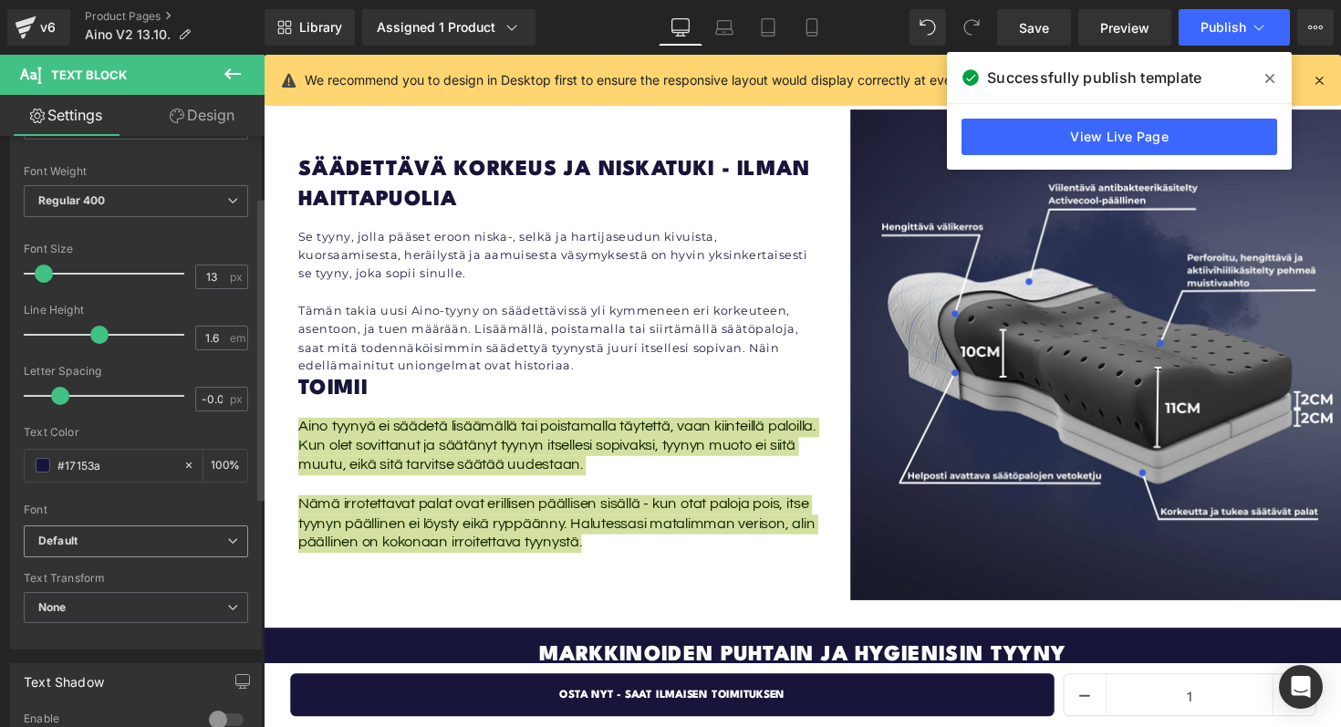
click at [102, 541] on b "Default" at bounding box center [132, 542] width 189 height 16
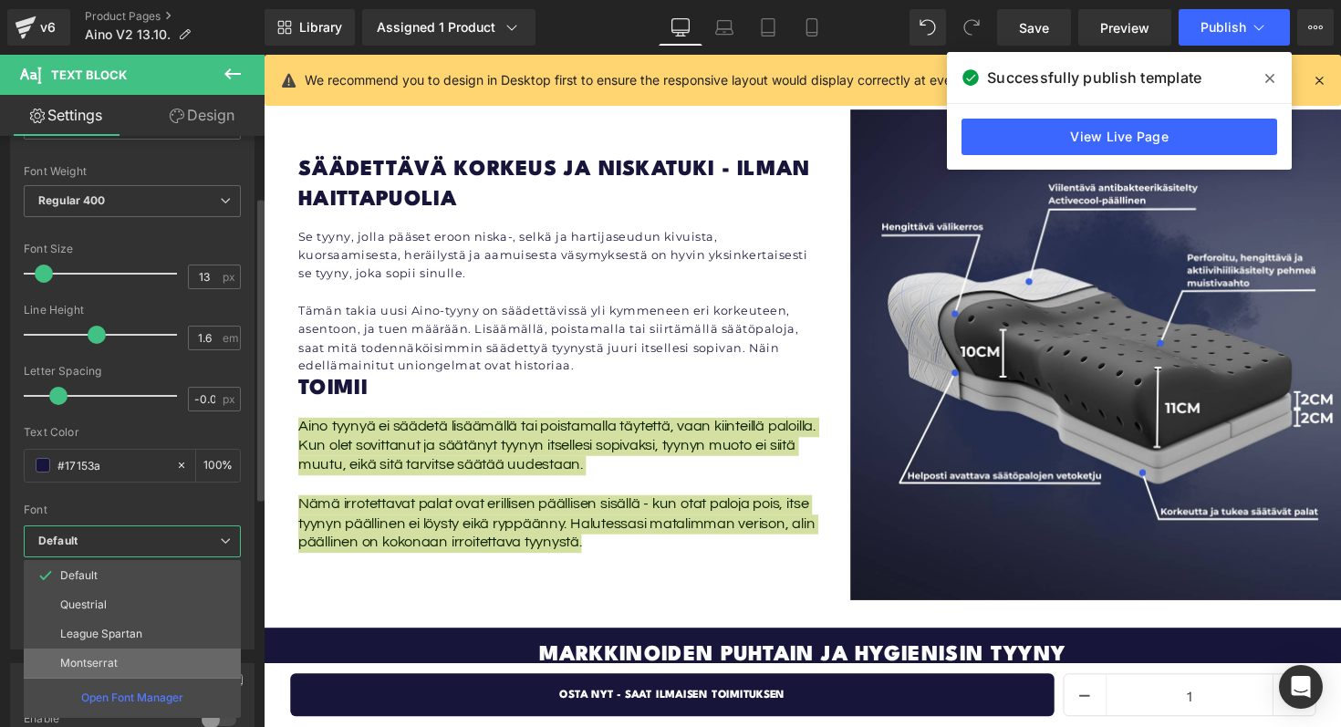
click at [100, 655] on li "Montserrat" at bounding box center [132, 662] width 217 height 29
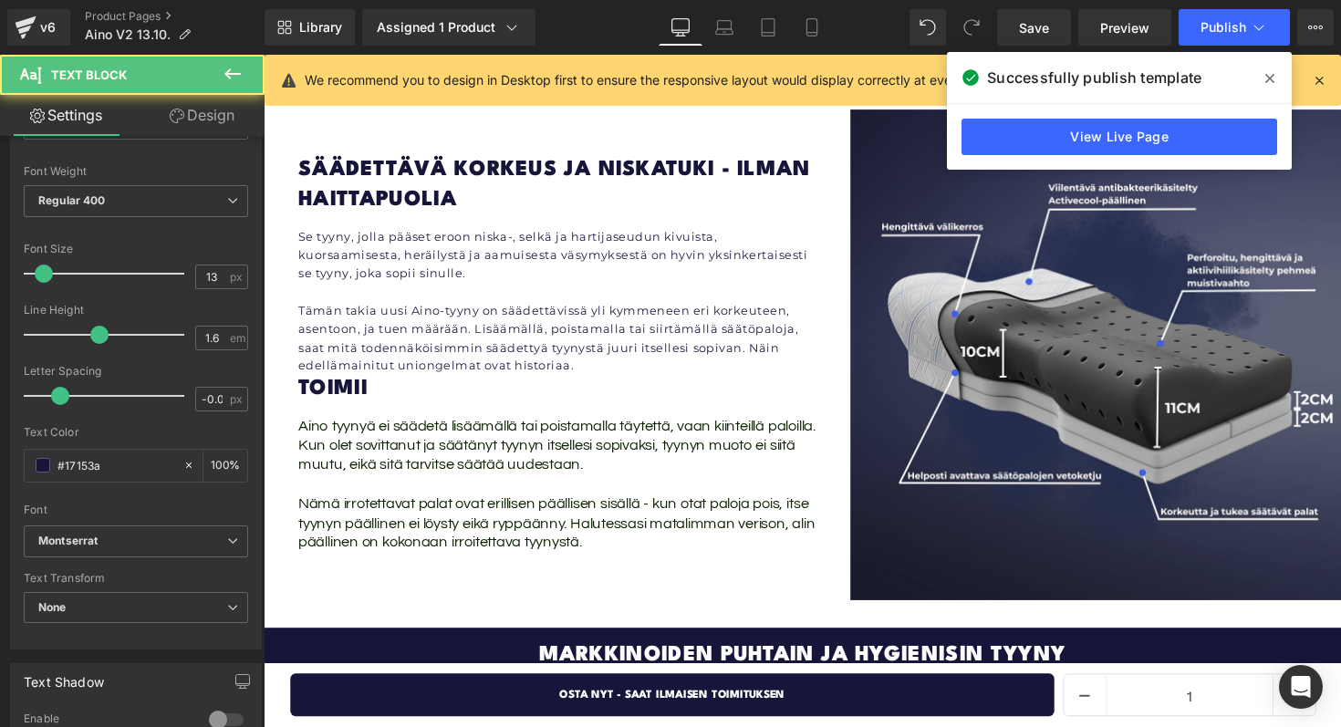
click at [356, 506] on div "Nämä irrotettavat palat ovat erillisen päällisen sisällä - kun otat paloja pois…" at bounding box center [566, 535] width 534 height 59
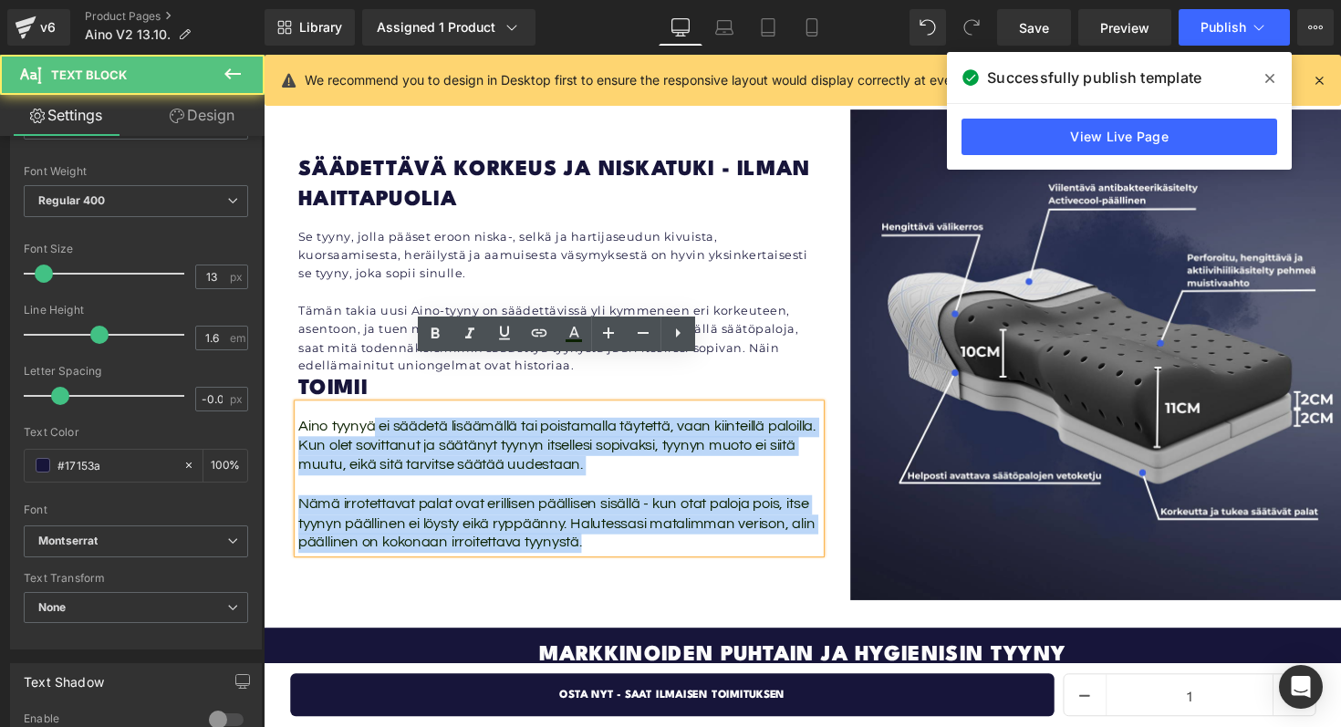
drag, startPoint x: 606, startPoint y: 510, endPoint x: 377, endPoint y: 393, distance: 257.0
click at [377, 413] on div "Aino tyynyä ei säädetä lisäämällä tai poistamalla täytettä, vaan kiinteillä pal…" at bounding box center [566, 489] width 534 height 153
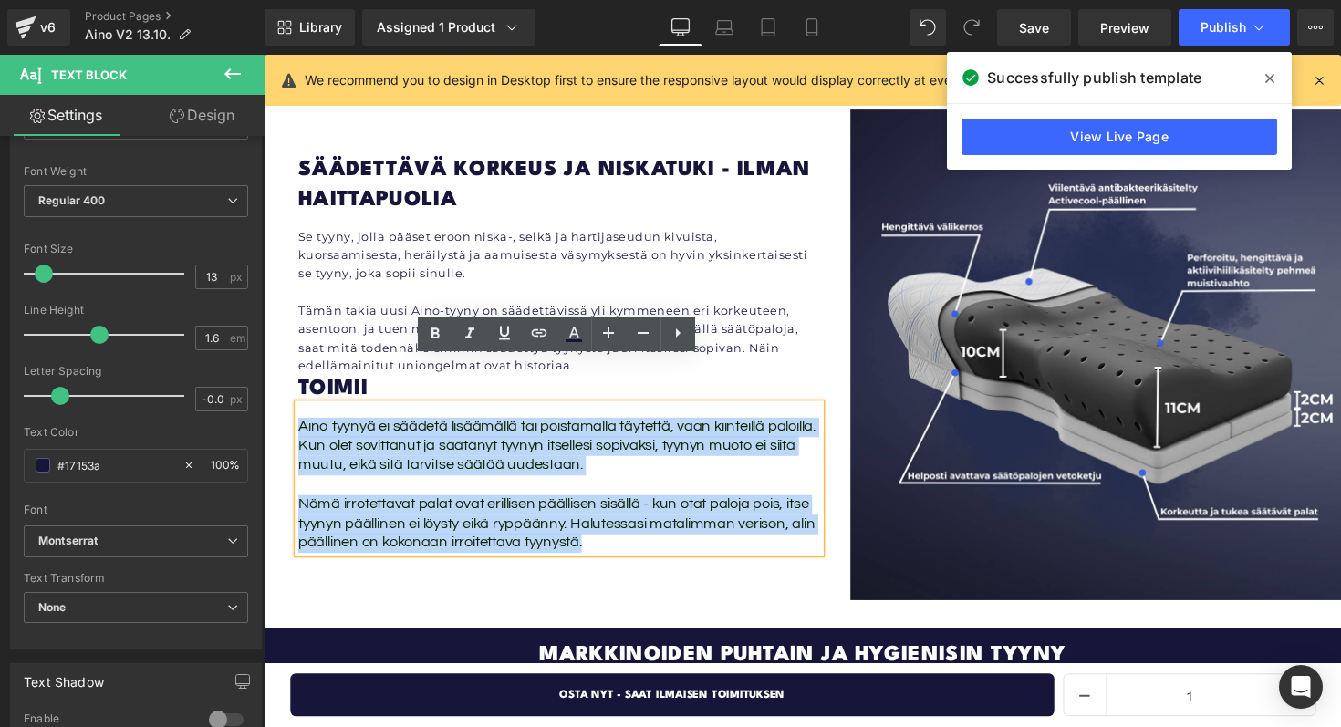
drag, startPoint x: 301, startPoint y: 386, endPoint x: 617, endPoint y: 504, distance: 338.0
click at [617, 504] on div "Aino tyynyä ei säädetä lisäämällä tai poistamalla täytettä, vaan kiinteillä pal…" at bounding box center [566, 489] width 534 height 153
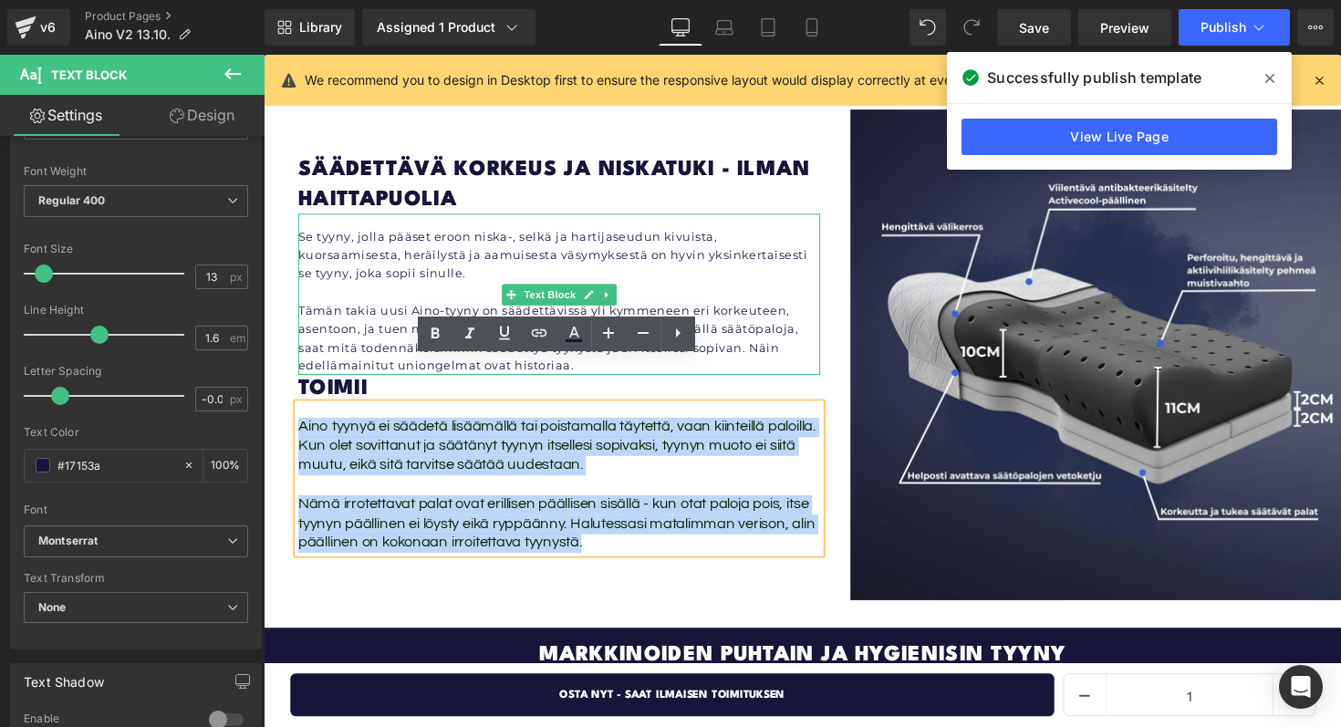
click at [414, 288] on p at bounding box center [566, 297] width 534 height 19
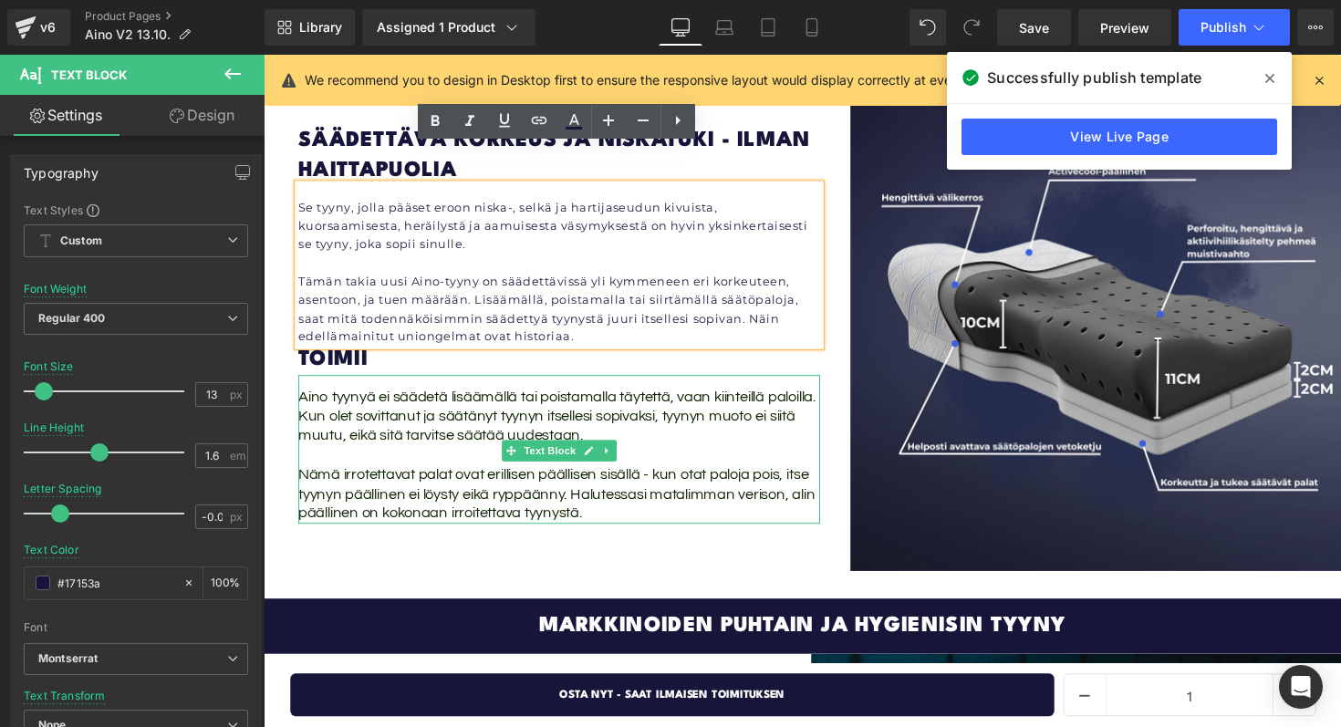
scroll to position [3512, 0]
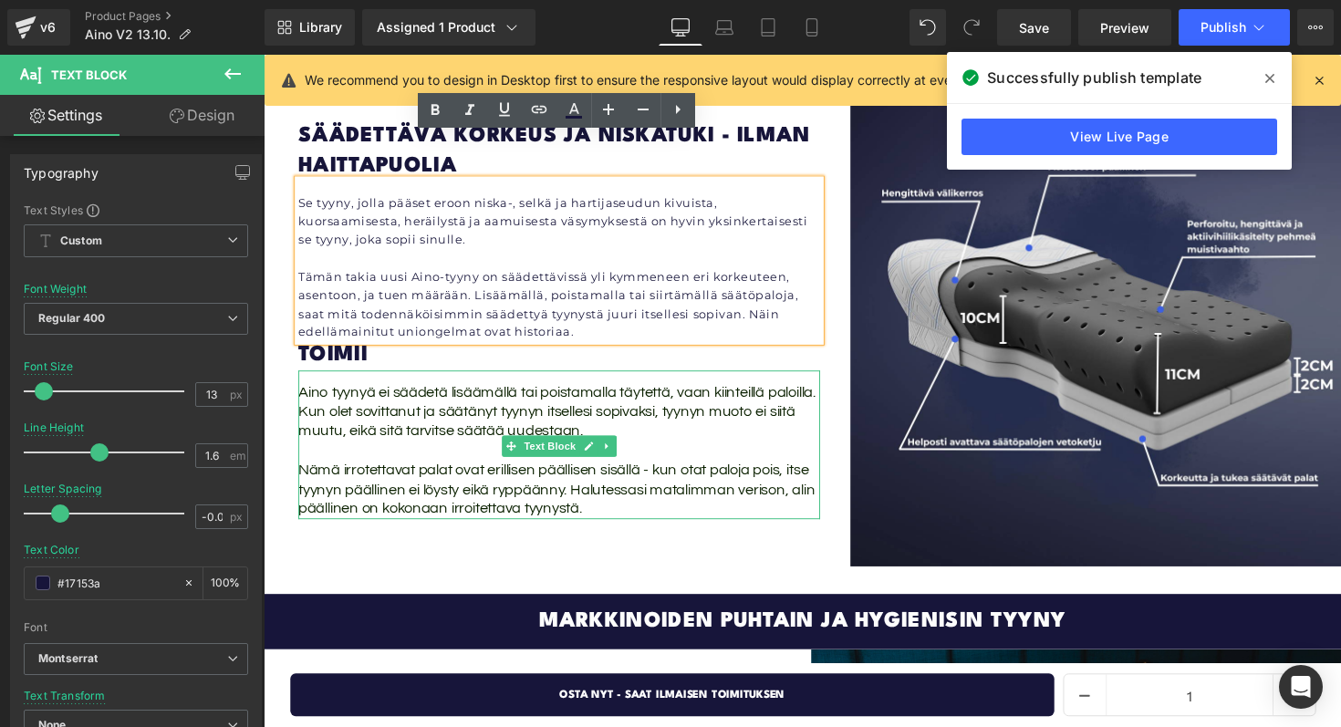
click at [345, 393] on span "Aino tyynyä ei säädetä lisäämällä tai poistamalla täytettä, vaan kiinteillä pal…" at bounding box center [564, 421] width 530 height 57
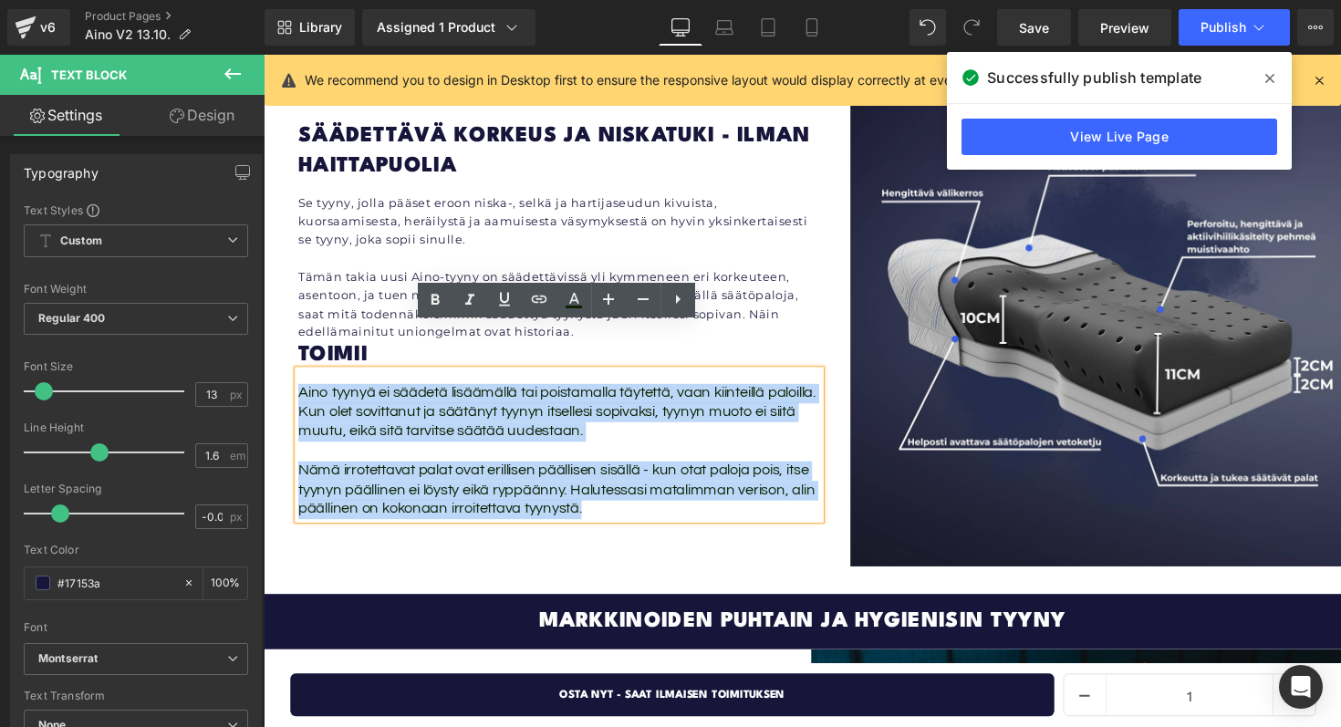
drag, startPoint x: 301, startPoint y: 357, endPoint x: 602, endPoint y: 491, distance: 329.5
click at [602, 491] on div "Aino tyynyä ei säädetä lisäämällä tai poistamalla täytettä, vaan kiinteillä pal…" at bounding box center [566, 455] width 534 height 153
copy div "Aino tyynyä ei säädetä lisäämällä tai poistamalla täytettä, vaan kiinteillä pal…"
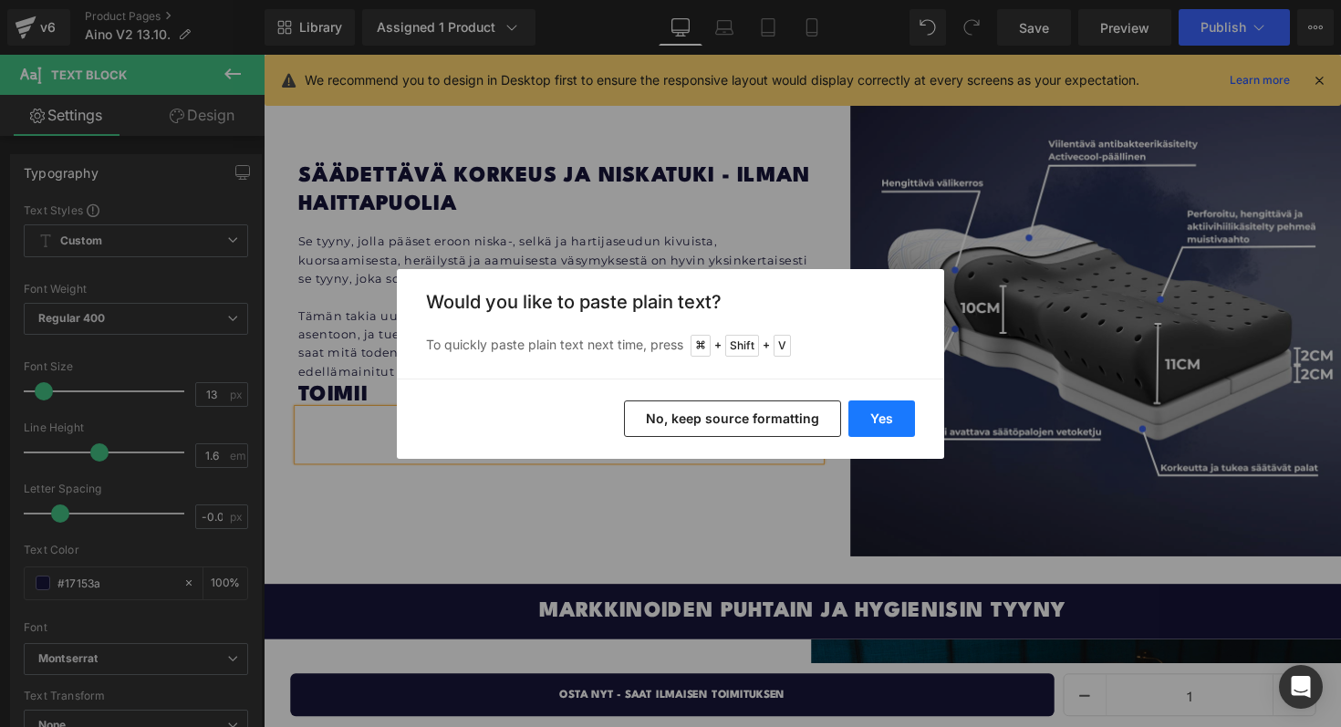
drag, startPoint x: 875, startPoint y: 415, endPoint x: 623, endPoint y: 368, distance: 256.0
click at [875, 415] on button "Yes" at bounding box center [881, 418] width 67 height 36
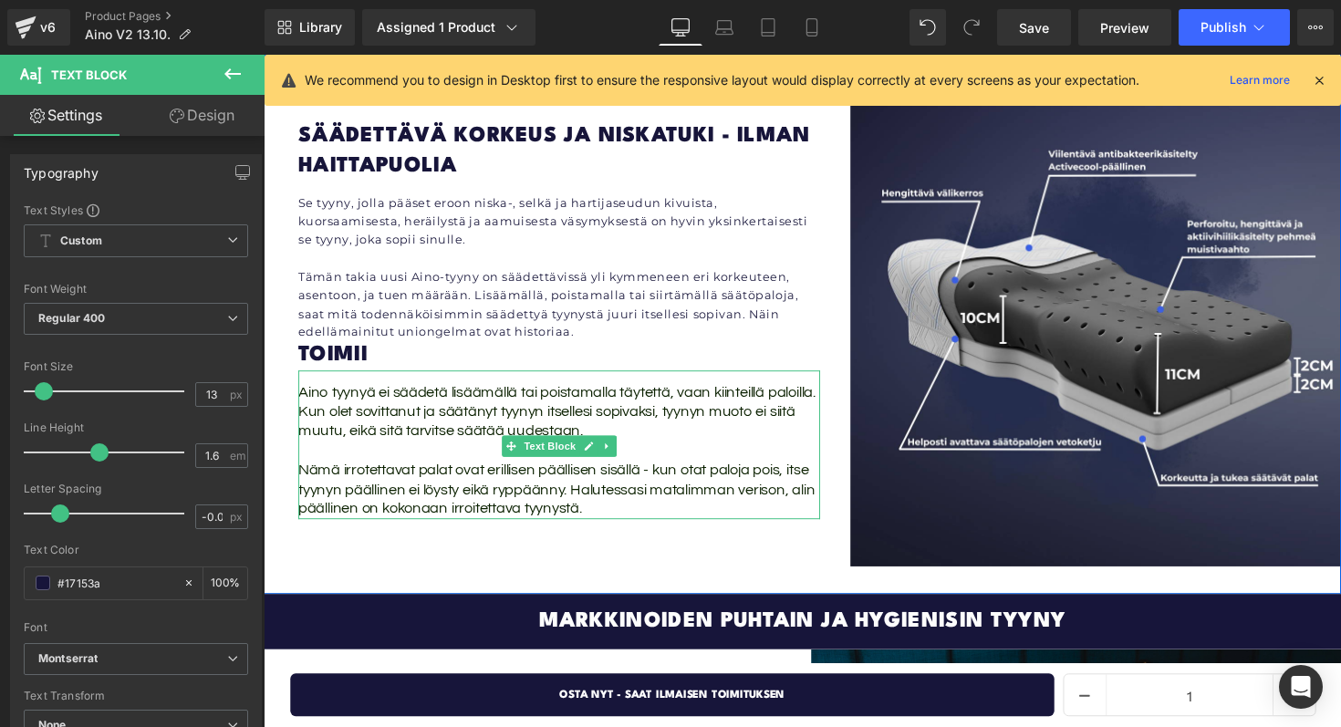
click at [572, 472] on span "Nämä irrotettavat palat ovat erillisen päällisen sisällä - kun otat paloja pois…" at bounding box center [563, 500] width 529 height 57
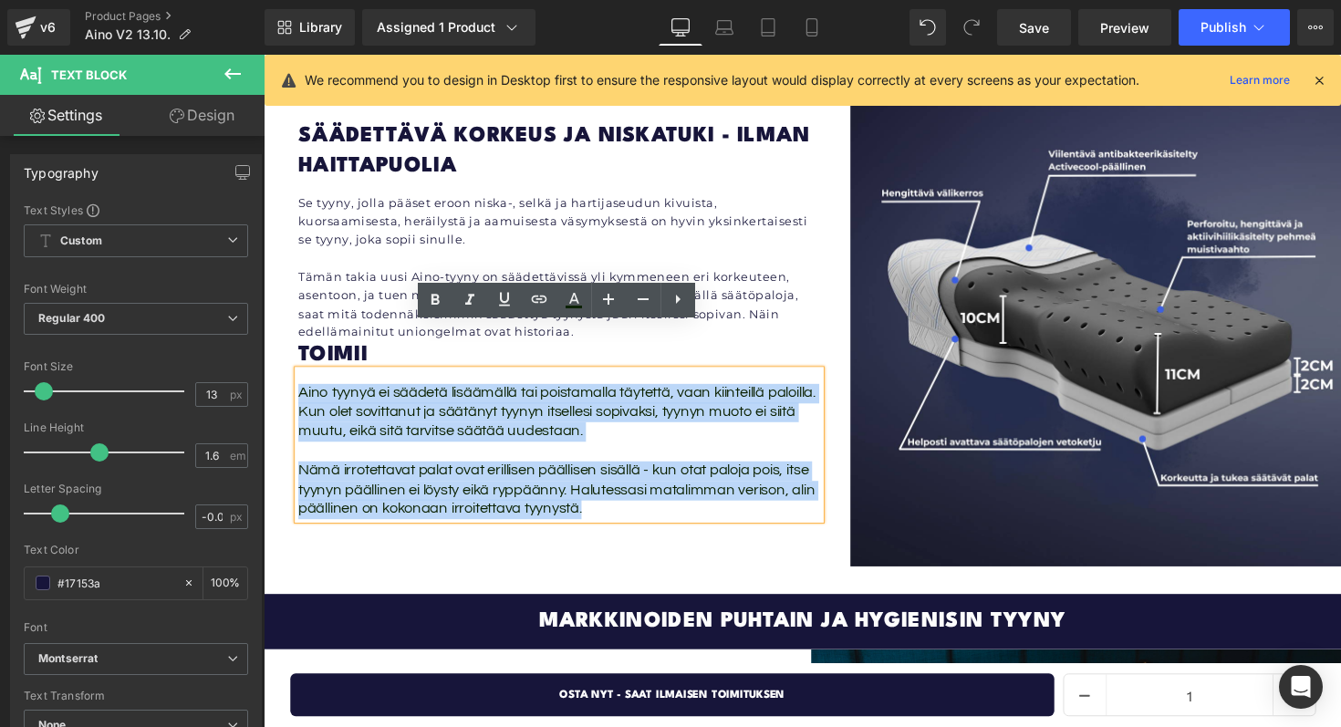
drag, startPoint x: 595, startPoint y: 482, endPoint x: 304, endPoint y: 349, distance: 319.6
click at [304, 379] on div "Aino tyynyä ei säädetä lisäämällä tai poistamalla täytettä, vaan kiinteillä pal…" at bounding box center [566, 455] width 534 height 153
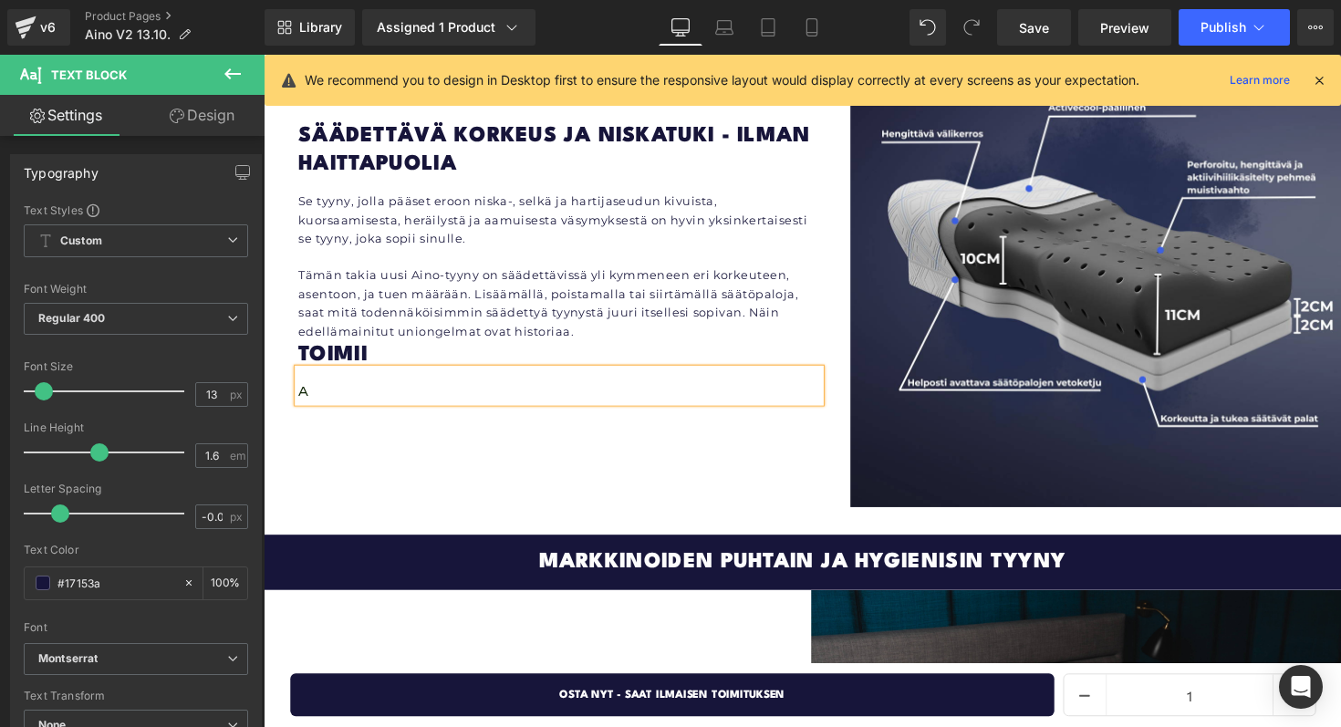
scroll to position [3564, 0]
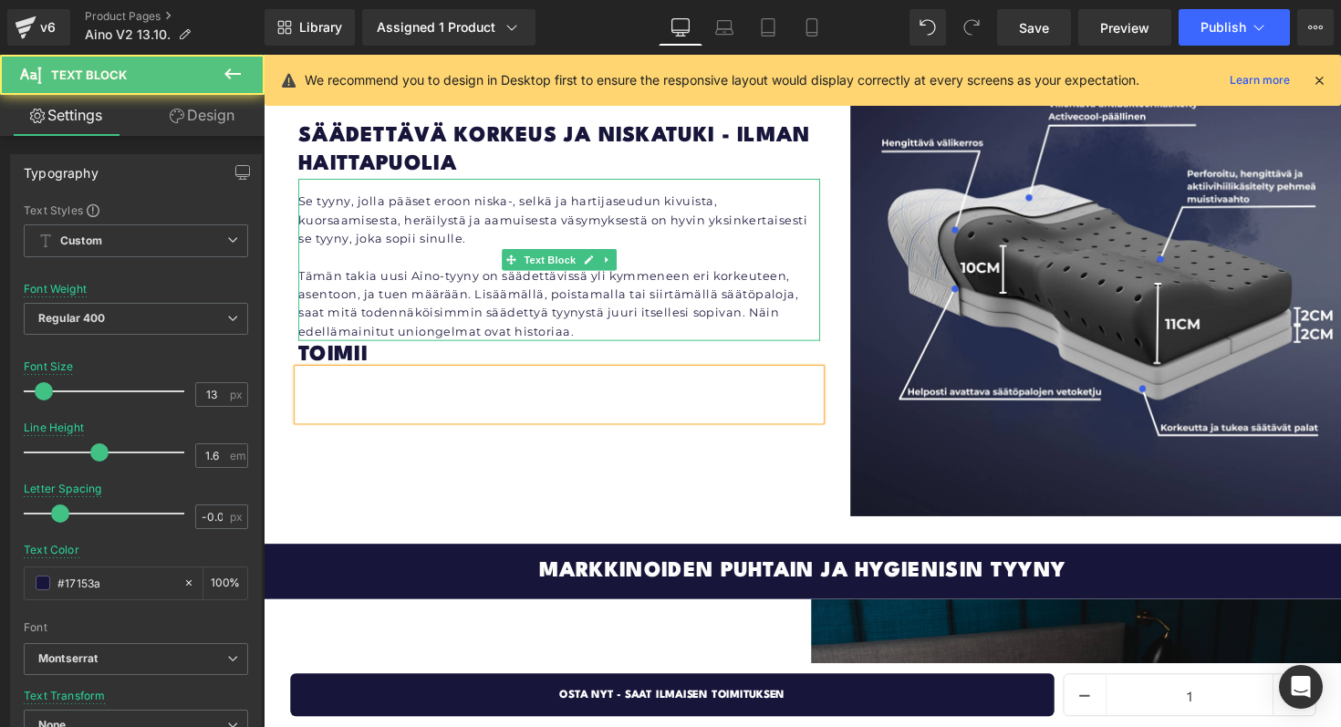
click at [353, 272] on p "Tämän takia uusi Aino-tyyny on säädettävissä yli kymmeneen eri korkeuteen, asen…" at bounding box center [566, 310] width 534 height 76
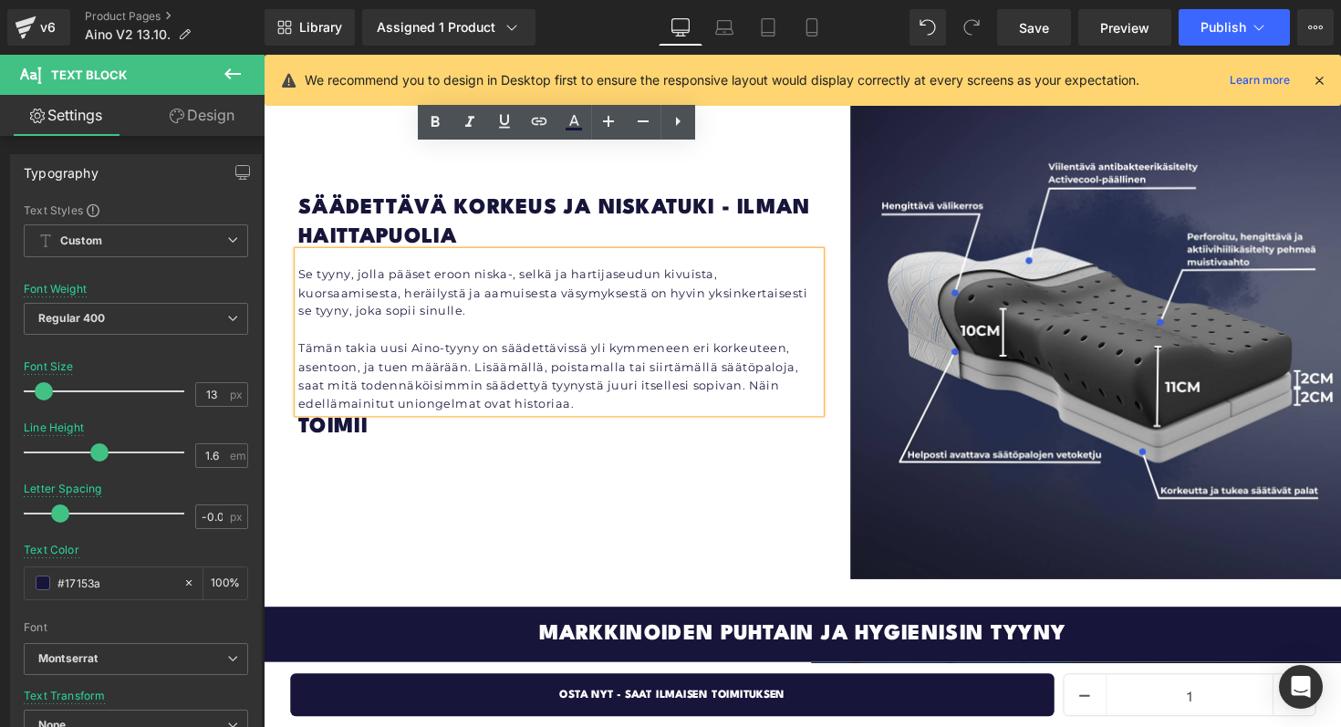
scroll to position [3495, 0]
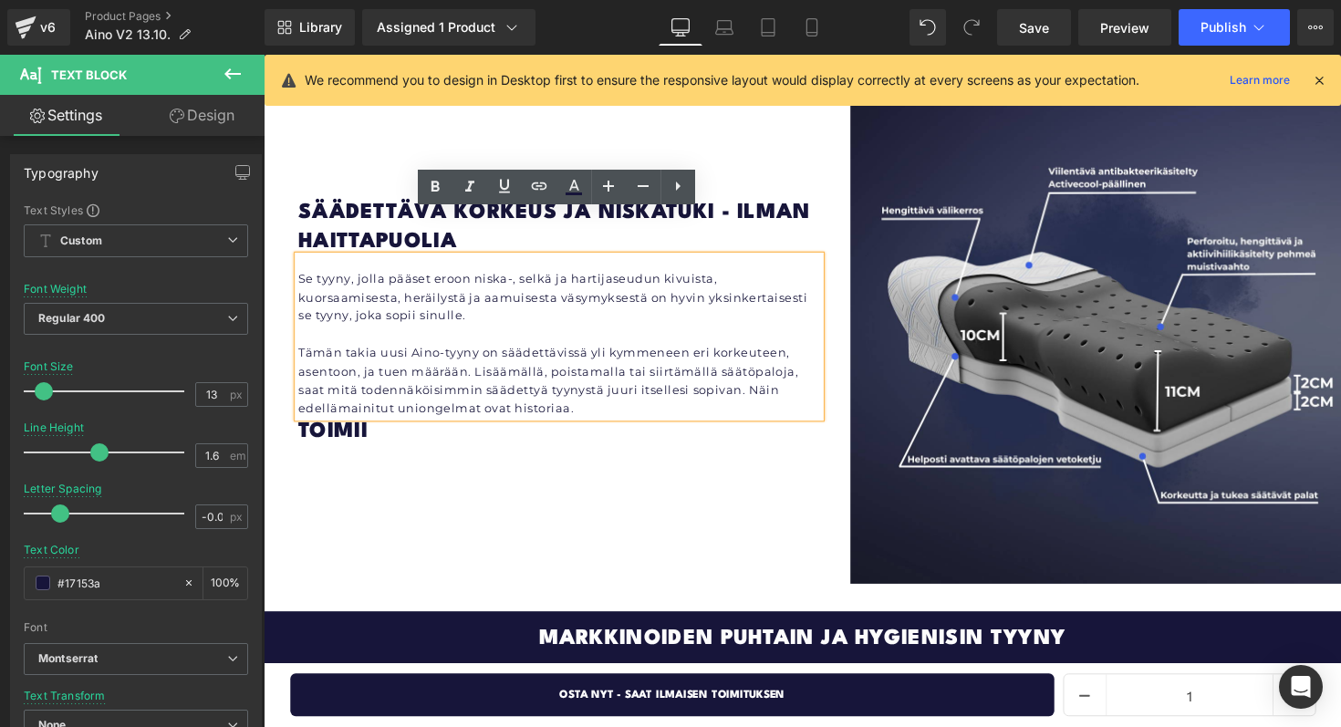
click at [499, 451] on div "Säädettävä korkeus ja niskatuki - ilman haittapuolia Heading Se tyyny, jolla pä…" at bounding box center [566, 345] width 534 height 503
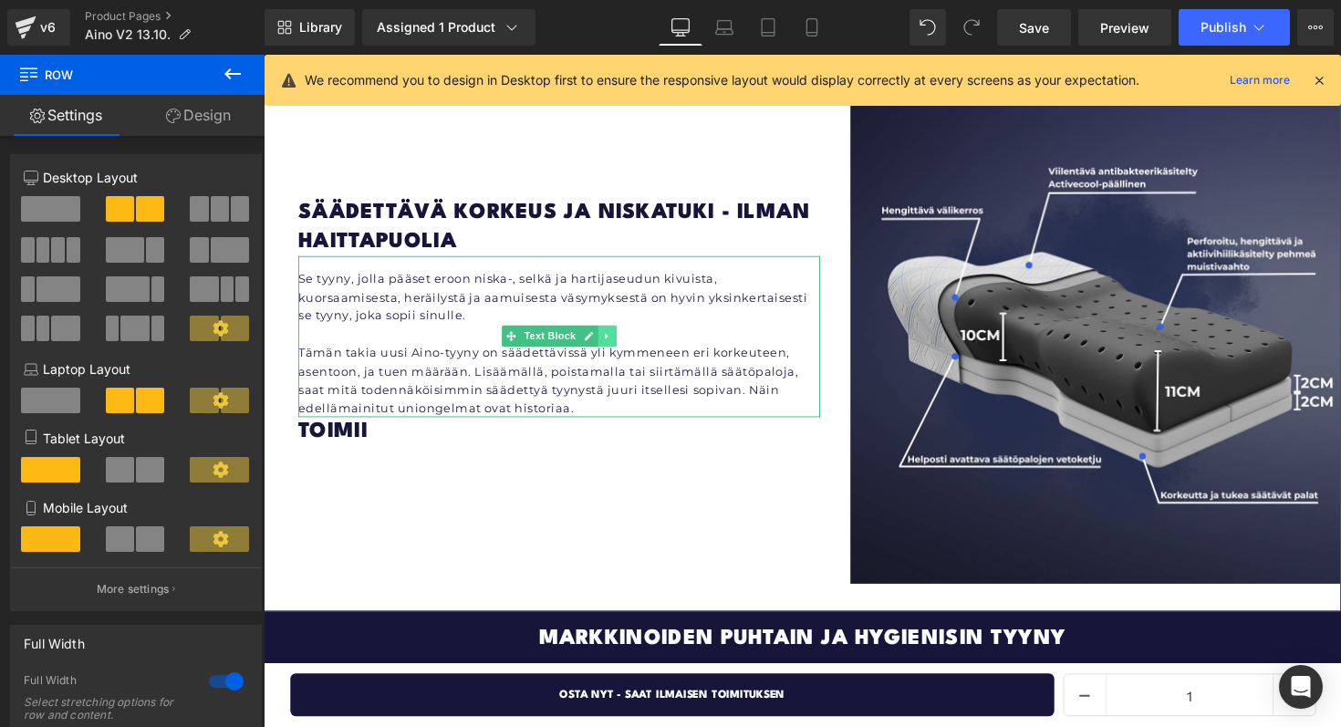
click at [617, 337] on icon at bounding box center [615, 342] width 10 height 11
click at [609, 338] on icon at bounding box center [606, 343] width 10 height 10
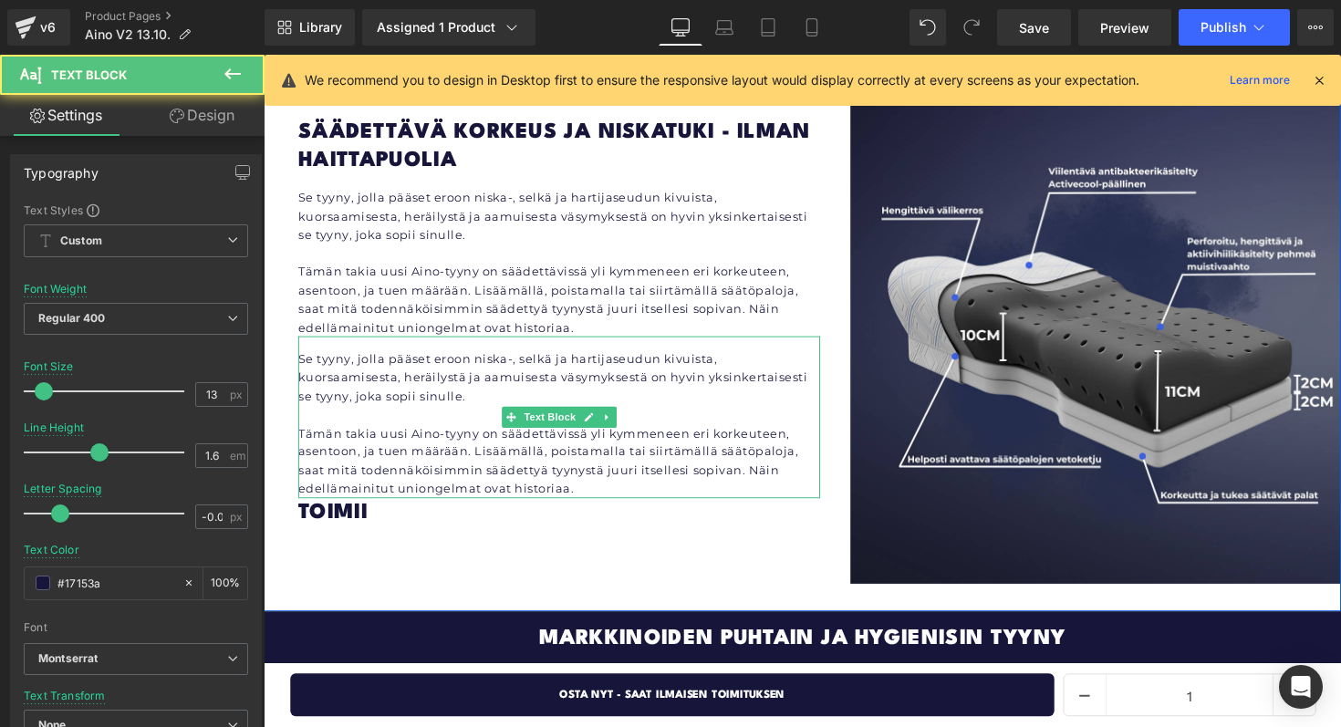
click at [413, 414] on p at bounding box center [566, 423] width 534 height 19
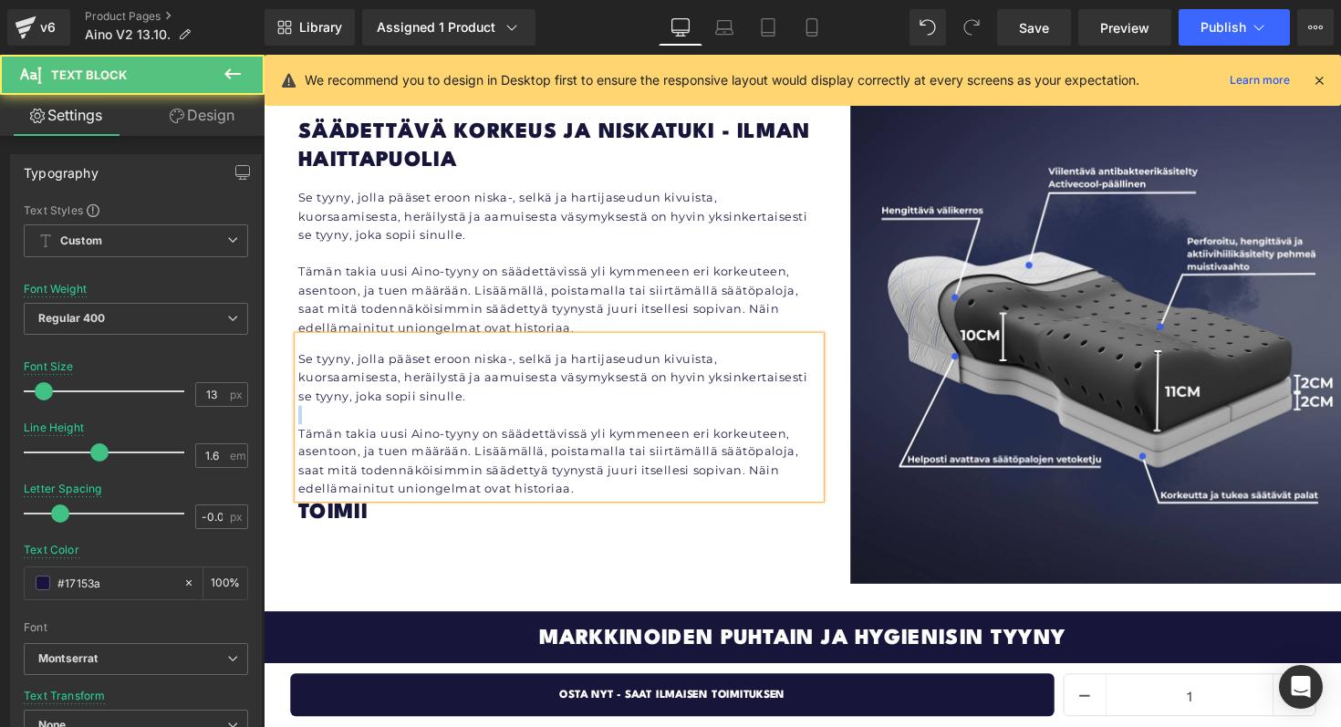
click at [413, 414] on p at bounding box center [566, 423] width 534 height 19
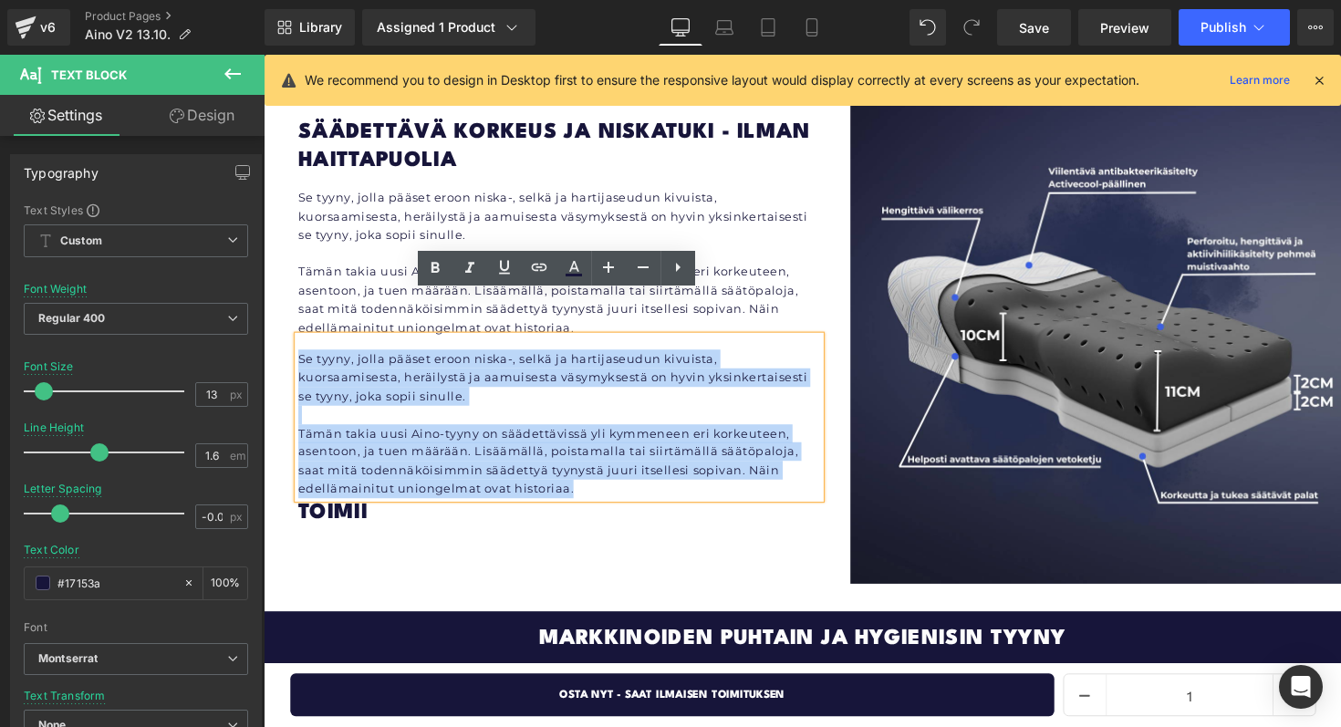
drag, startPoint x: 581, startPoint y: 454, endPoint x: 299, endPoint y: 324, distance: 310.5
click at [299, 343] on div "Se tyyny, jolla pääset eroon niska-, selkä ja hartijaseudun kivuista, kuorsaami…" at bounding box center [566, 425] width 534 height 165
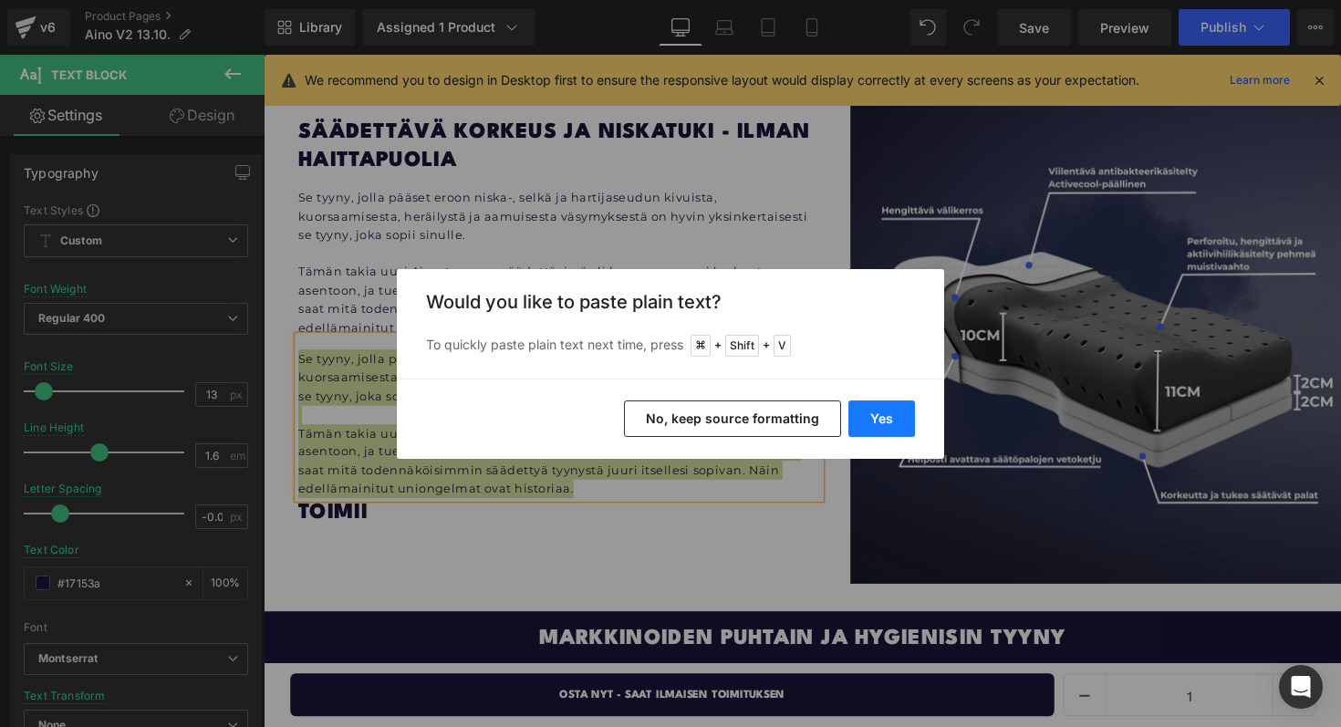
click at [877, 410] on button "Yes" at bounding box center [881, 418] width 67 height 36
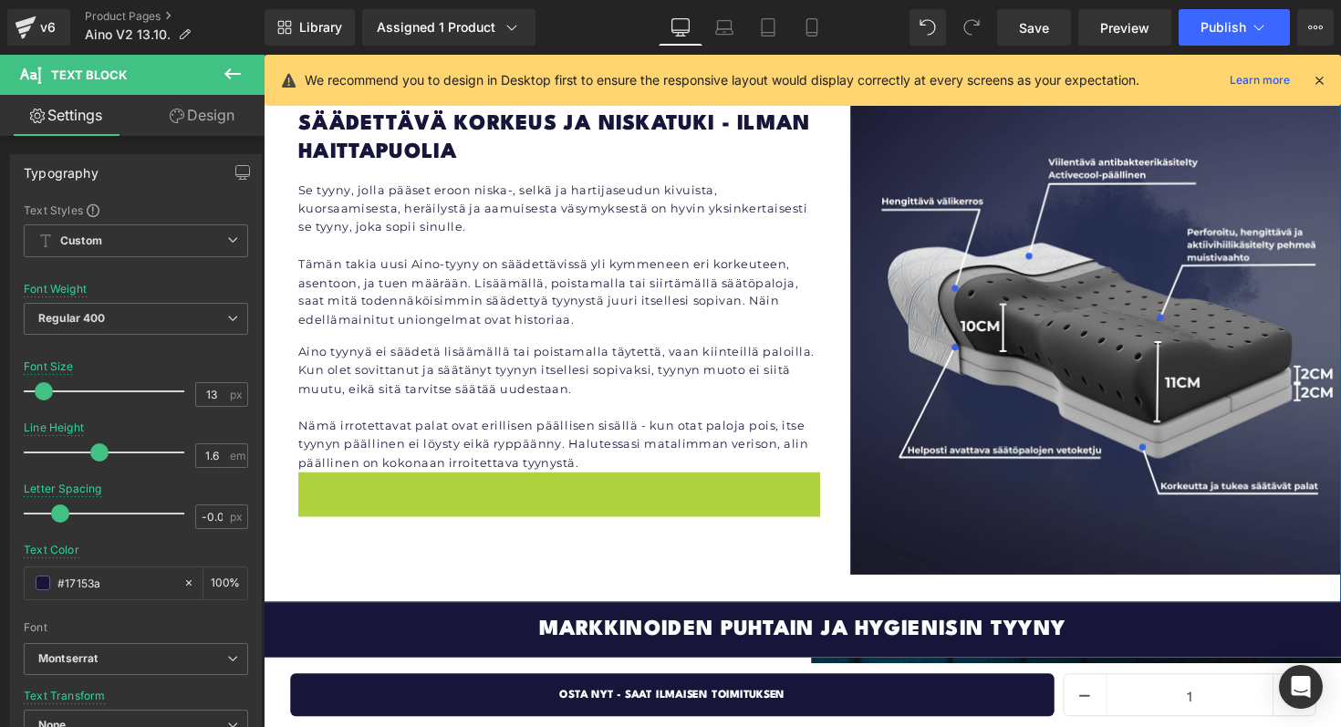
scroll to position [3496, 0]
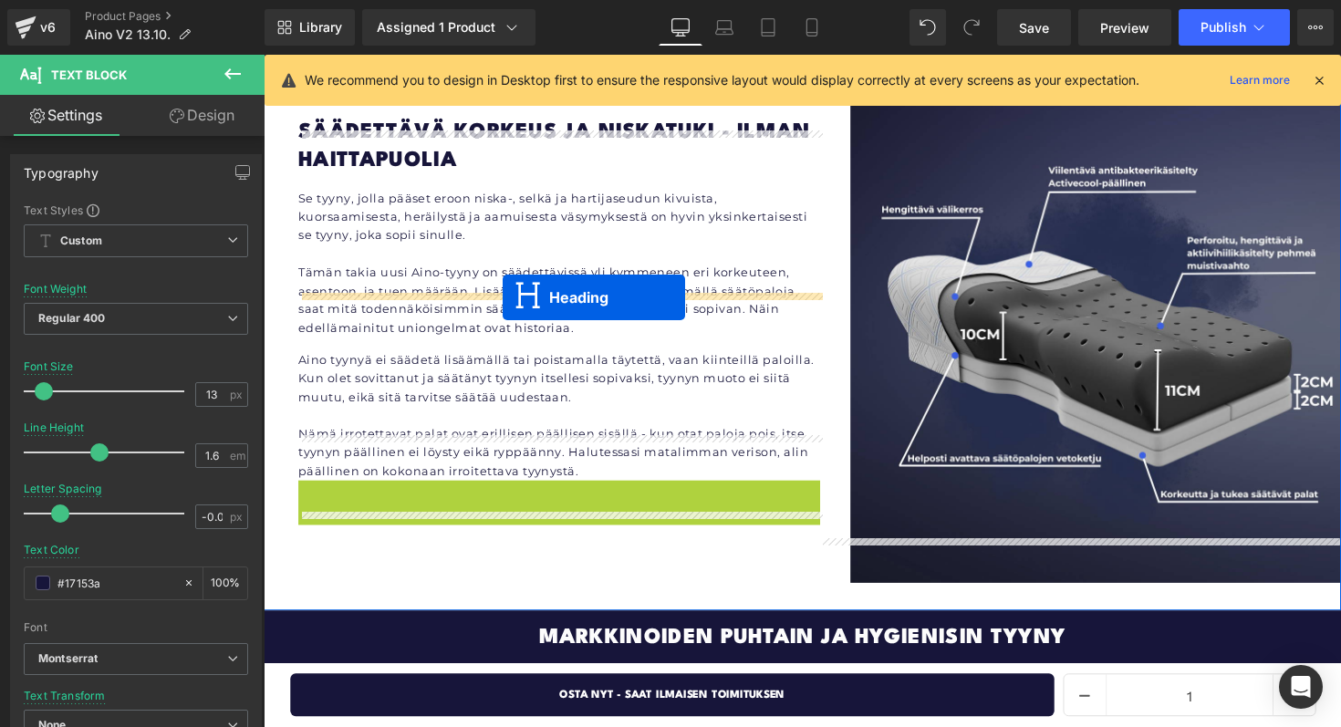
drag, startPoint x: 520, startPoint y: 462, endPoint x: 508, endPoint y: 303, distance: 159.1
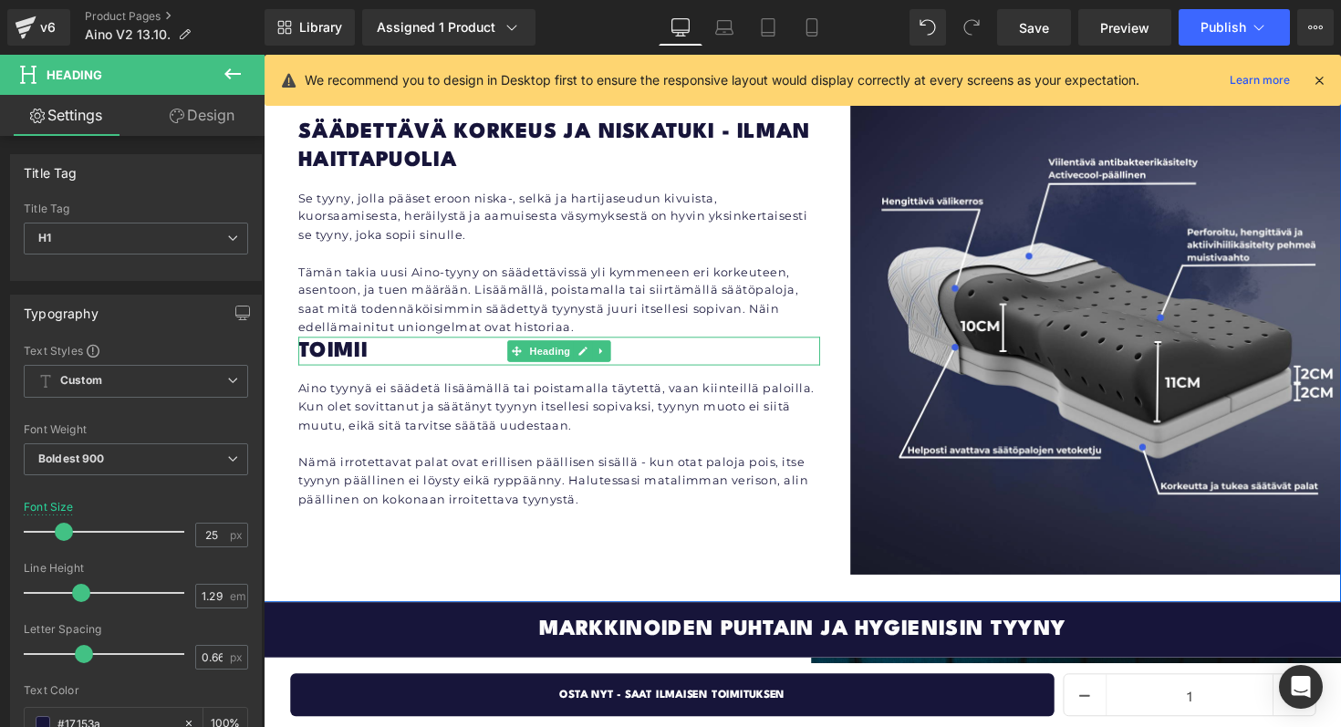
scroll to position [3479, 0]
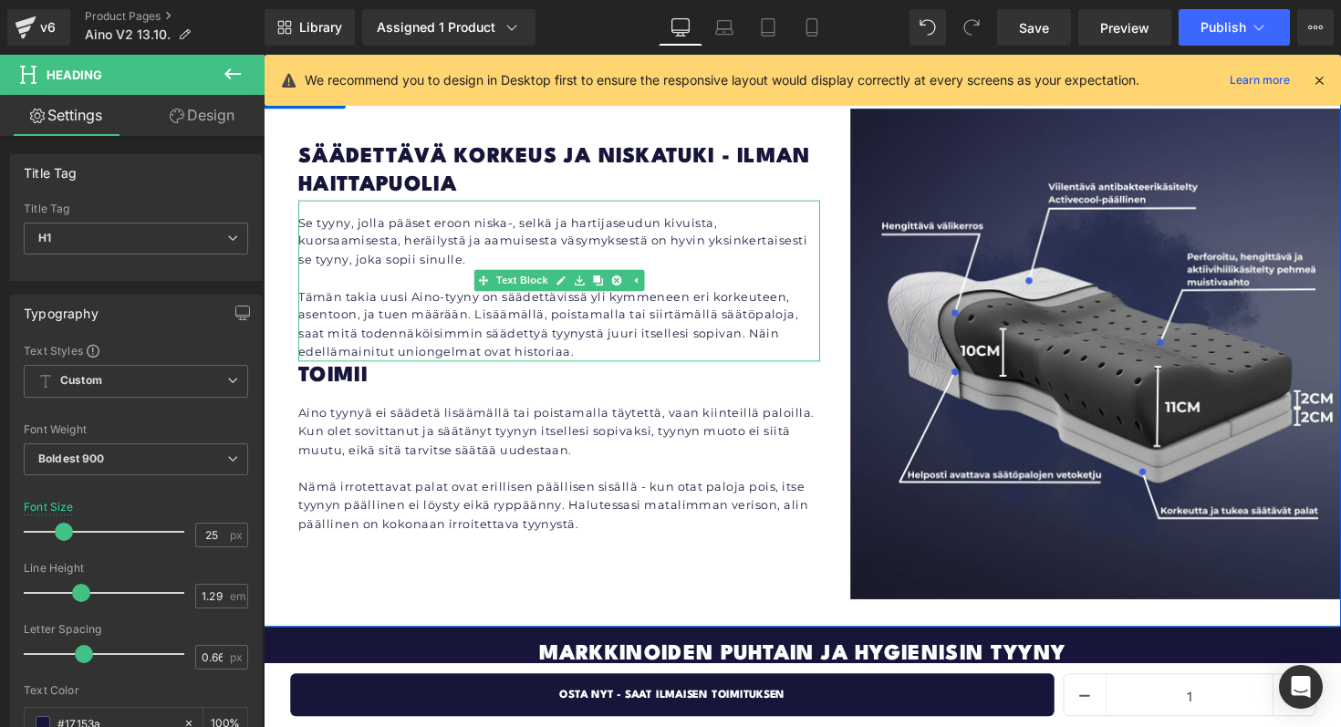
click at [428, 304] on p "Tämän takia uusi Aino-tyyny on säädettävissä yli kymmeneen eri korkeuteen, asen…" at bounding box center [566, 332] width 534 height 76
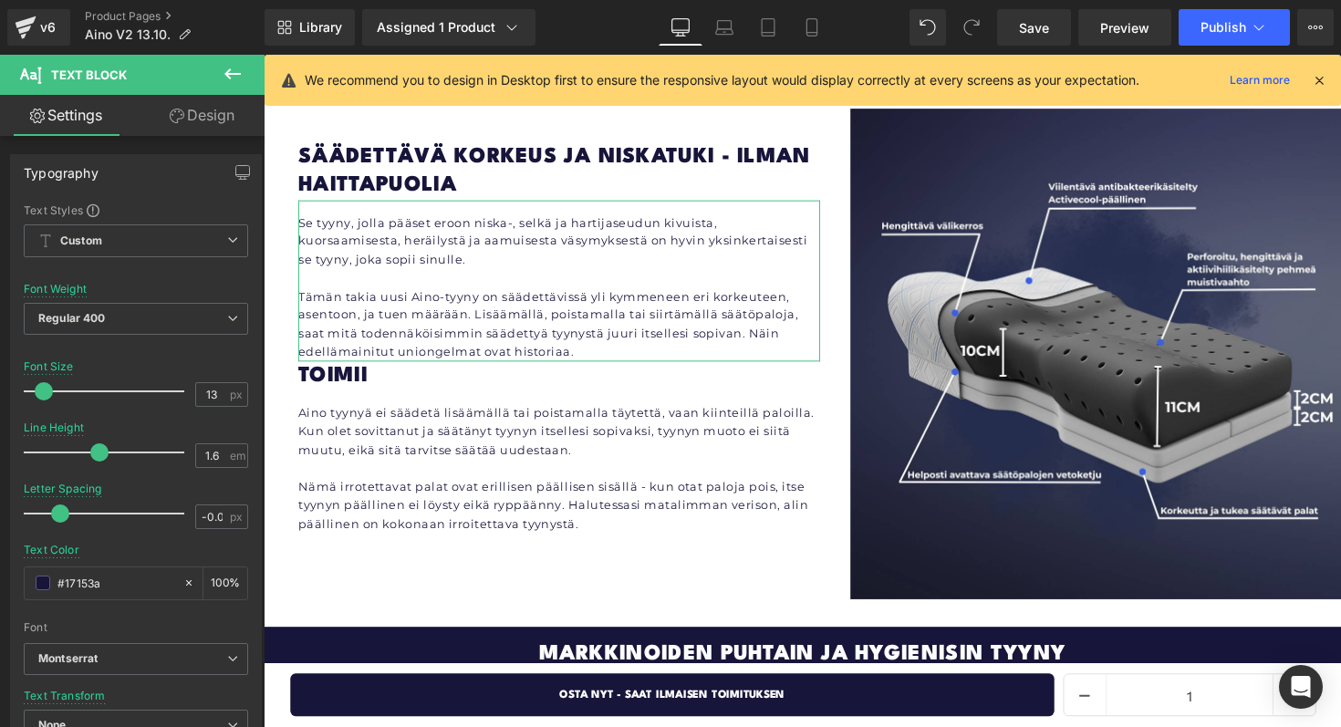
click at [213, 113] on link "Design" at bounding box center [202, 115] width 132 height 41
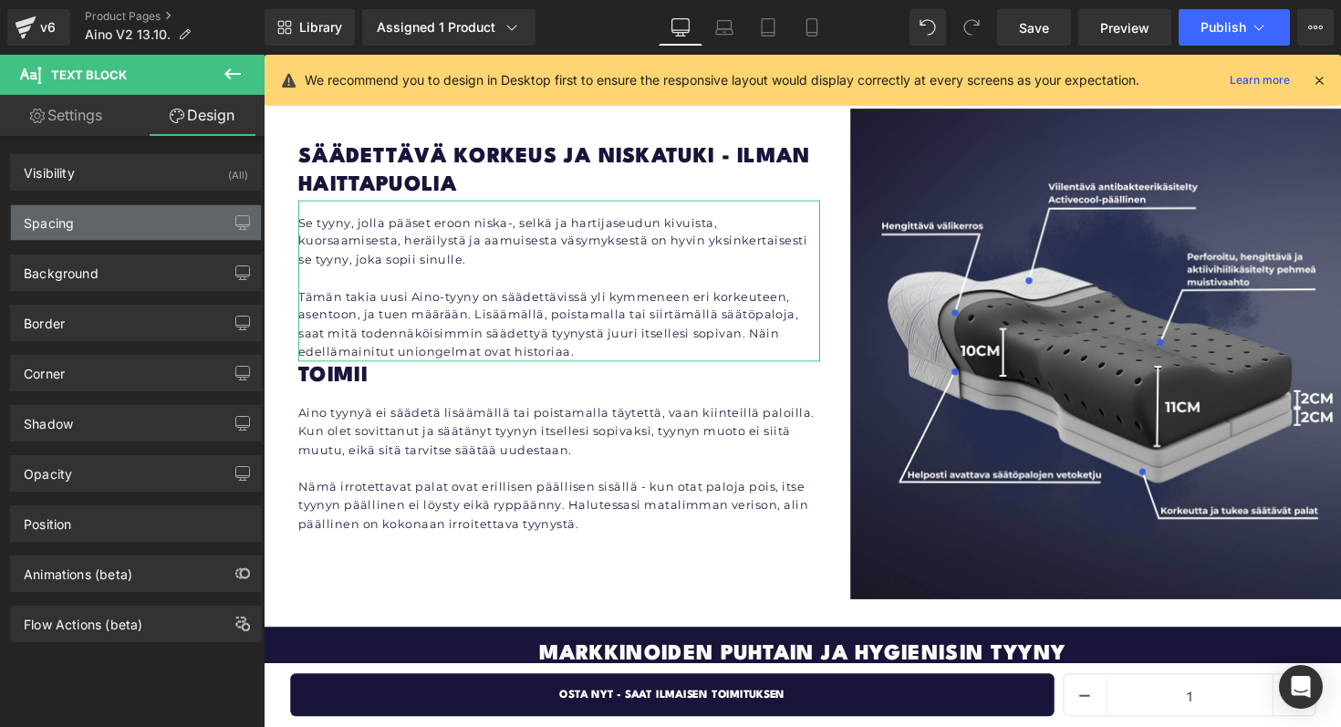
click at [158, 225] on div "Spacing" at bounding box center [136, 222] width 250 height 35
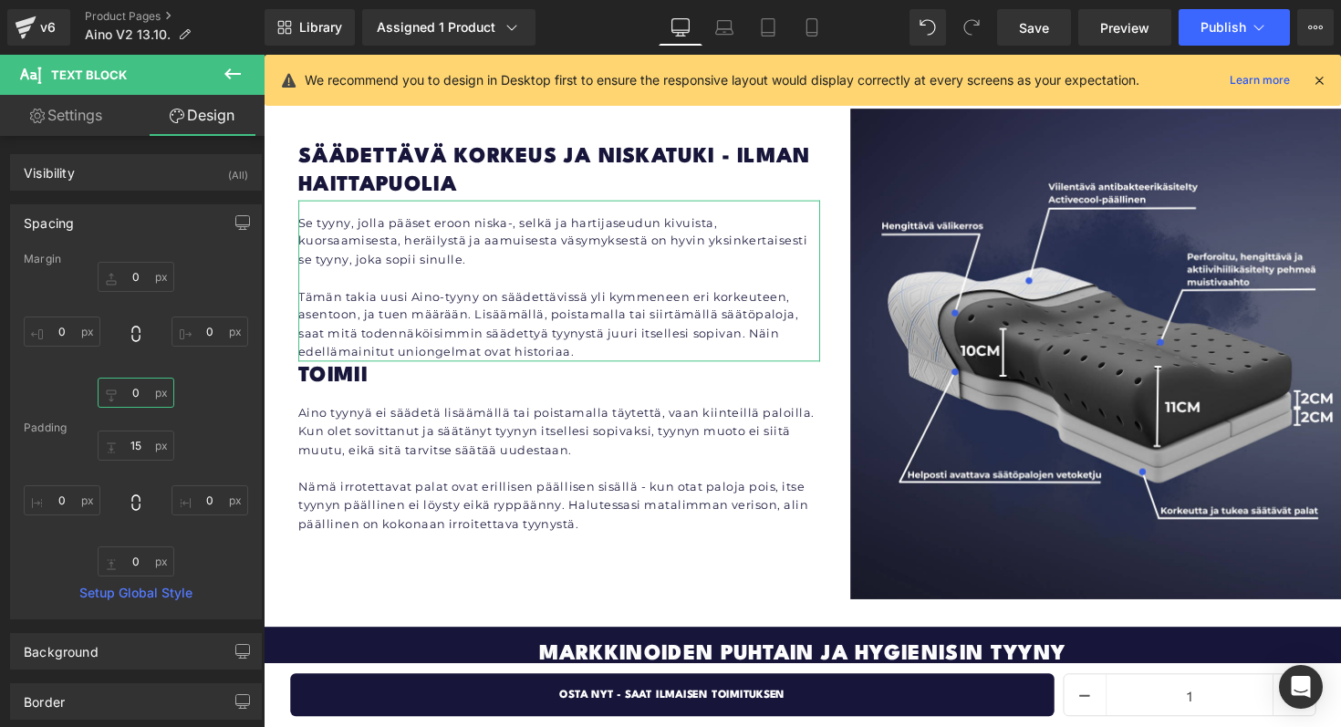
click at [137, 402] on input "text" at bounding box center [136, 393] width 77 height 30
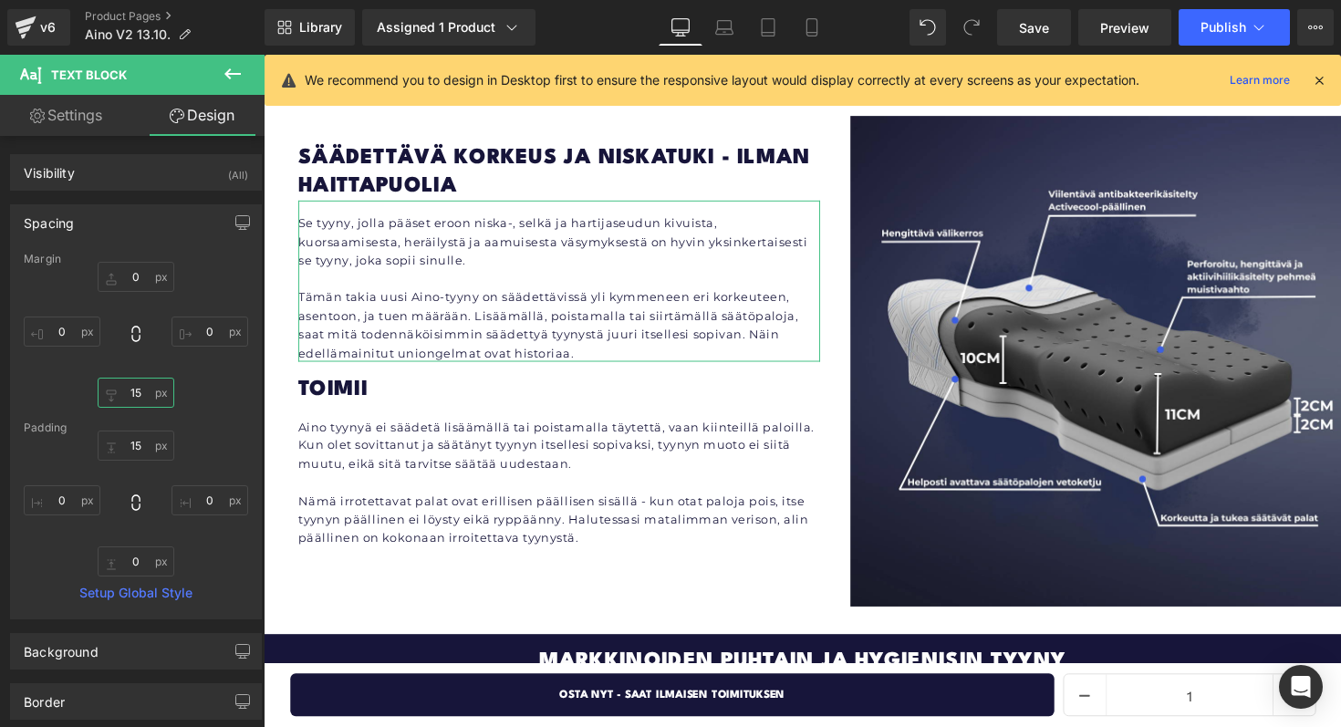
type input "15"
click at [196, 383] on div "15" at bounding box center [136, 335] width 224 height 146
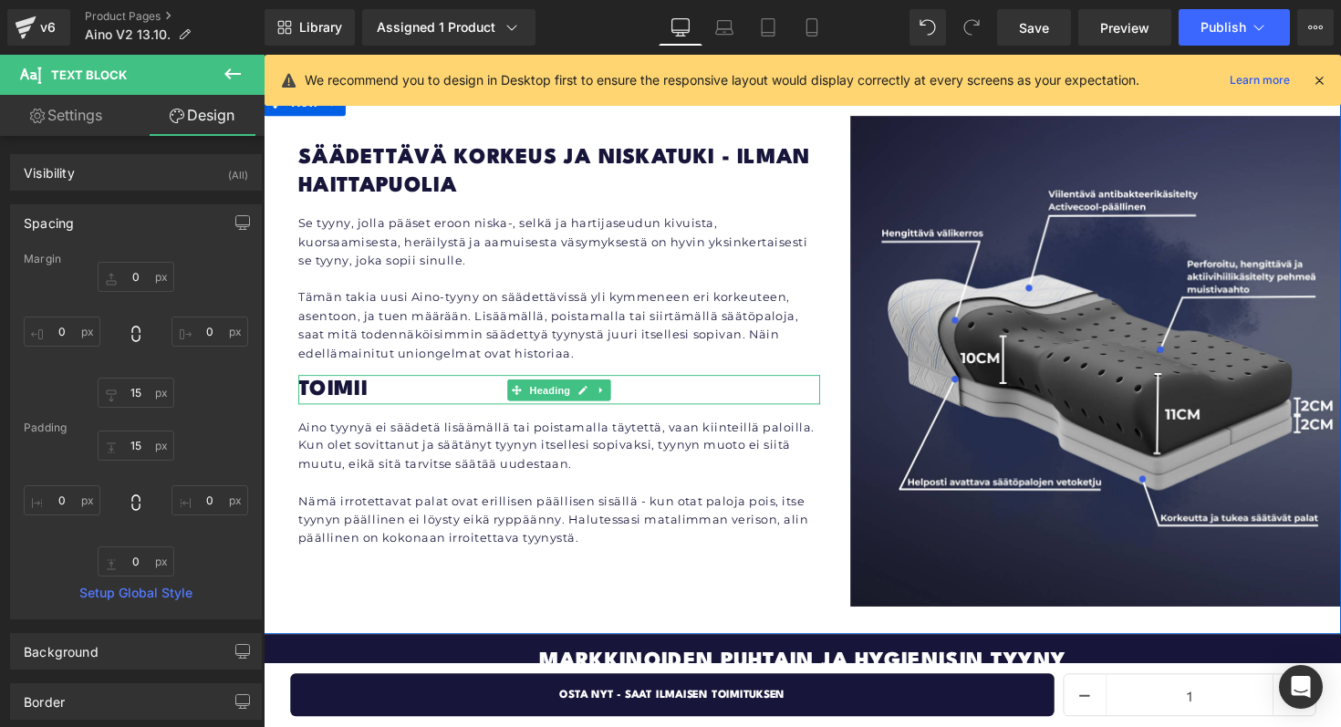
click at [362, 383] on h1 "Toimii" at bounding box center [566, 397] width 534 height 29
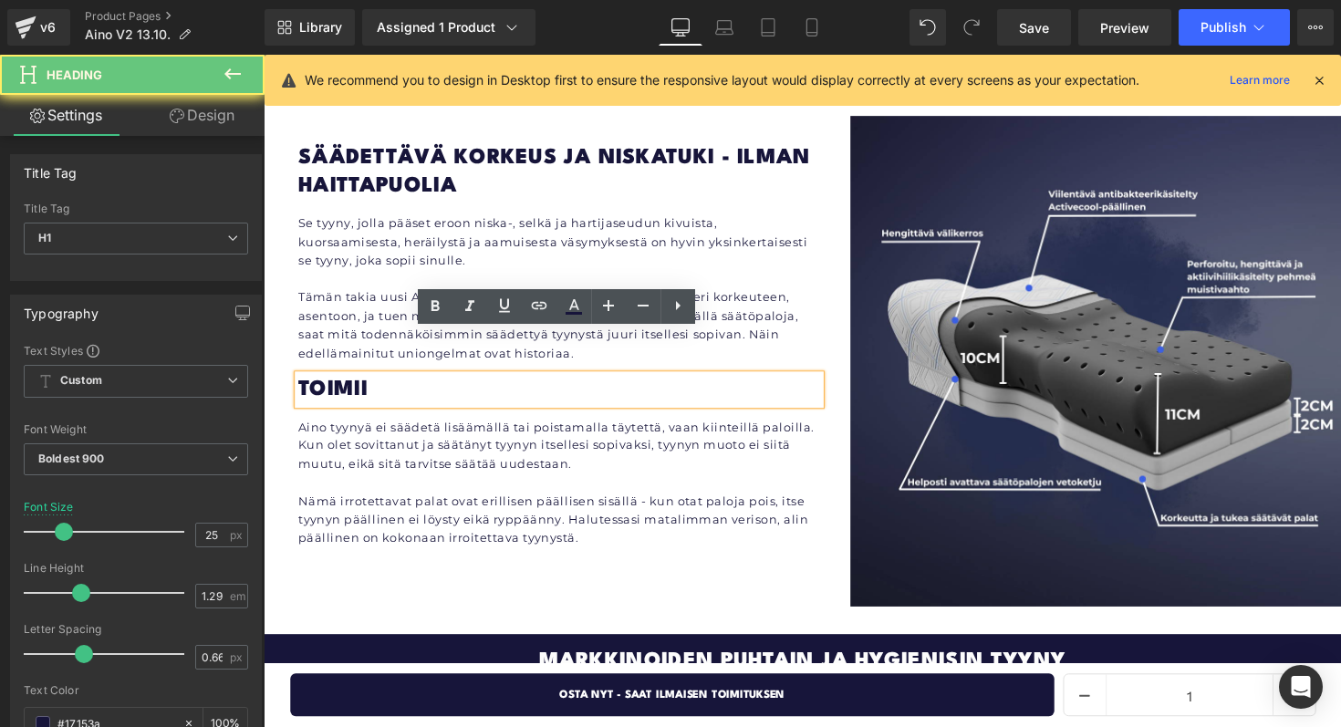
click at [373, 383] on h1 "Toimii" at bounding box center [566, 397] width 534 height 29
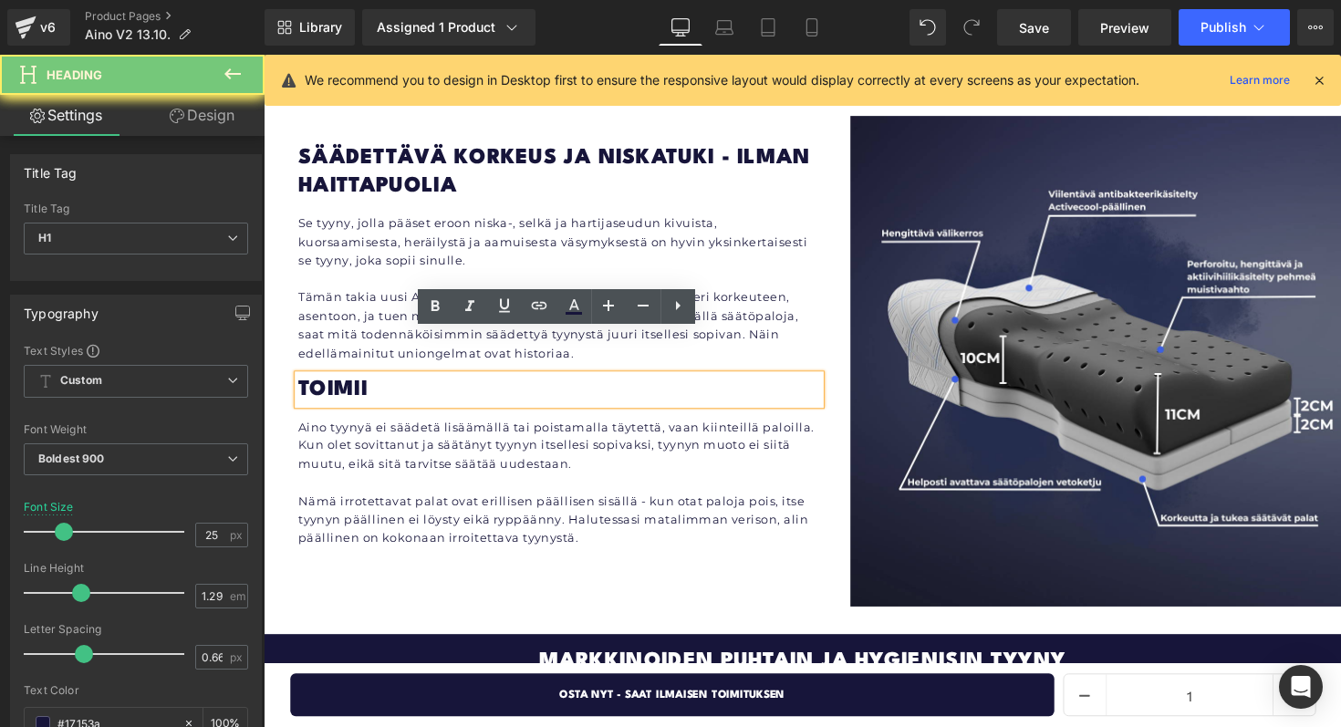
click at [373, 383] on h1 "Toimii" at bounding box center [566, 397] width 534 height 29
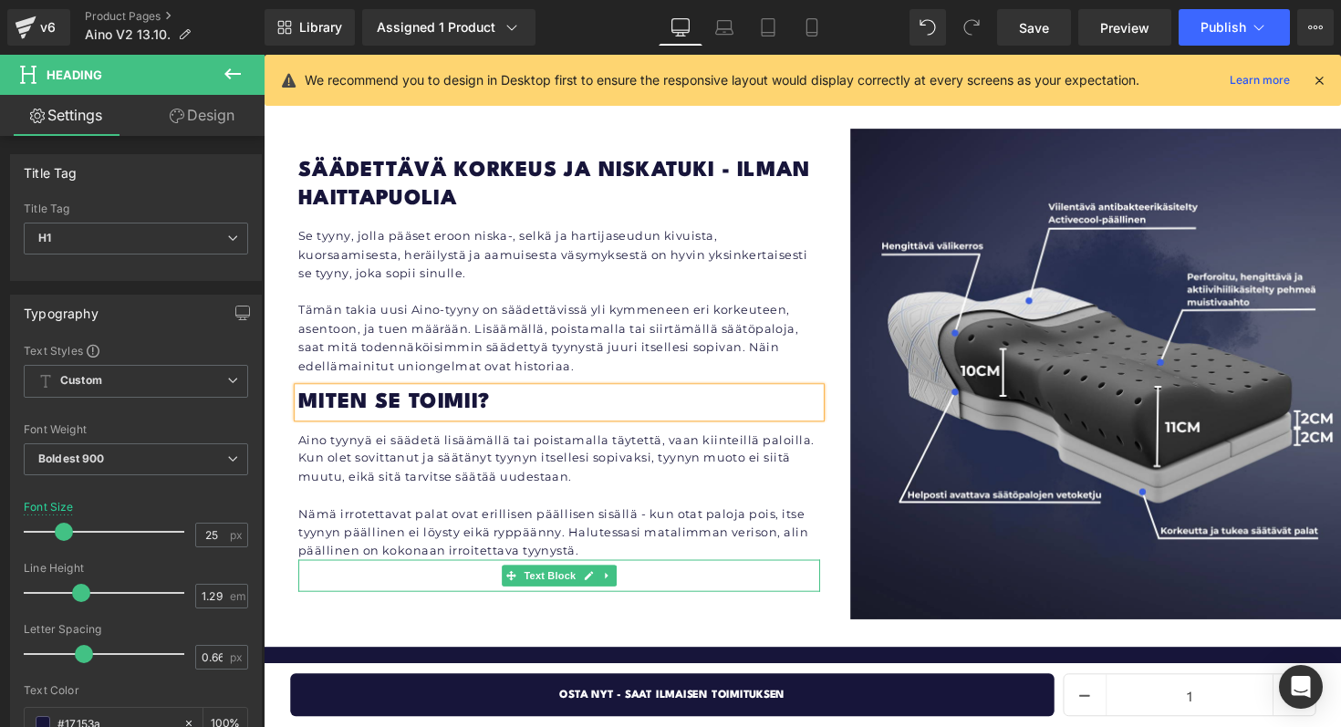
scroll to position [3458, 0]
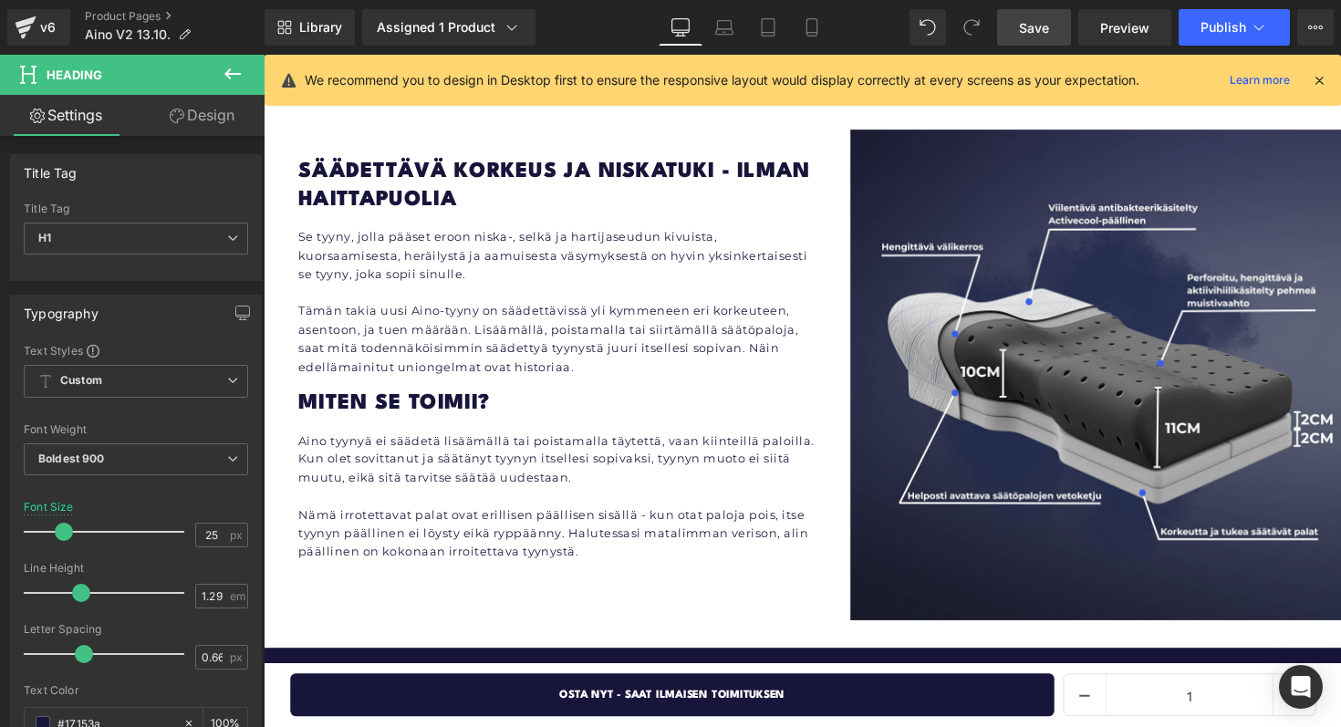
click at [1043, 25] on span "Save" at bounding box center [1034, 27] width 30 height 19
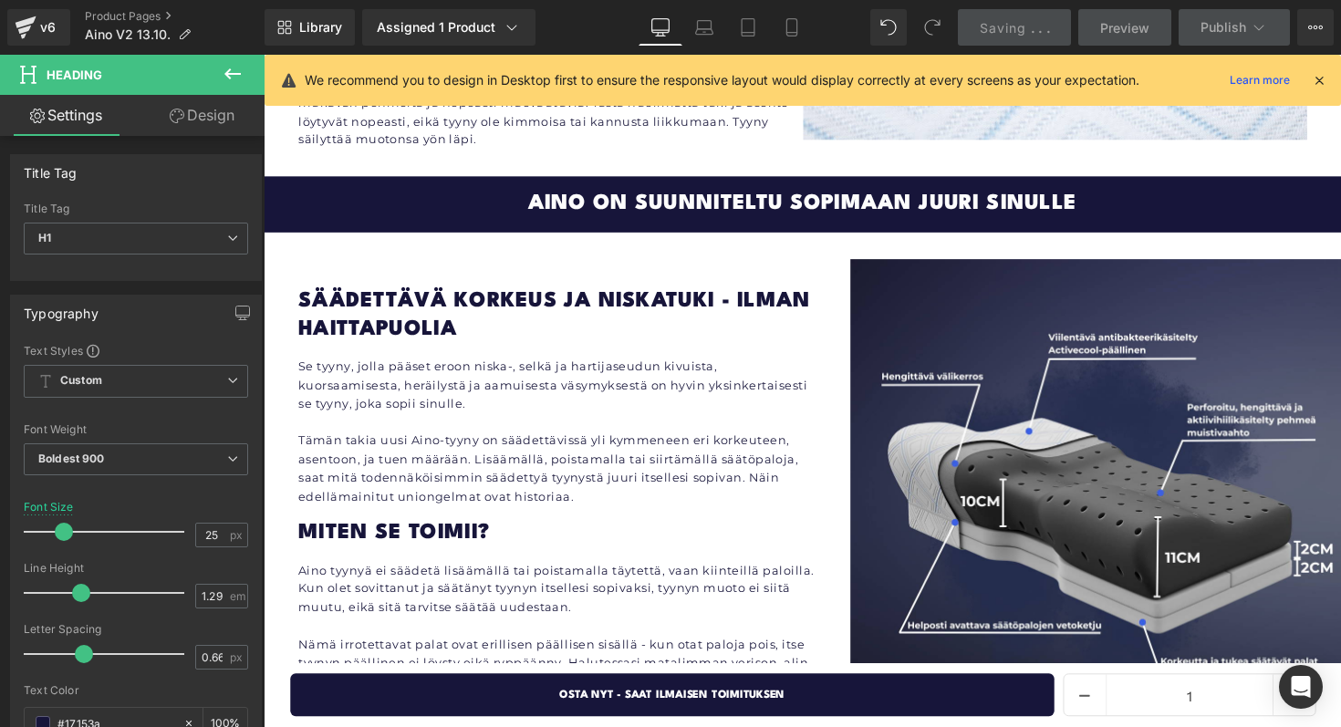
scroll to position [3476, 0]
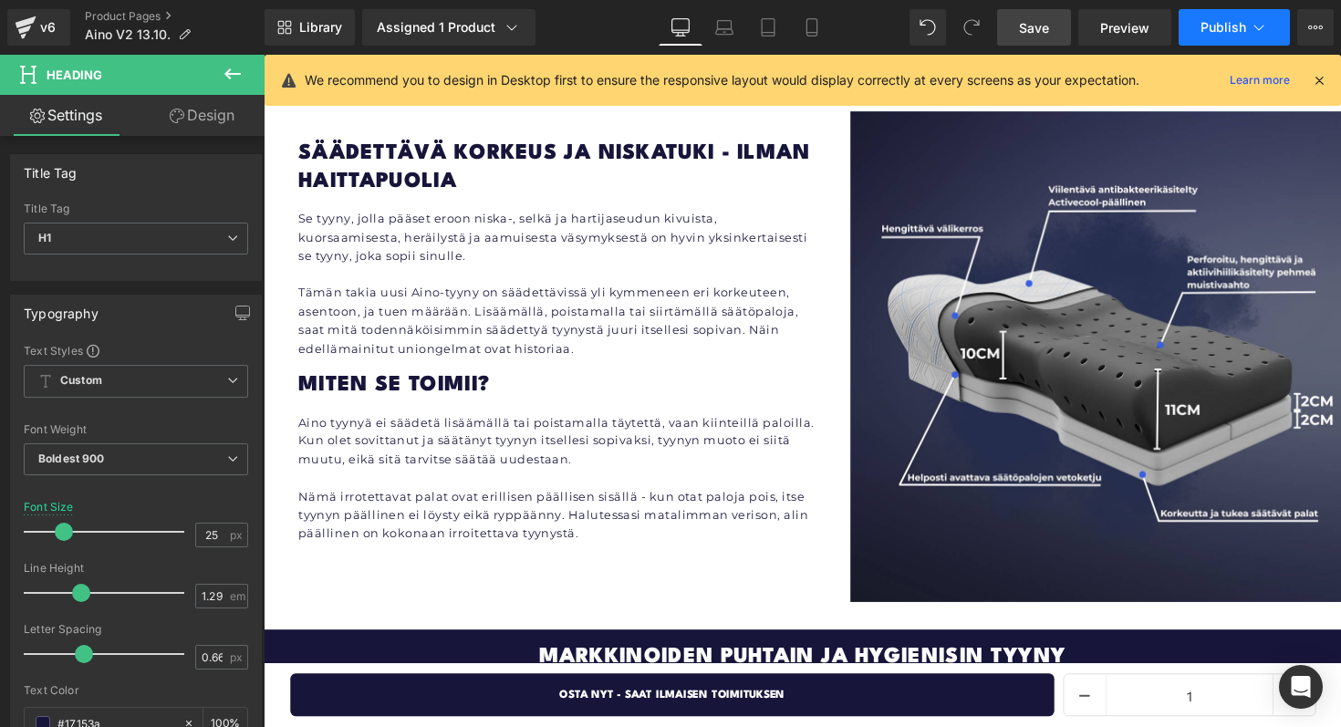
click at [1213, 20] on span "Publish" at bounding box center [1223, 27] width 46 height 15
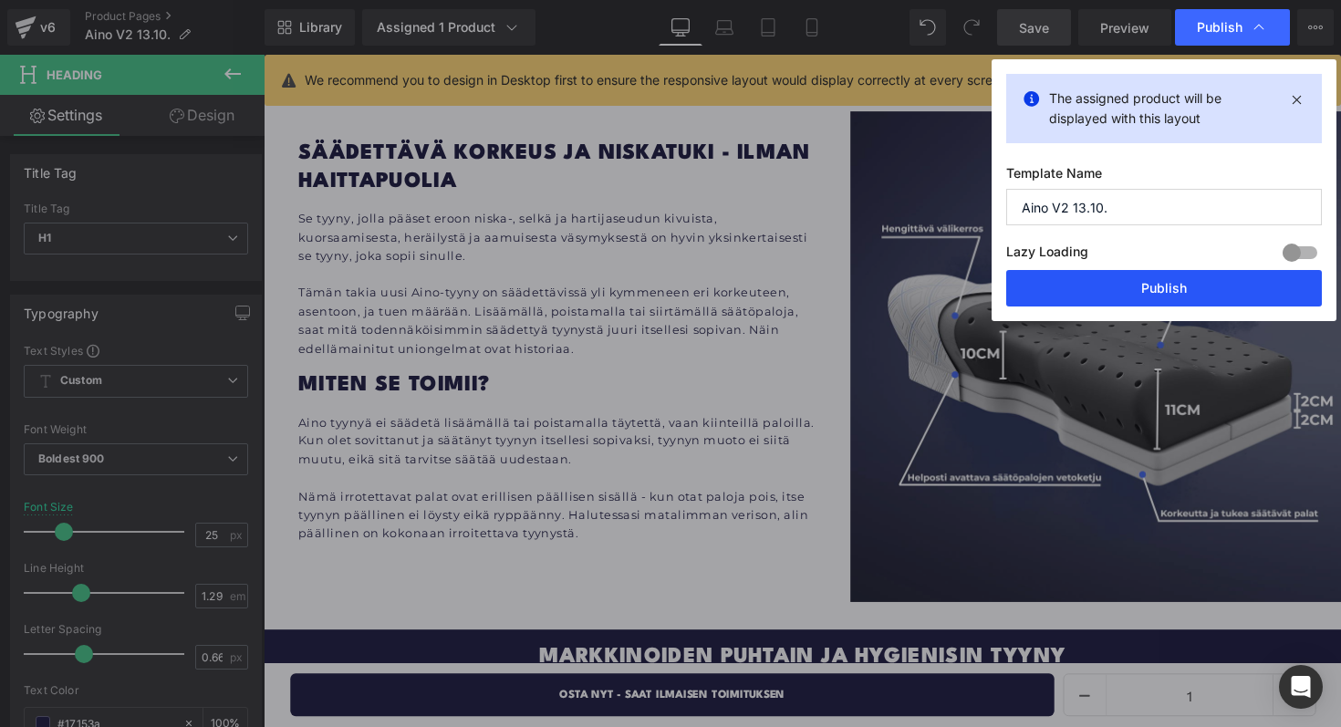
click at [1073, 295] on button "Publish" at bounding box center [1164, 288] width 316 height 36
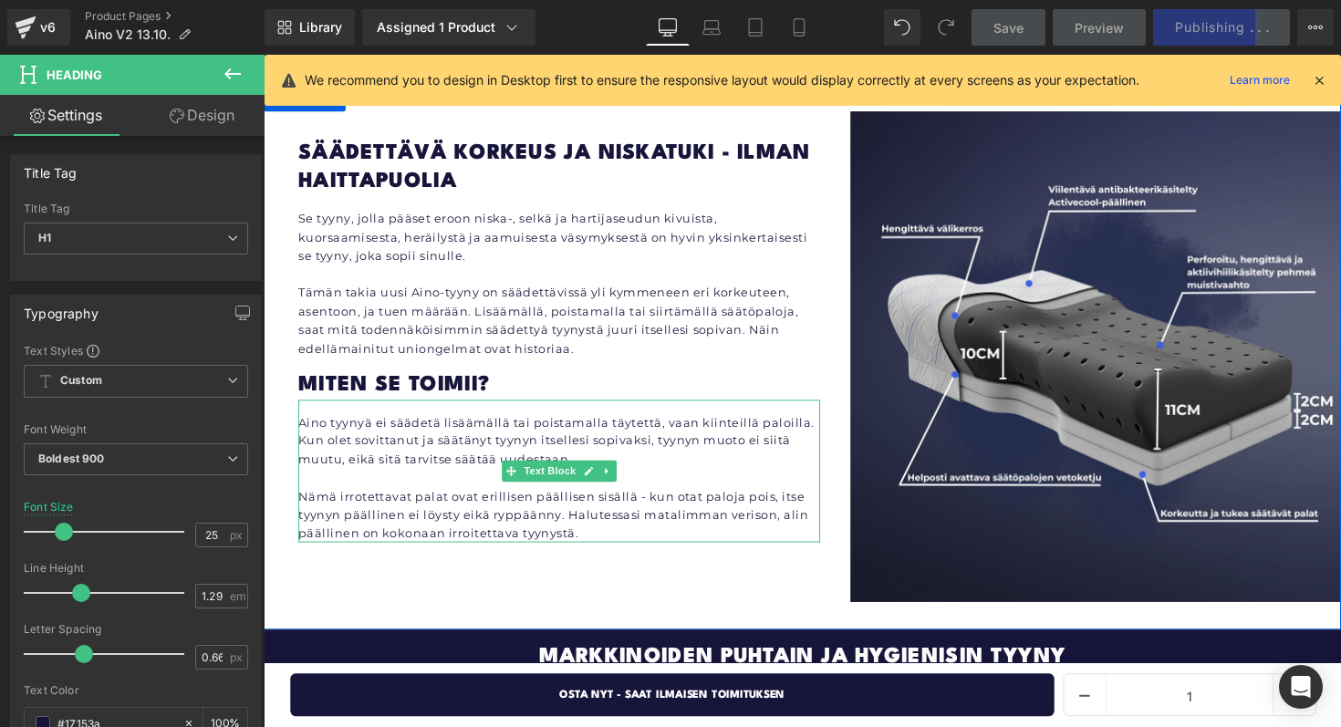
click at [767, 498] on p "Nämä irrotettavat palat ovat erillisen päällisen sisällä - kun otat paloja pois…" at bounding box center [566, 526] width 534 height 57
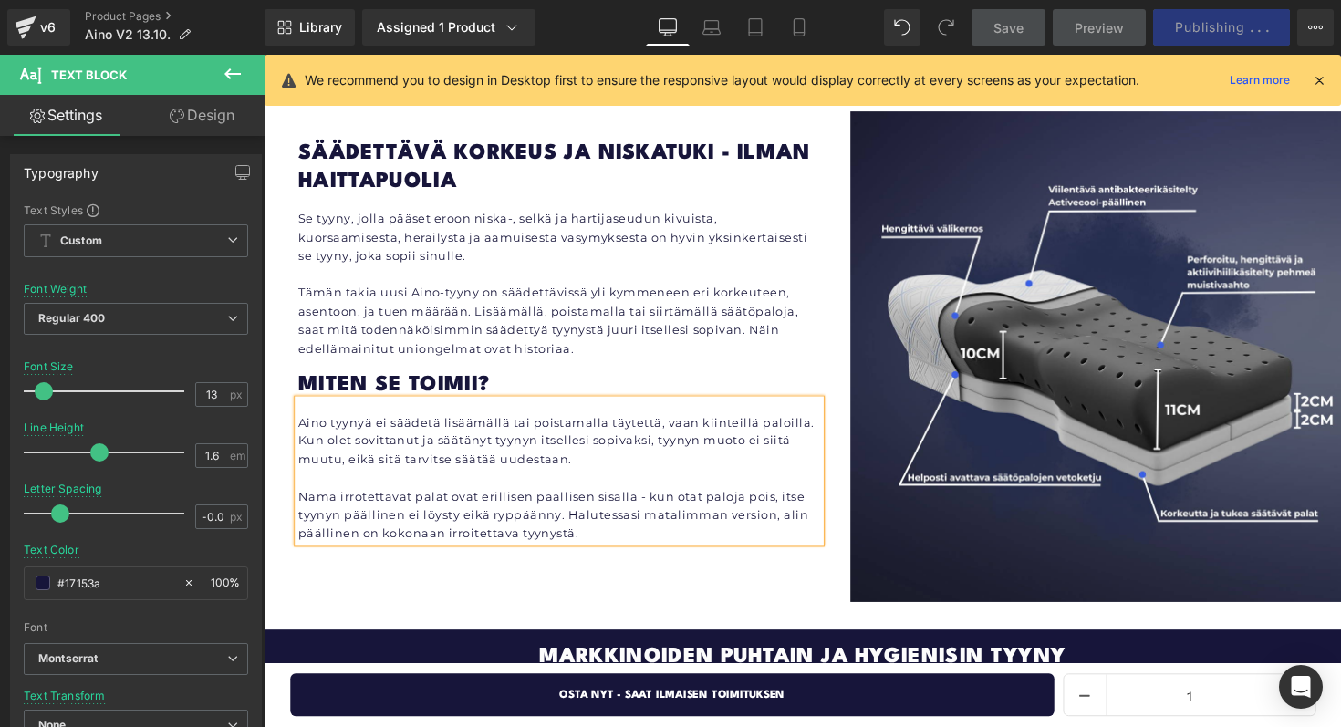
click at [673, 498] on p "Nämä irrotettavat palat ovat erillisen päällisen sisällä - kun otat paloja pois…" at bounding box center [566, 526] width 534 height 57
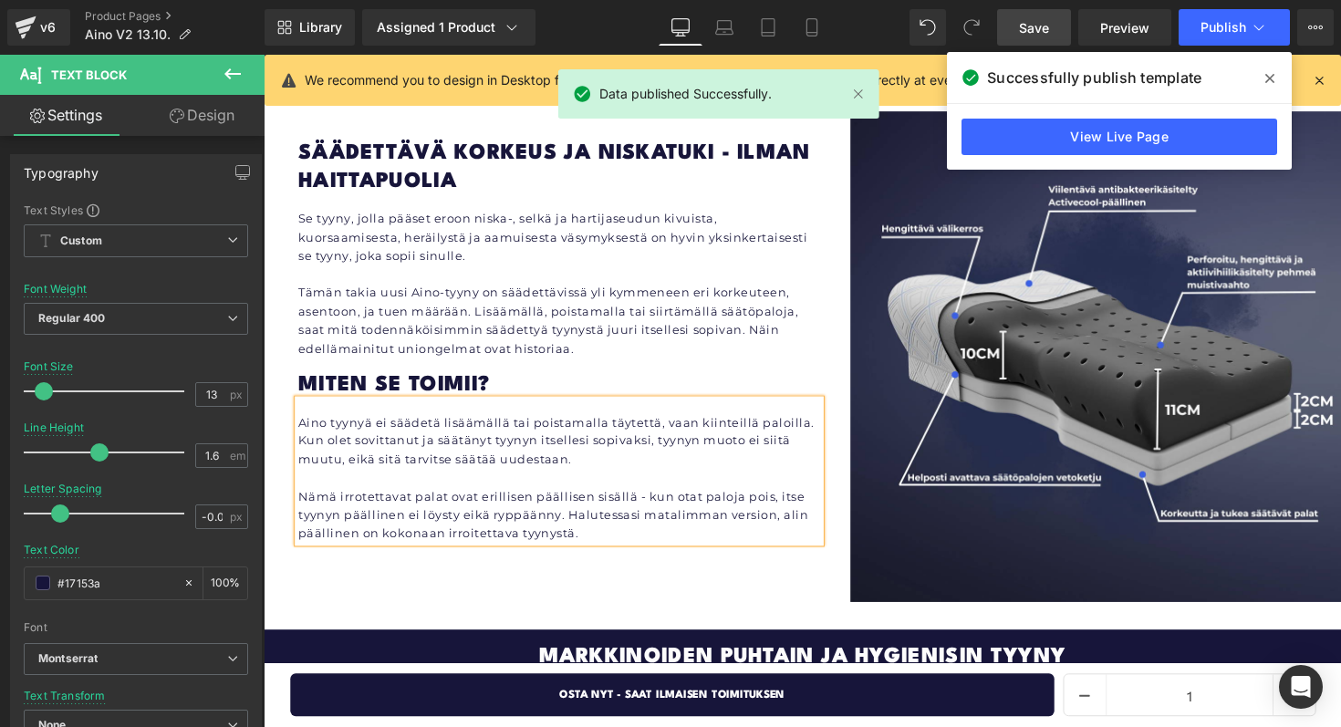
click at [1055, 30] on link "Save" at bounding box center [1034, 27] width 74 height 36
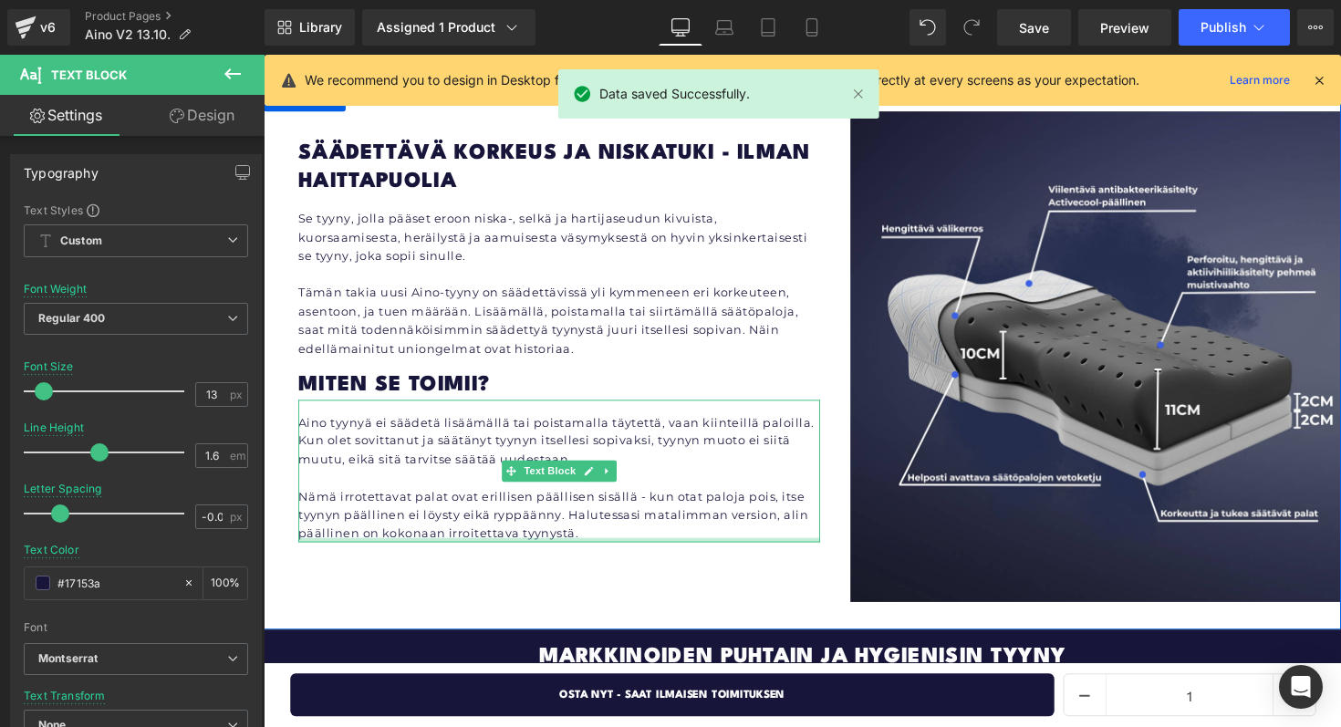
click at [575, 550] on div at bounding box center [566, 552] width 534 height 5
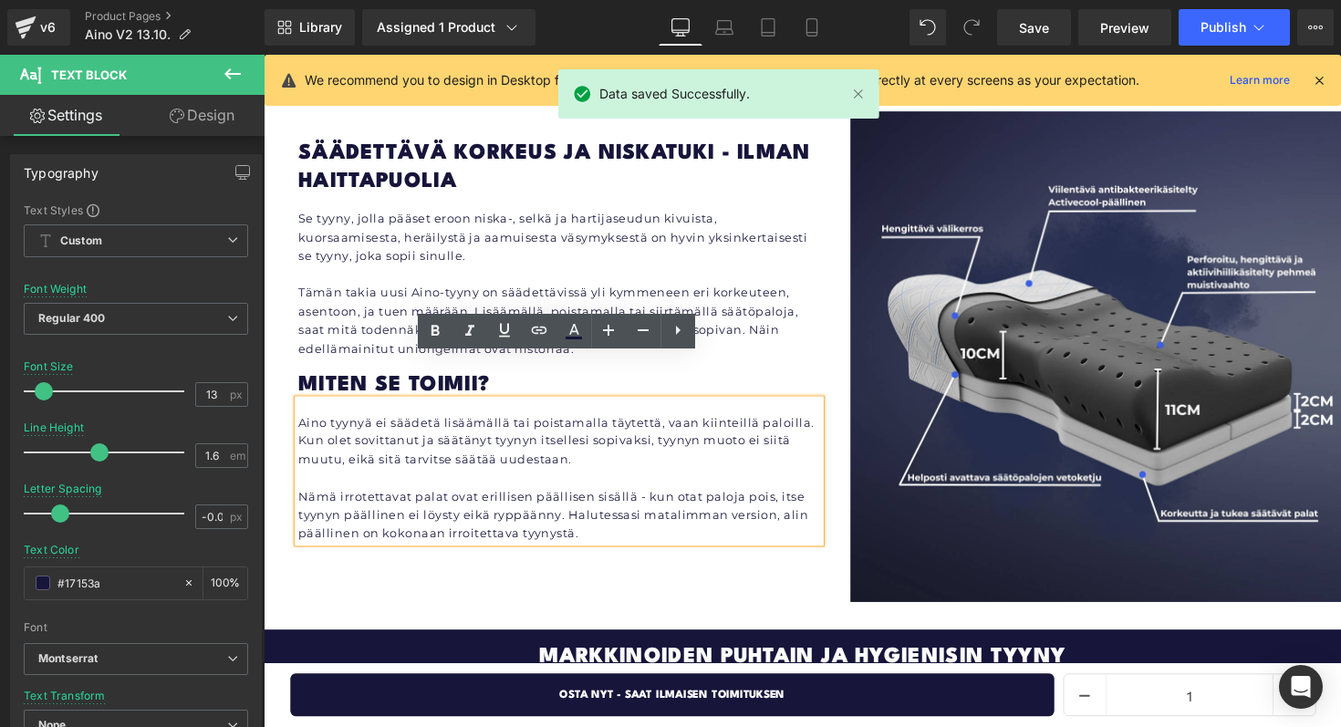
click at [575, 502] on p "Nämä irrotettavat palat ovat erillisen päällisen sisällä - kun otat paloja pois…" at bounding box center [566, 526] width 534 height 57
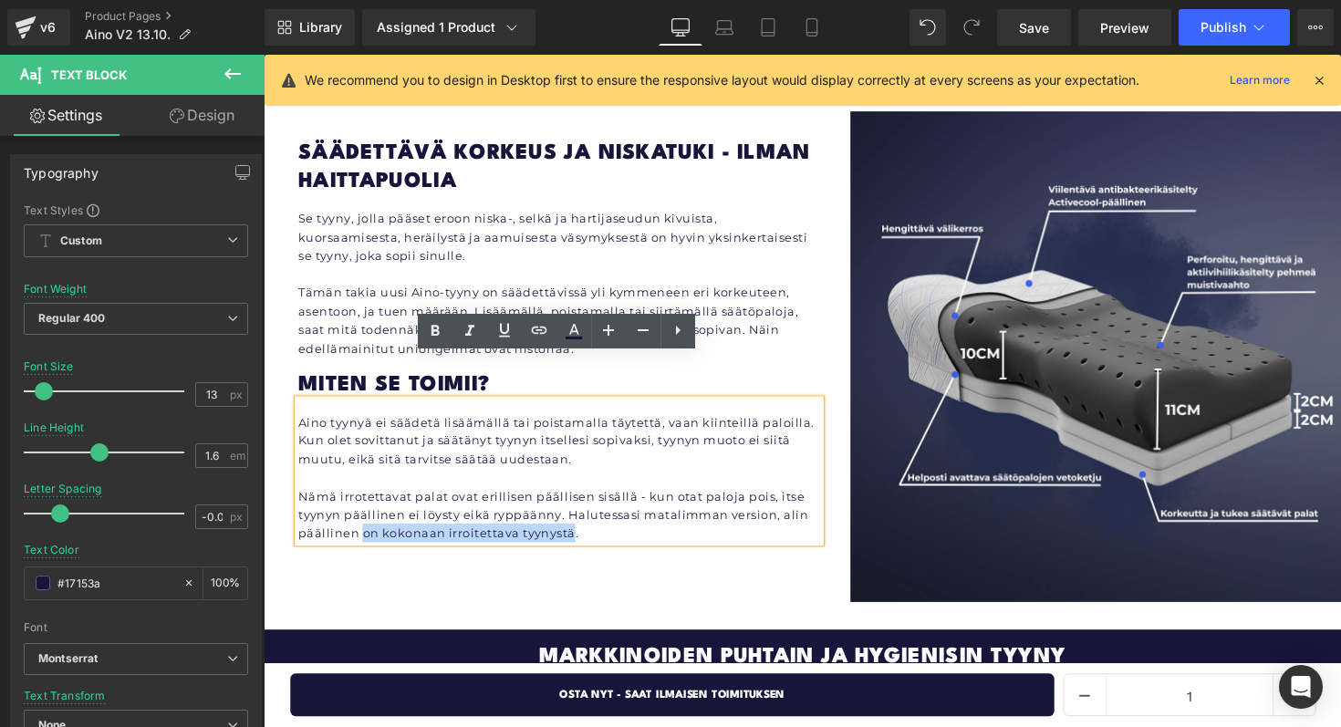
drag, startPoint x: 575, startPoint y: 502, endPoint x: 364, endPoint y: 508, distance: 210.8
click at [364, 508] on p "Nämä irrotettavat palat ovat erillisen päällisen sisällä - kun otat paloja pois…" at bounding box center [566, 526] width 534 height 57
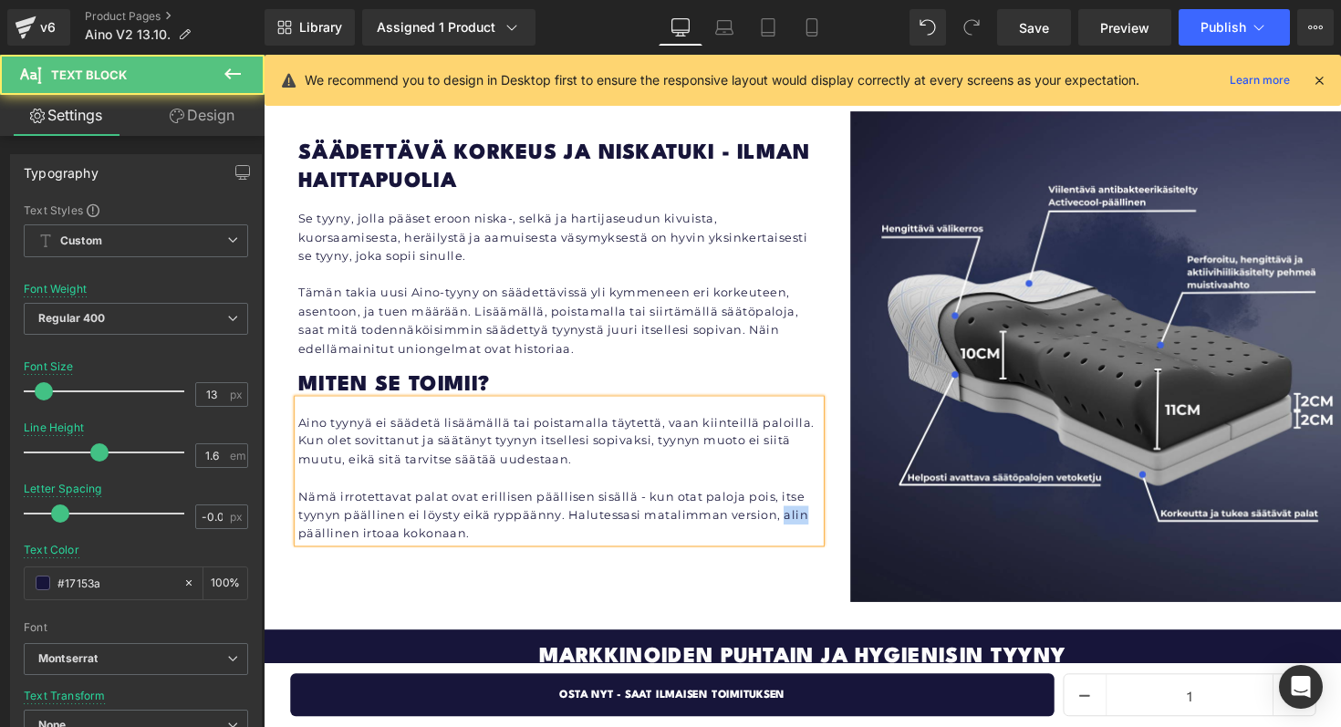
drag, startPoint x: 786, startPoint y: 481, endPoint x: 809, endPoint y: 481, distance: 22.8
click at [809, 498] on p "Nämä irrotettavat palat ovat erillisen päällisen sisällä - kun otat paloja pois…" at bounding box center [566, 526] width 534 height 57
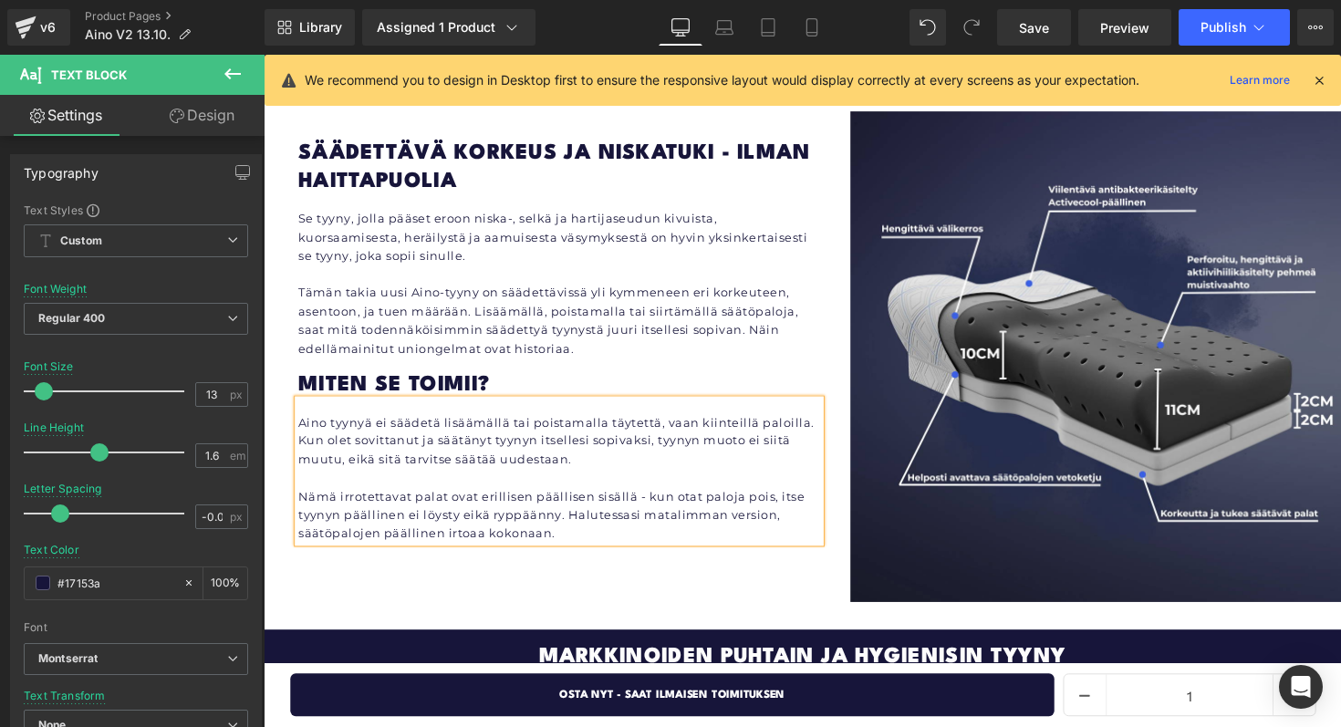
click at [552, 498] on p "Nämä irrotettavat palat ovat erillisen päällisen sisällä - kun otat paloja pois…" at bounding box center [566, 526] width 534 height 57
click at [387, 503] on p "Nämä irrotettavat palat ovat erillisen päällisen sisällä - kun otat paloja pois…" at bounding box center [566, 526] width 534 height 57
click at [1027, 40] on link "Save" at bounding box center [1034, 27] width 74 height 36
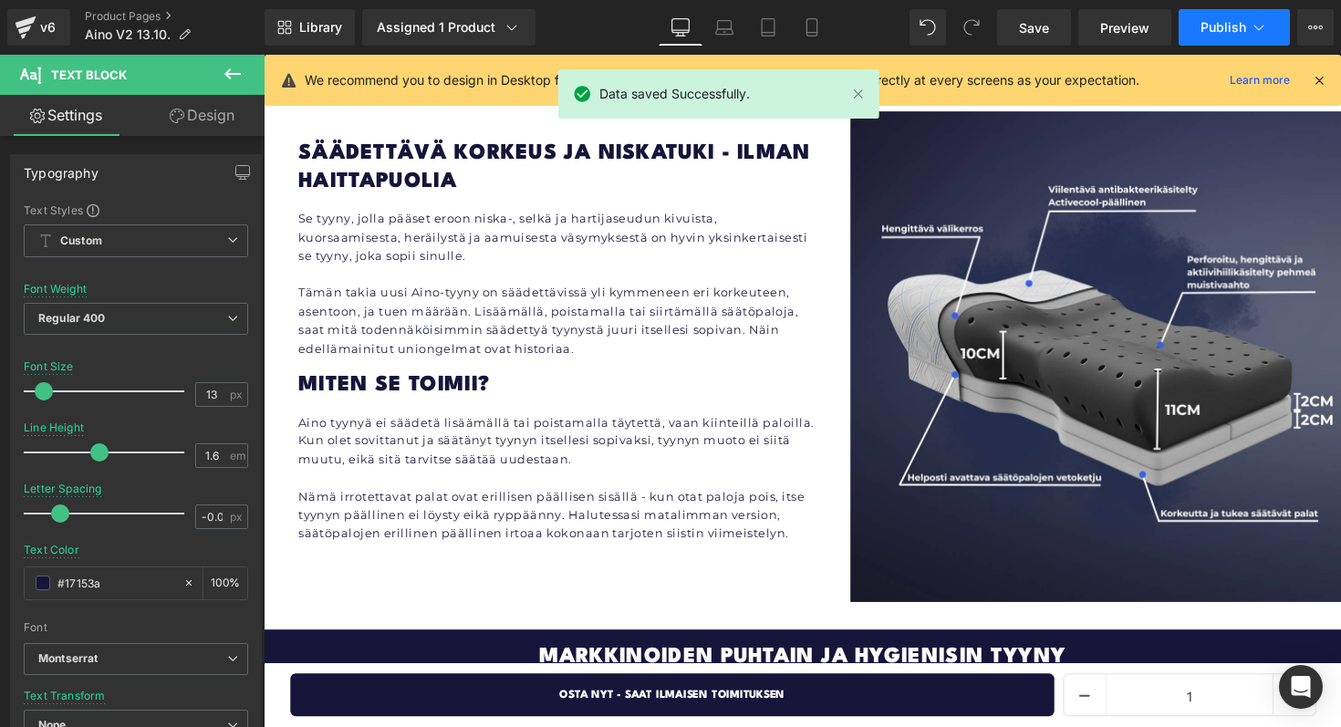
click at [1212, 21] on span "Publish" at bounding box center [1223, 27] width 46 height 15
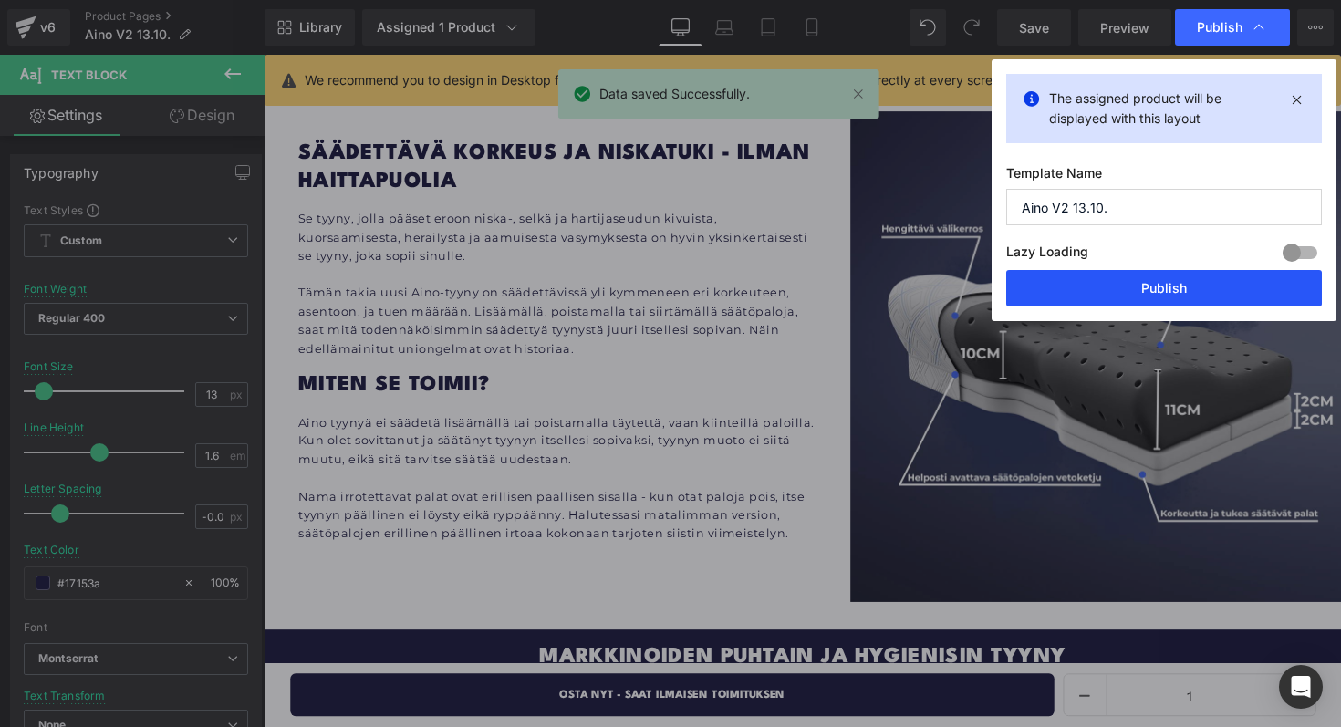
click at [1145, 276] on button "Publish" at bounding box center [1164, 288] width 316 height 36
